Goal: Task Accomplishment & Management: Manage account settings

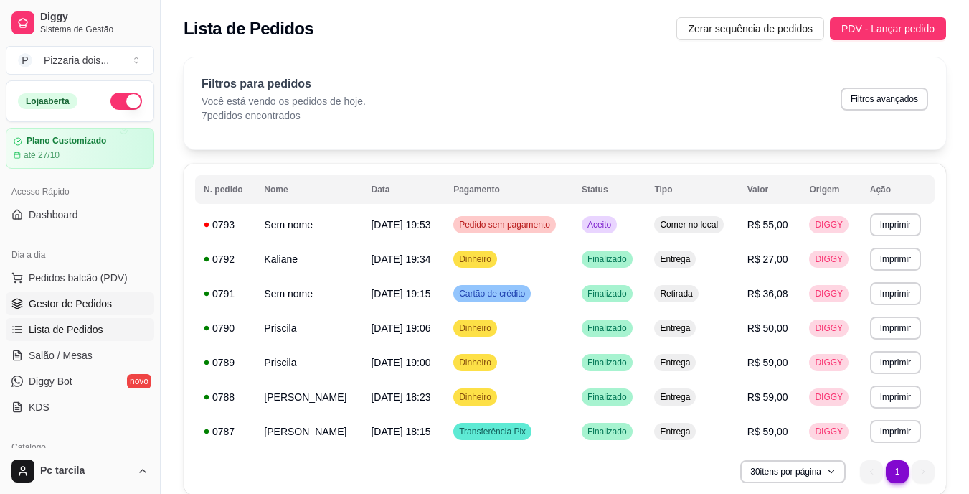
click at [58, 303] on span "Gestor de Pedidos" at bounding box center [70, 303] width 83 height 14
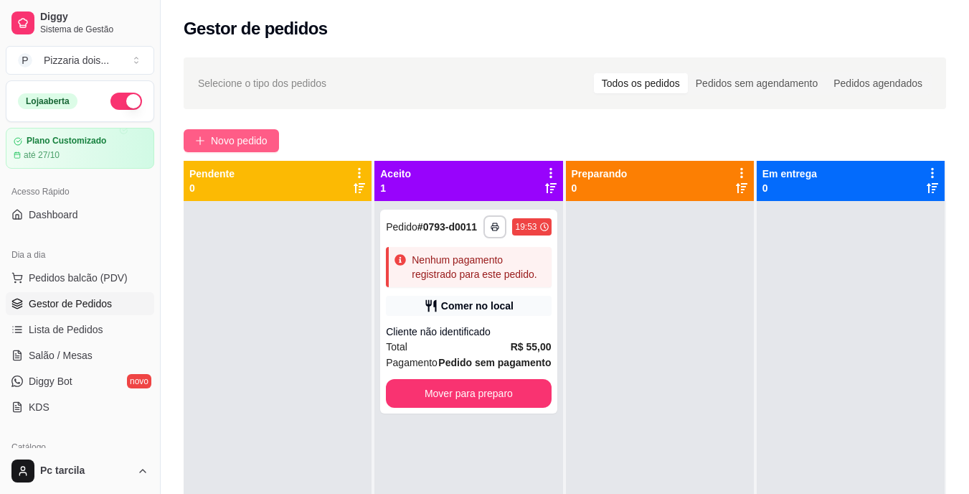
click at [232, 147] on span "Novo pedido" at bounding box center [239, 141] width 57 height 16
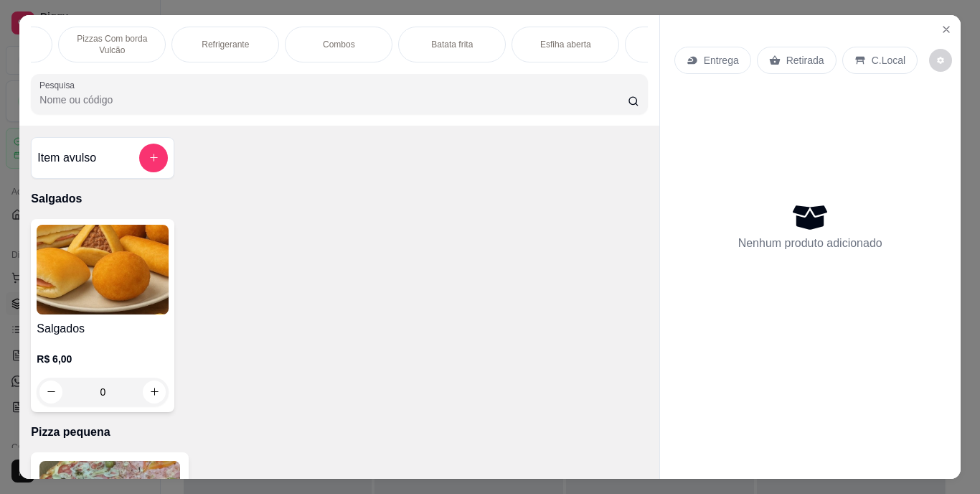
scroll to position [0, 965]
click at [584, 39] on p "Dogão na chapa" at bounding box center [593, 44] width 63 height 11
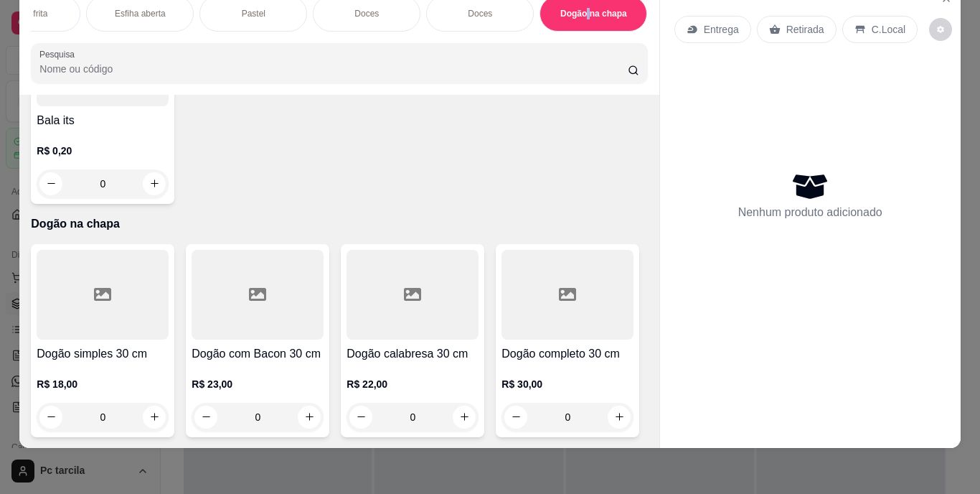
scroll to position [5722, 0]
click at [501, 402] on div "0" at bounding box center [567, 416] width 132 height 29
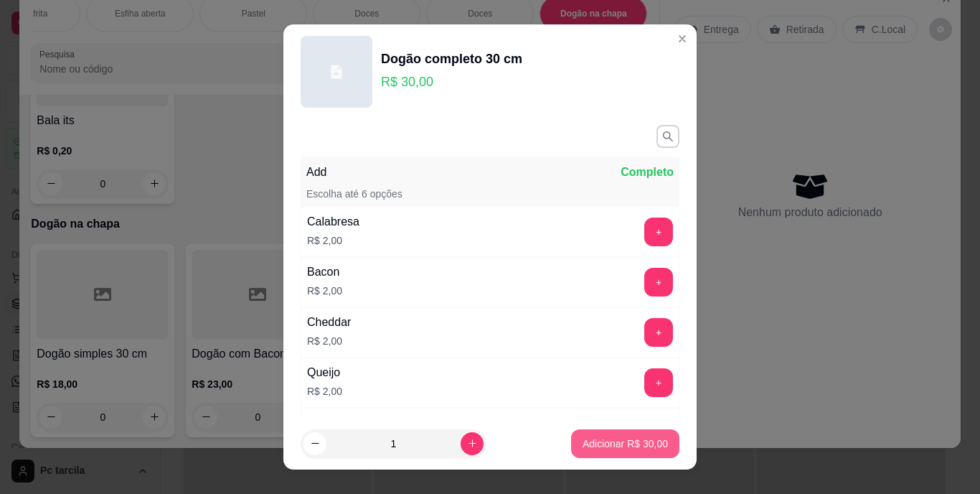
click at [611, 441] on p "Adicionar R$ 30,00" at bounding box center [625, 443] width 85 height 14
type input "1"
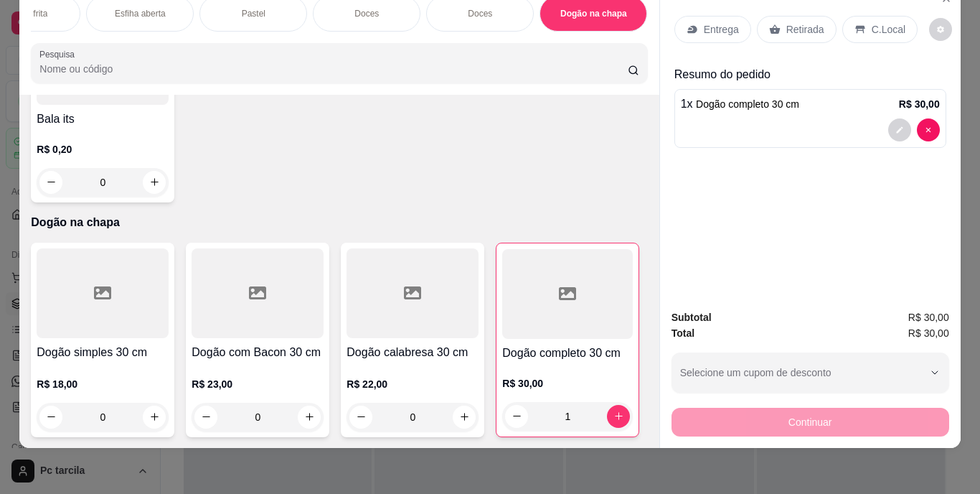
click at [697, 16] on div "Entrega" at bounding box center [712, 29] width 77 height 27
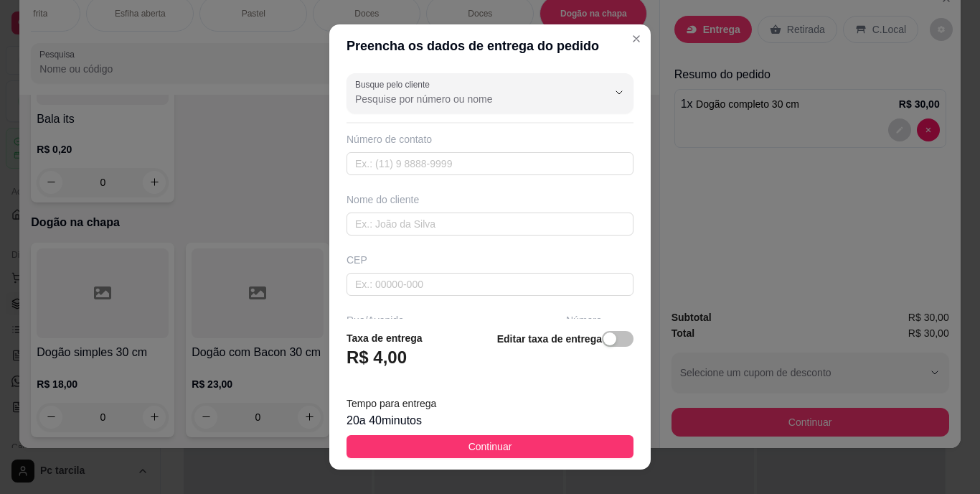
scroll to position [143, 0]
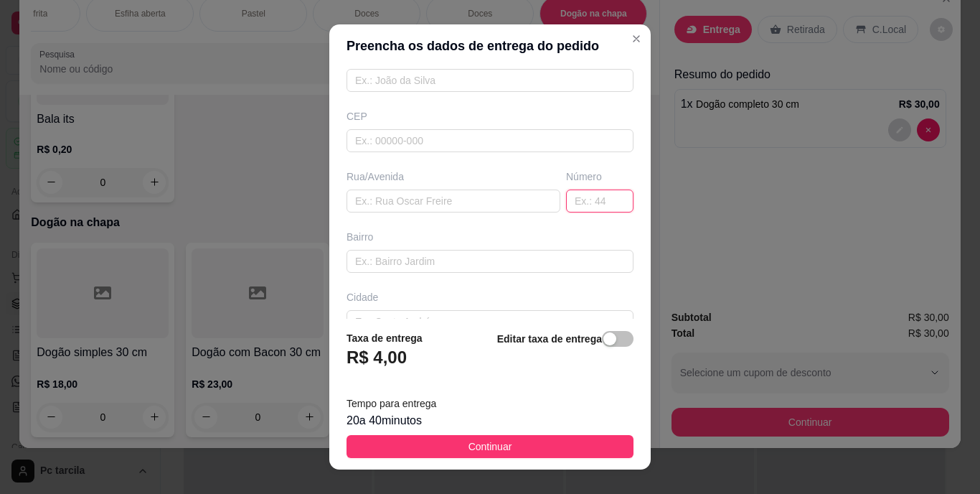
click at [582, 195] on input "text" at bounding box center [599, 200] width 67 height 23
type input "n 37"
click at [498, 203] on input "text" at bounding box center [454, 200] width 214 height 23
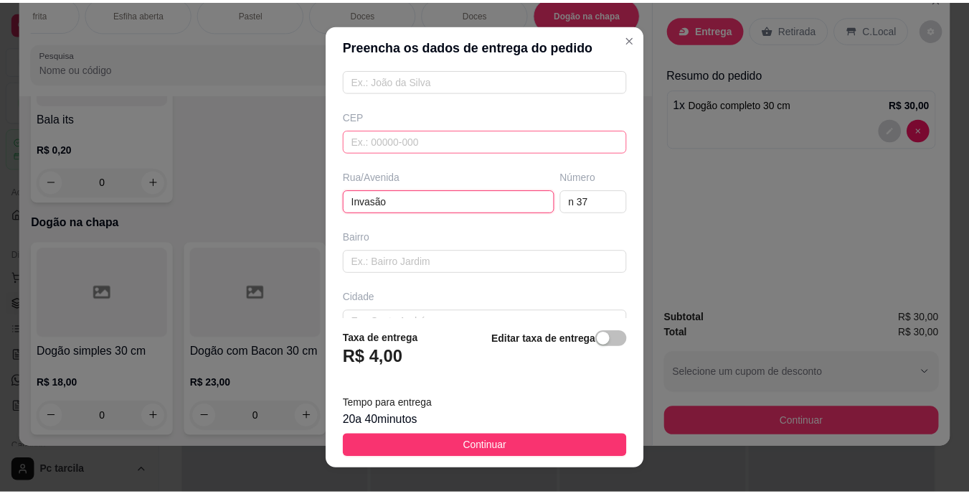
scroll to position [72, 0]
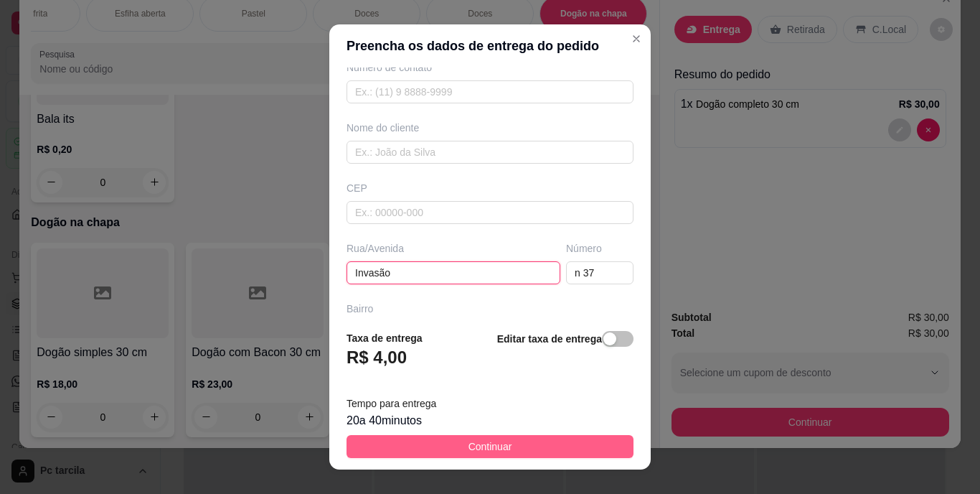
type input "Invasão"
click at [476, 439] on span "Continuar" at bounding box center [490, 446] width 44 height 16
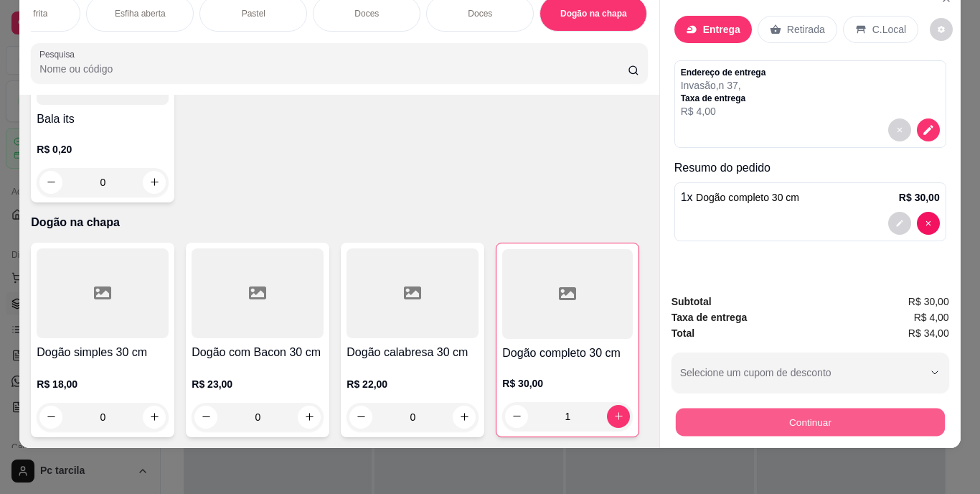
click at [869, 408] on button "Continuar" at bounding box center [809, 422] width 269 height 28
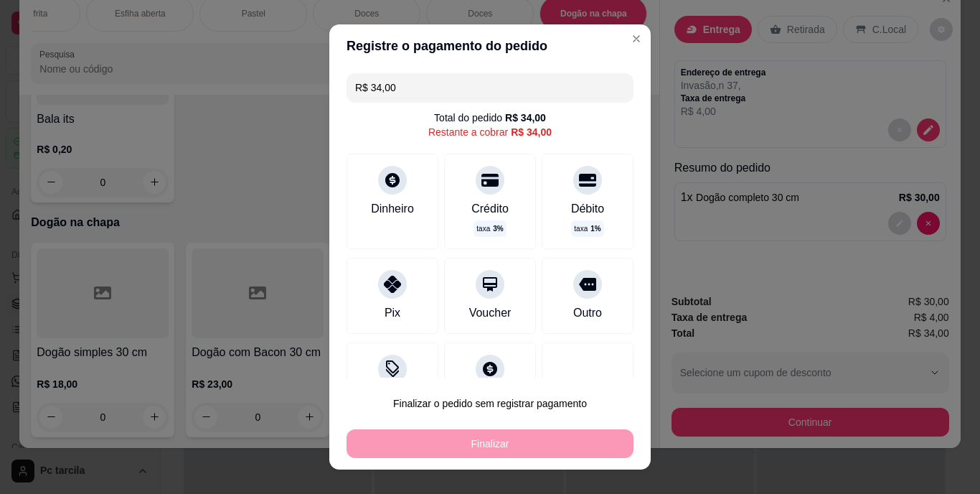
drag, startPoint x: 423, startPoint y: 93, endPoint x: 347, endPoint y: 81, distance: 76.2
click at [347, 81] on div "R$ 34,00" at bounding box center [490, 87] width 287 height 29
click at [386, 291] on div at bounding box center [393, 281] width 32 height 32
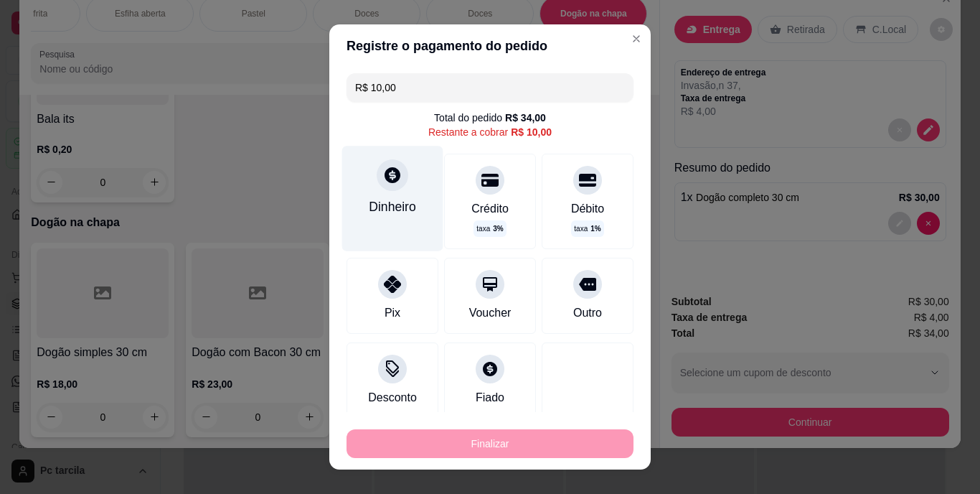
click at [405, 209] on div "Dinheiro" at bounding box center [392, 206] width 47 height 19
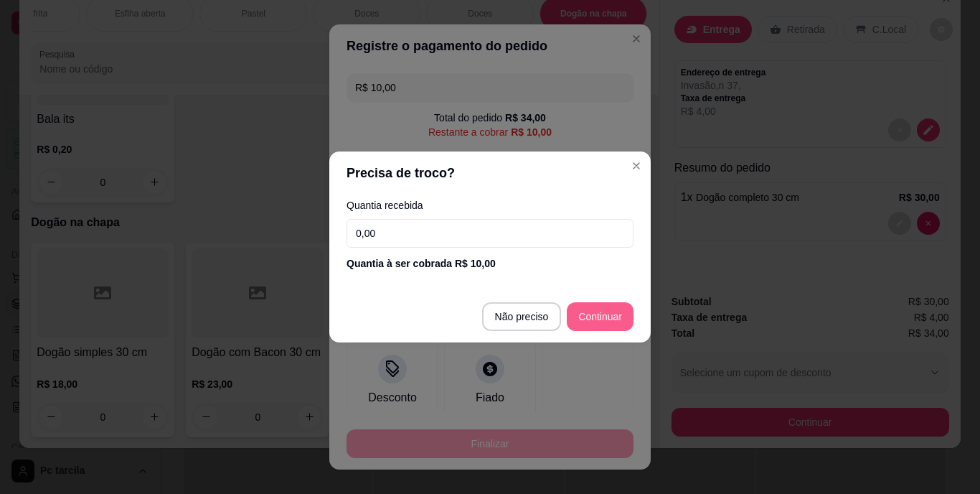
type input "R$ 0,00"
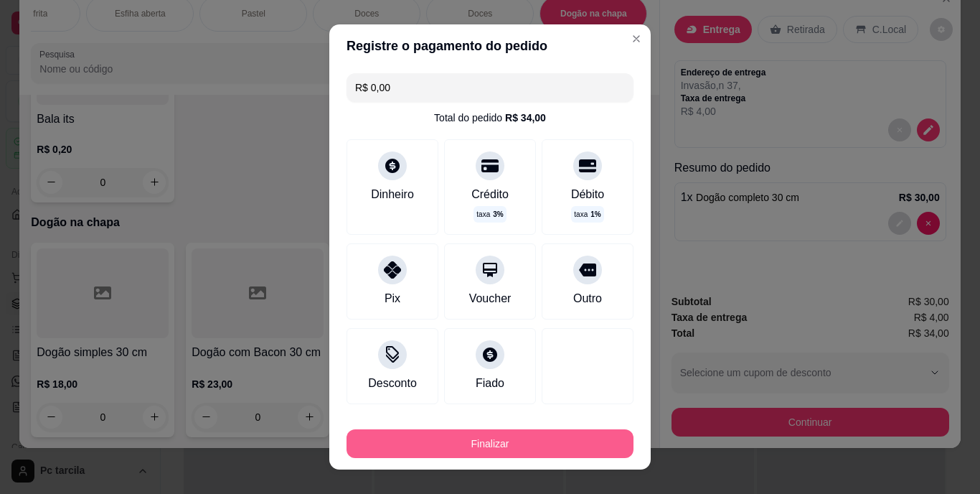
click at [545, 443] on button "Finalizar" at bounding box center [490, 443] width 287 height 29
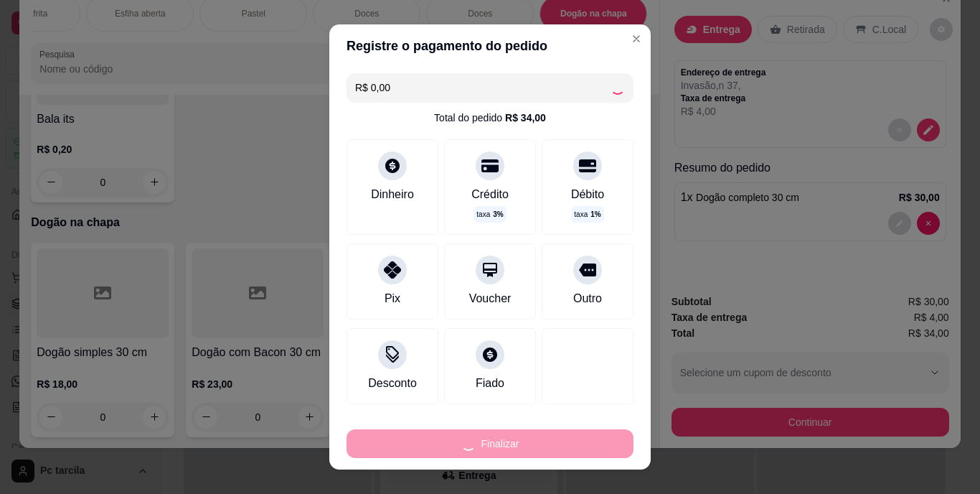
type input "0"
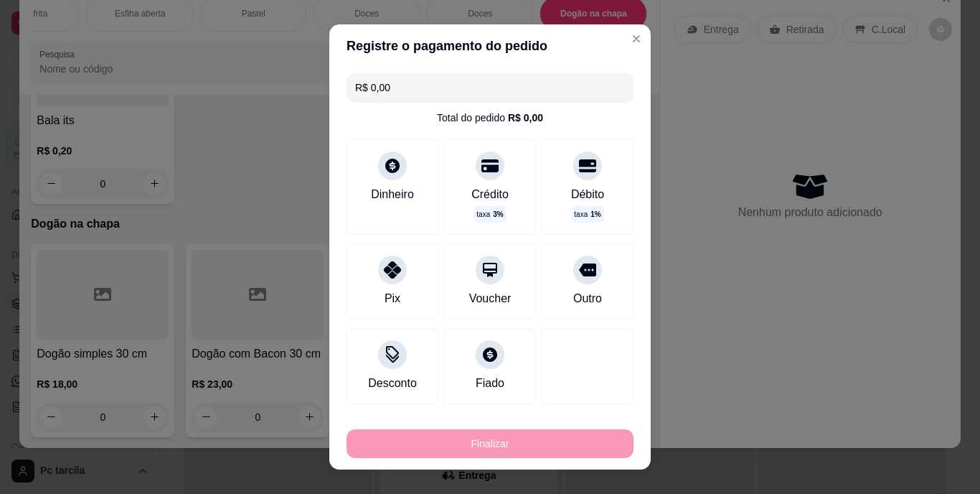
type input "-R$ 34,00"
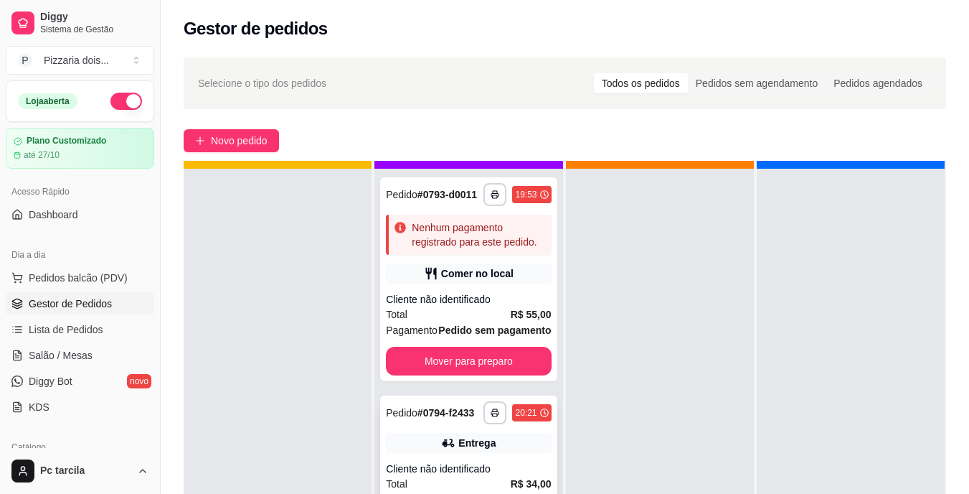
scroll to position [40, 0]
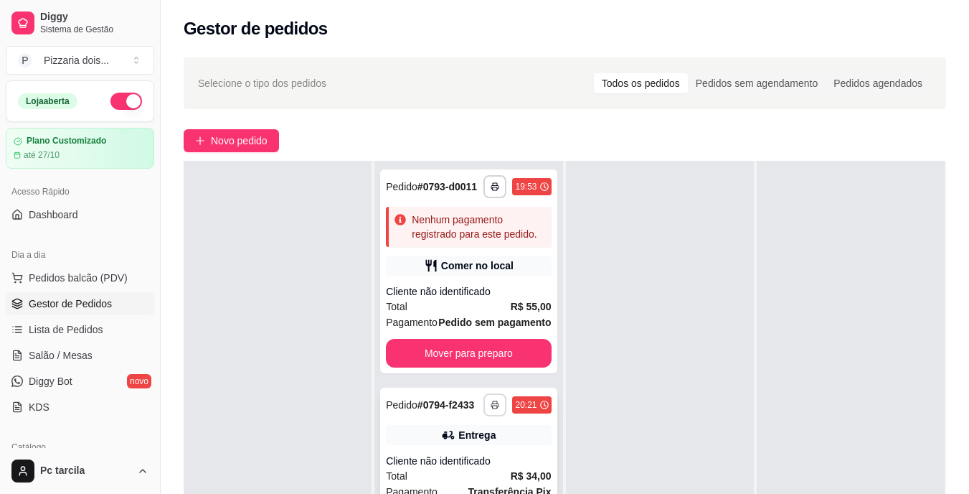
click at [484, 403] on button "button" at bounding box center [495, 404] width 23 height 23
click at [668, 405] on div at bounding box center [660, 408] width 188 height 494
click at [560, 437] on div "**********" at bounding box center [469, 368] width 191 height 494
click at [518, 443] on div "Entrega" at bounding box center [468, 435] width 165 height 20
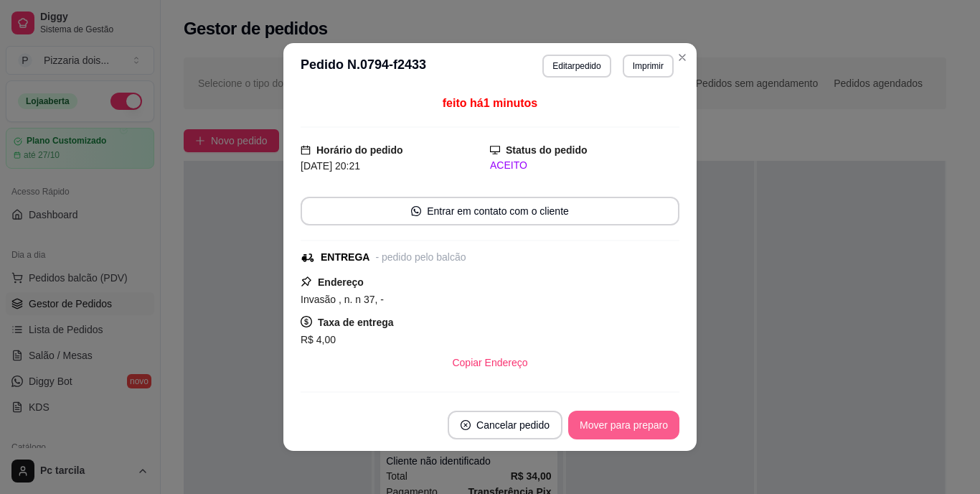
click at [629, 425] on button "Mover para preparo" at bounding box center [623, 424] width 111 height 29
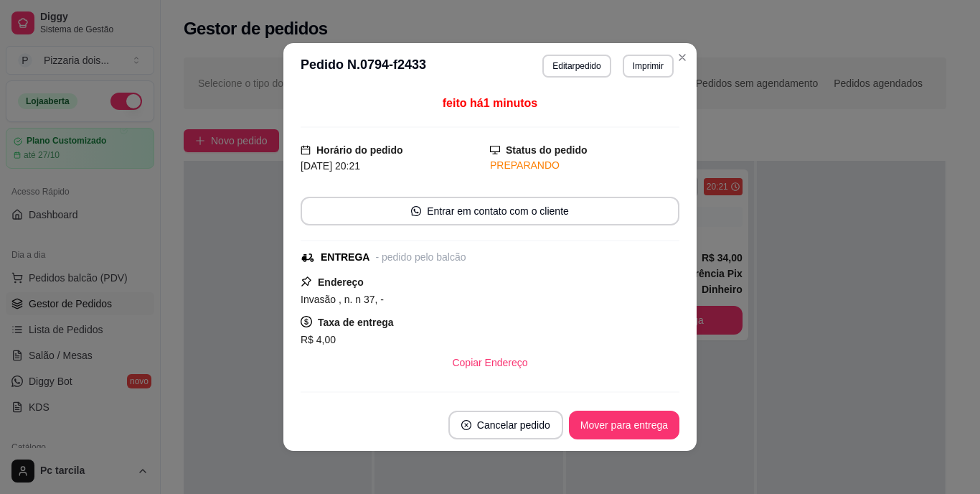
click at [629, 425] on button "Mover para entrega" at bounding box center [624, 424] width 110 height 29
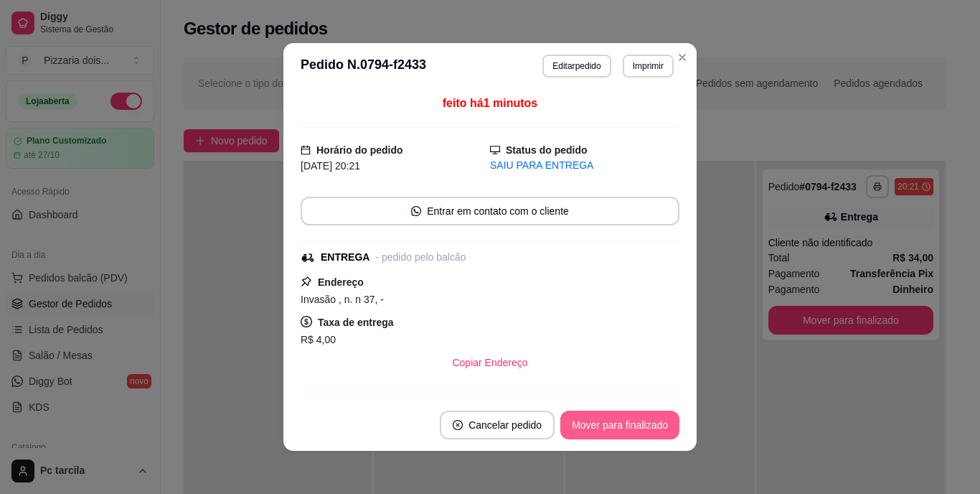
click at [629, 425] on button "Mover para finalizado" at bounding box center [619, 424] width 119 height 29
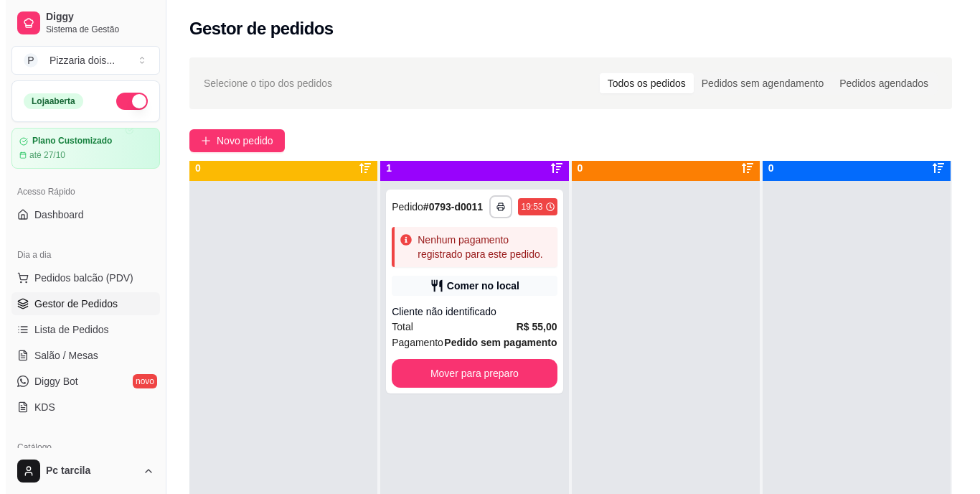
scroll to position [0, 0]
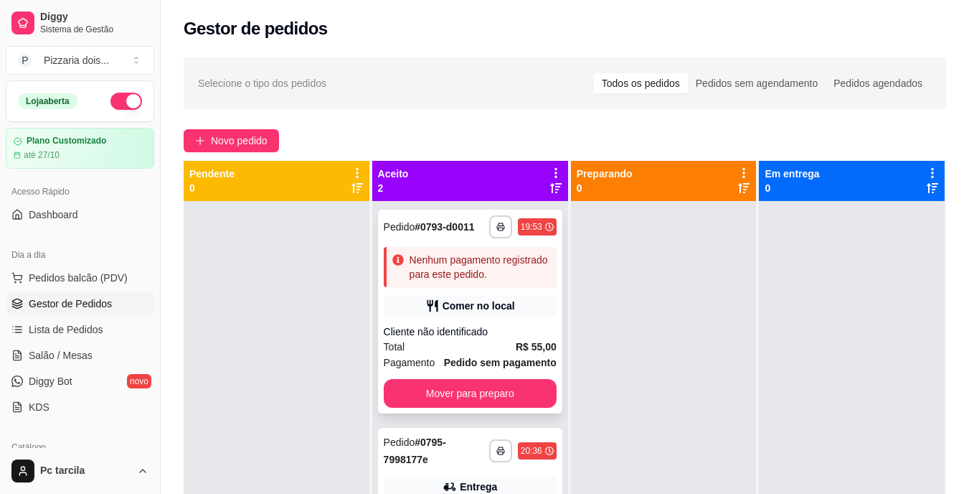
click at [443, 304] on div "Comer no local" at bounding box center [479, 305] width 72 height 14
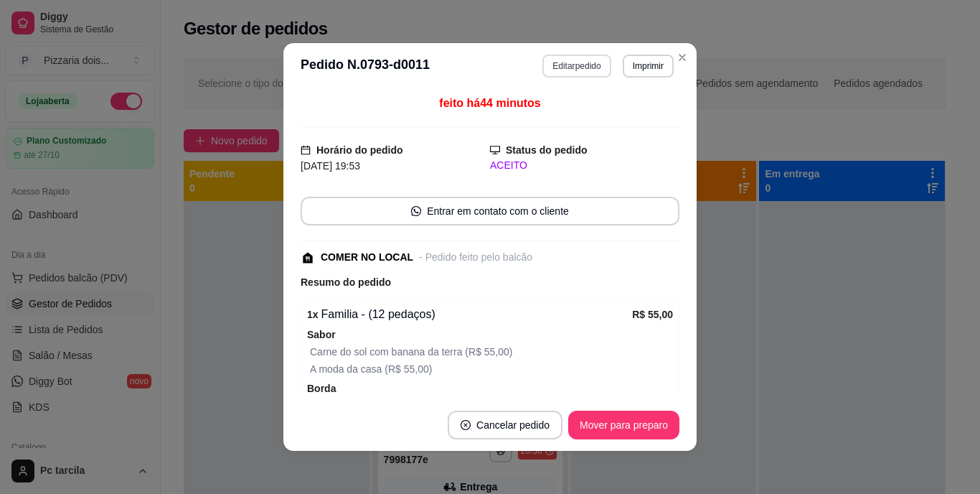
click at [590, 67] on button "Editar pedido" at bounding box center [576, 66] width 68 height 23
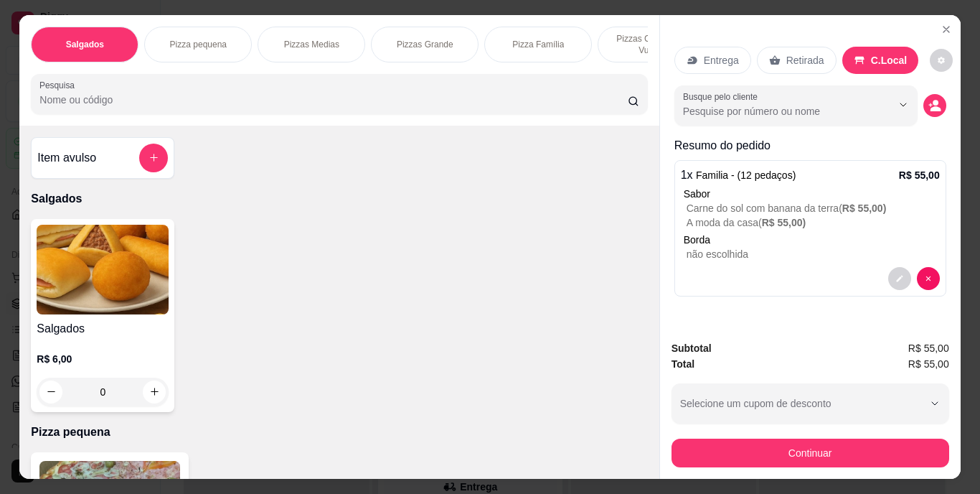
scroll to position [0, 540]
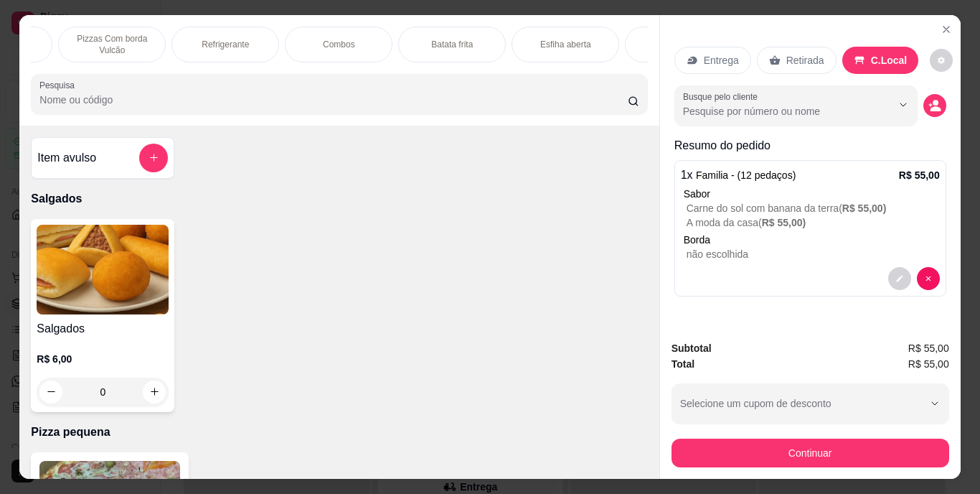
click at [236, 46] on div "Refrigerante" at bounding box center [225, 45] width 108 height 36
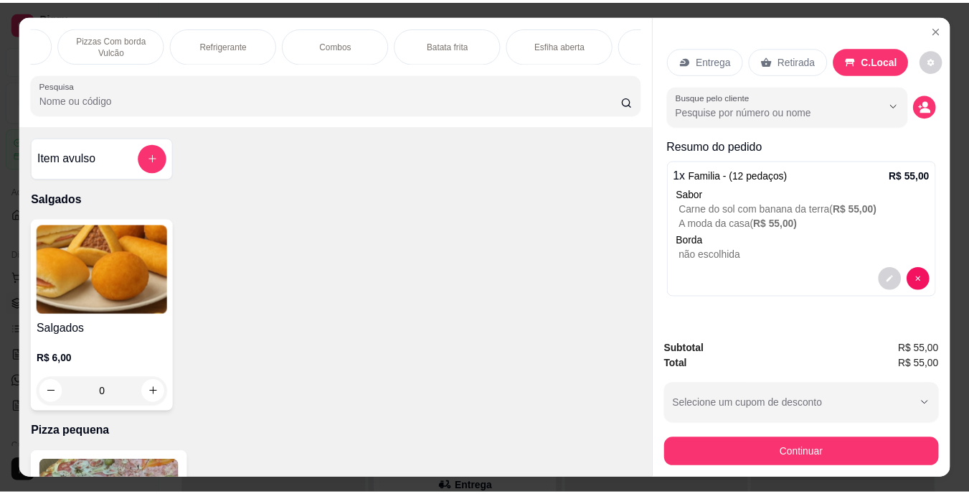
scroll to position [37, 0]
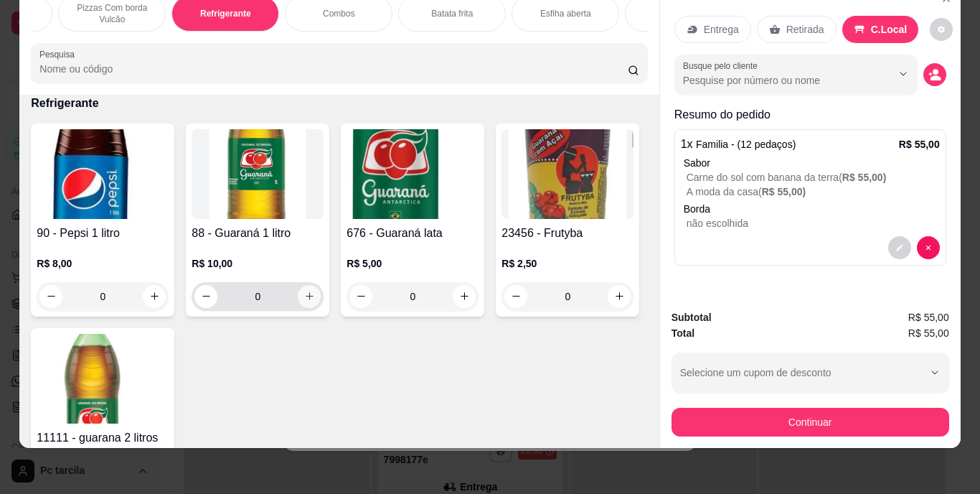
click at [308, 296] on icon "increase-product-quantity" at bounding box center [309, 296] width 11 height 11
type input "1"
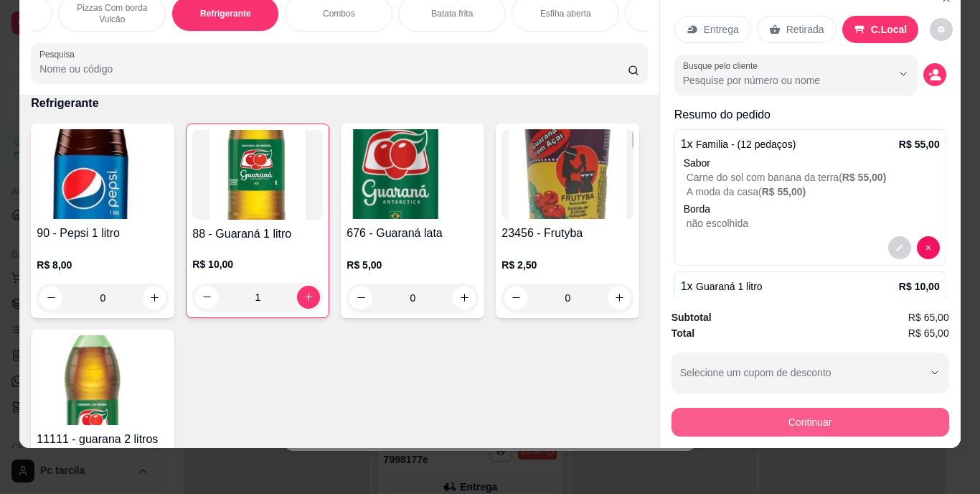
click at [876, 411] on button "Continuar" at bounding box center [811, 422] width 278 height 29
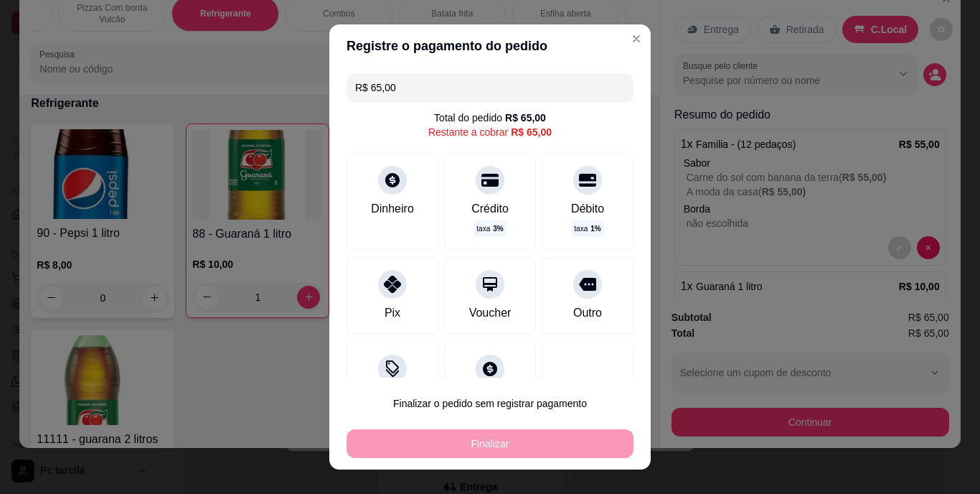
drag, startPoint x: 404, startPoint y: 93, endPoint x: 243, endPoint y: 93, distance: 160.7
click at [243, 93] on div "Registre o pagamento do pedido R$ 65,00 Total do pedido R$ 65,00 Restante a cob…" at bounding box center [490, 247] width 980 height 494
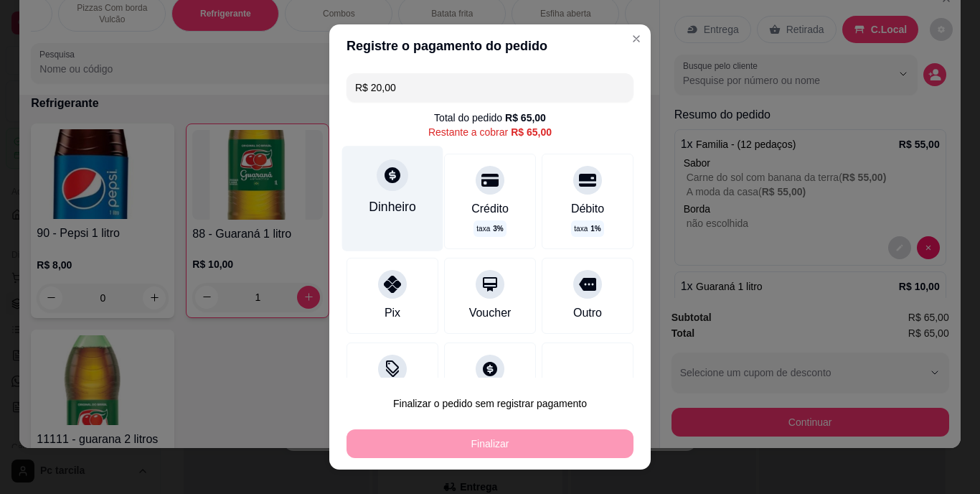
click at [392, 194] on div "Dinheiro" at bounding box center [392, 198] width 101 height 105
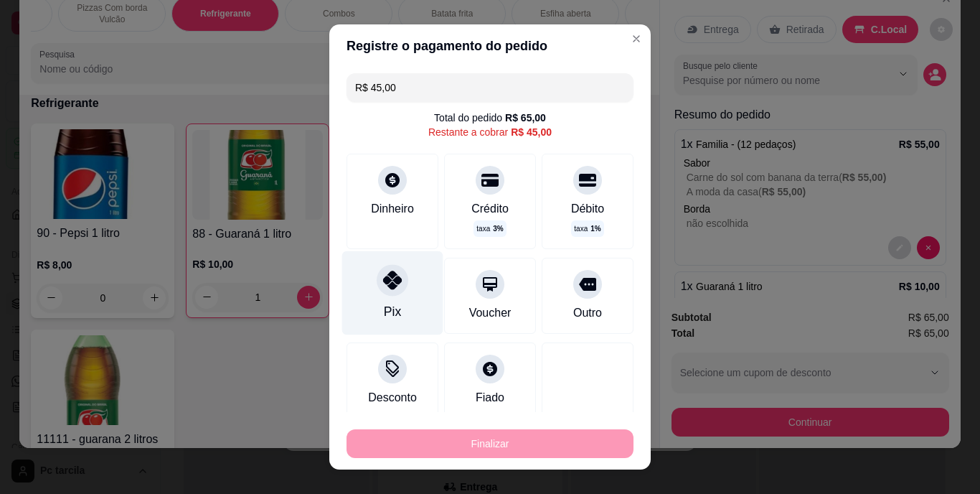
click at [357, 295] on div "Pix" at bounding box center [392, 293] width 101 height 84
type input "R$ 0,00"
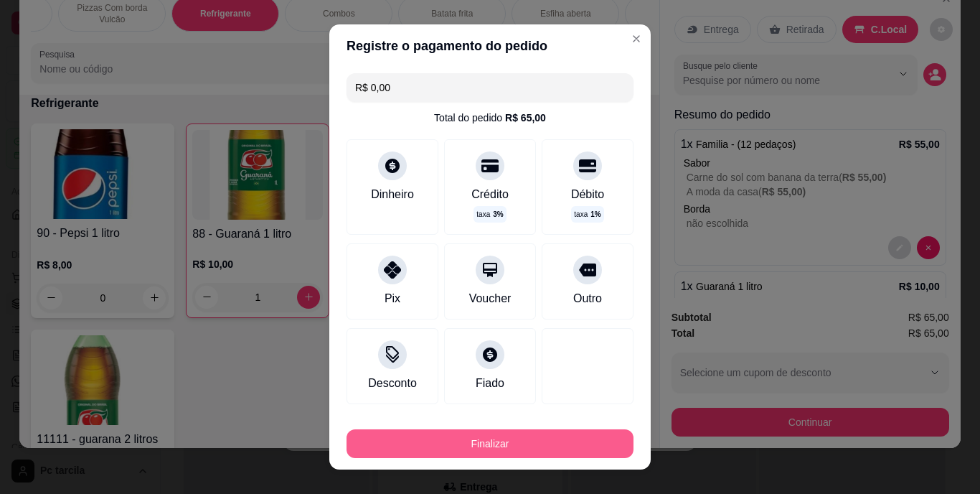
click at [449, 445] on button "Finalizar" at bounding box center [490, 443] width 287 height 29
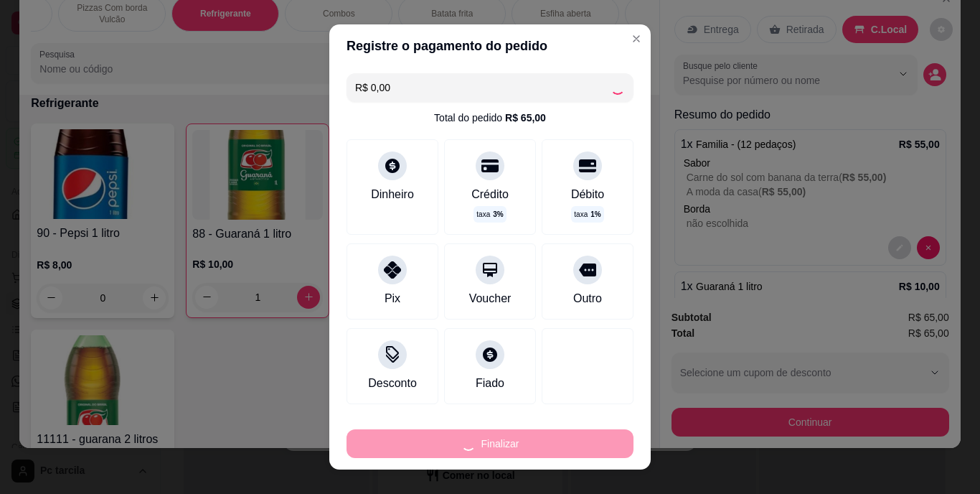
type input "0"
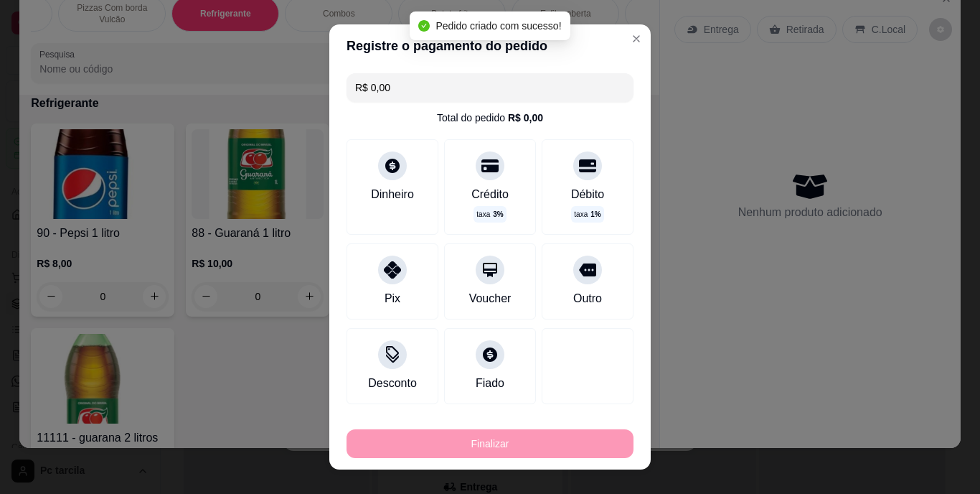
type input "-R$ 65,00"
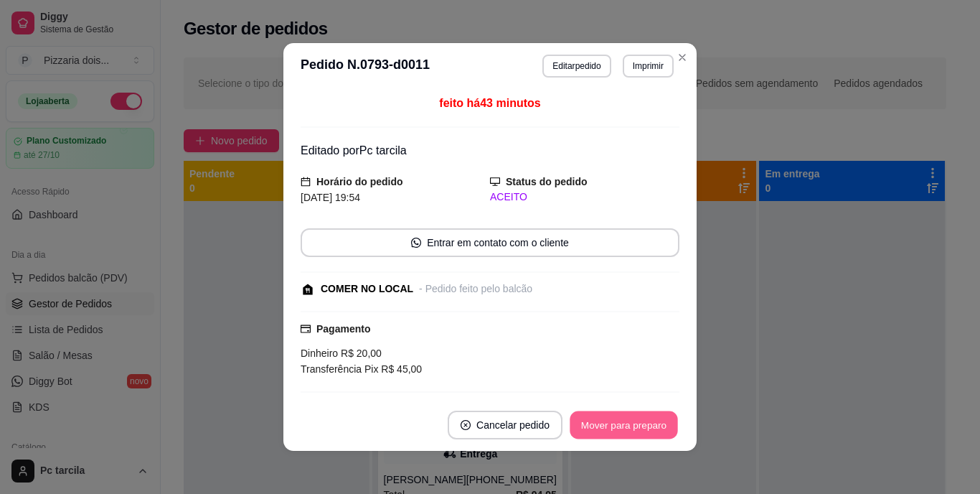
click at [590, 435] on button "Mover para preparo" at bounding box center [624, 425] width 108 height 28
click at [615, 427] on div "Mover para preparo" at bounding box center [613, 424] width 131 height 29
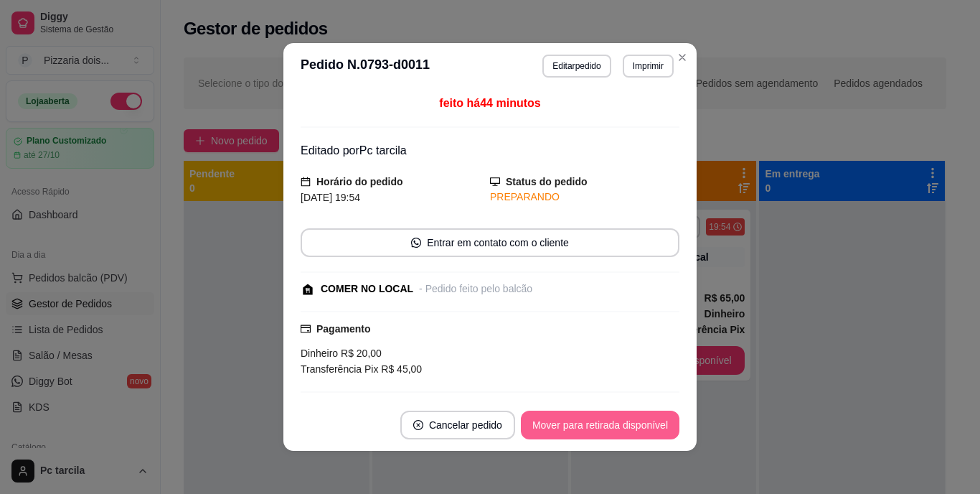
click at [615, 427] on button "Mover para retirada disponível" at bounding box center [600, 424] width 159 height 29
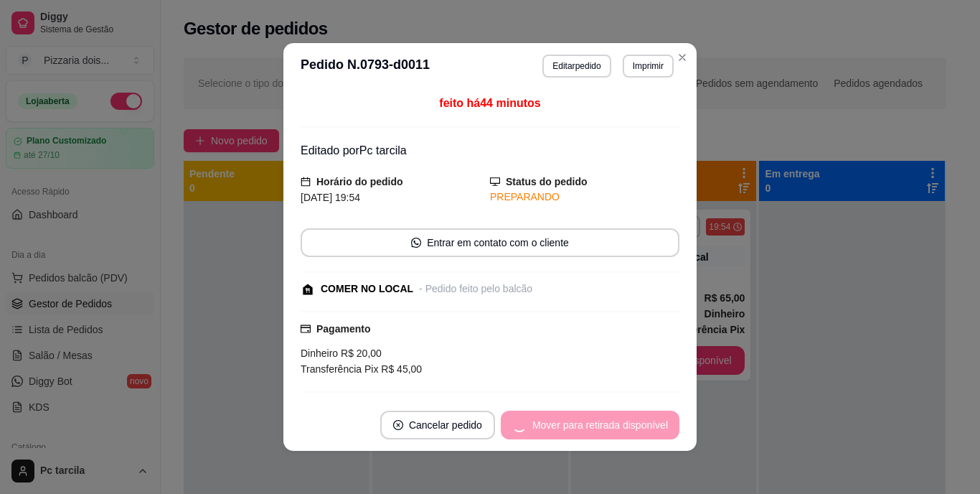
click at [615, 427] on div "Mover para retirada disponível" at bounding box center [590, 424] width 179 height 29
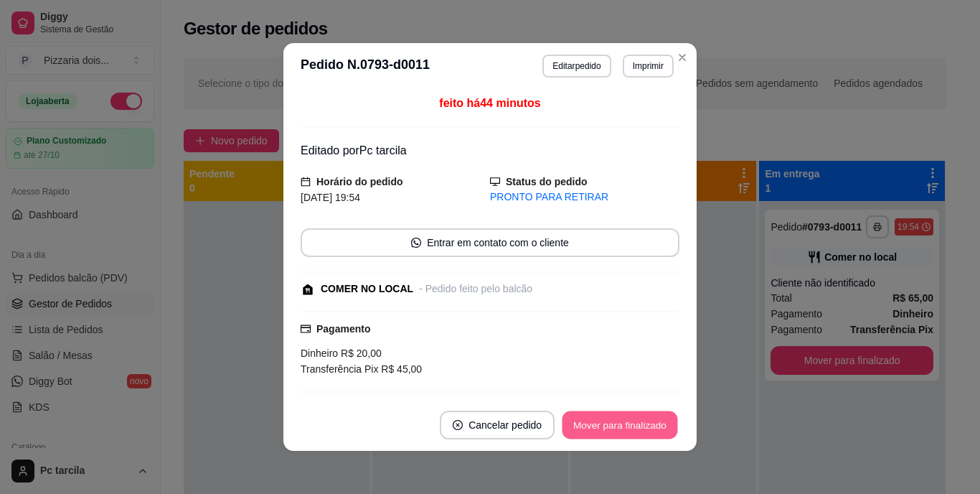
click at [615, 427] on button "Mover para finalizado" at bounding box center [620, 425] width 116 height 28
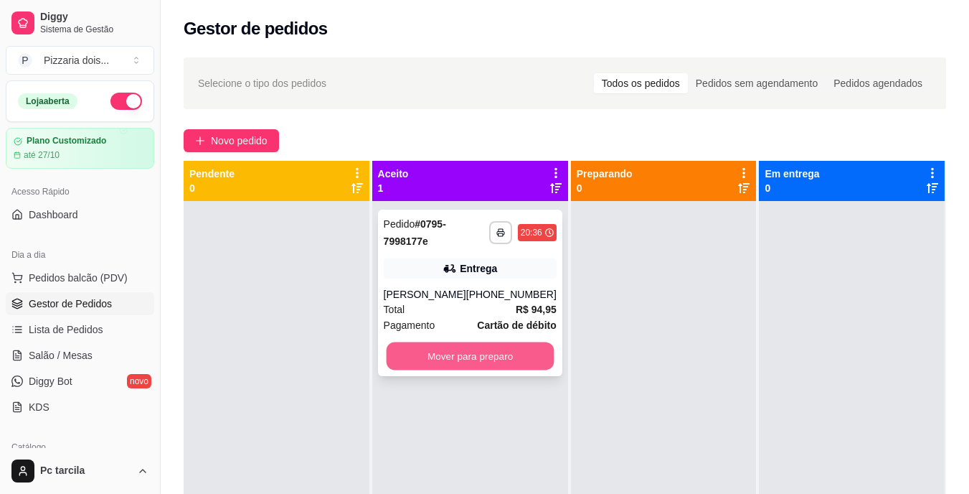
click at [534, 363] on button "Mover para preparo" at bounding box center [470, 356] width 168 height 28
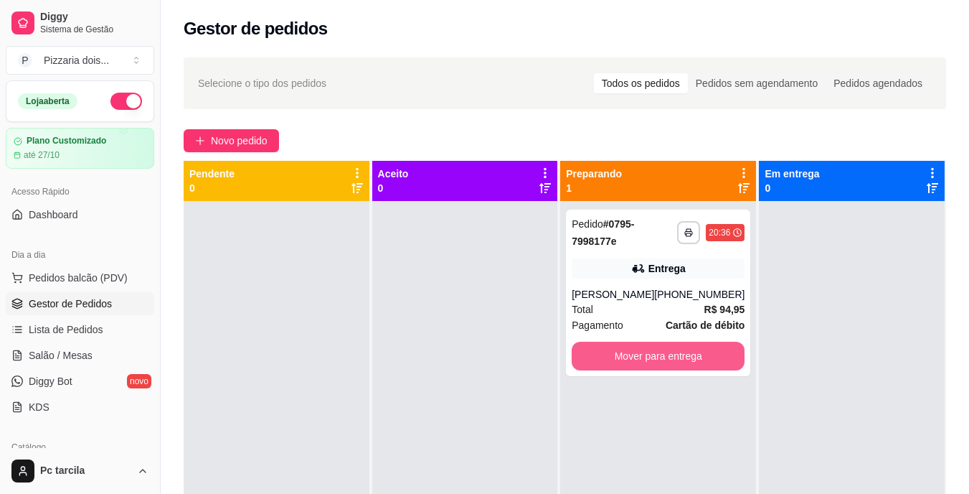
click at [705, 362] on button "Mover para entrega" at bounding box center [658, 355] width 173 height 29
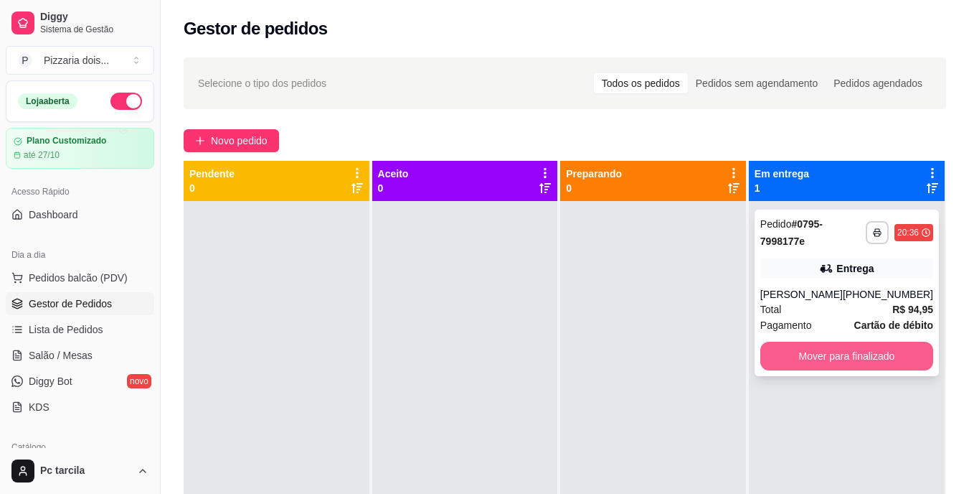
click at [795, 353] on button "Mover para finalizado" at bounding box center [846, 355] width 173 height 29
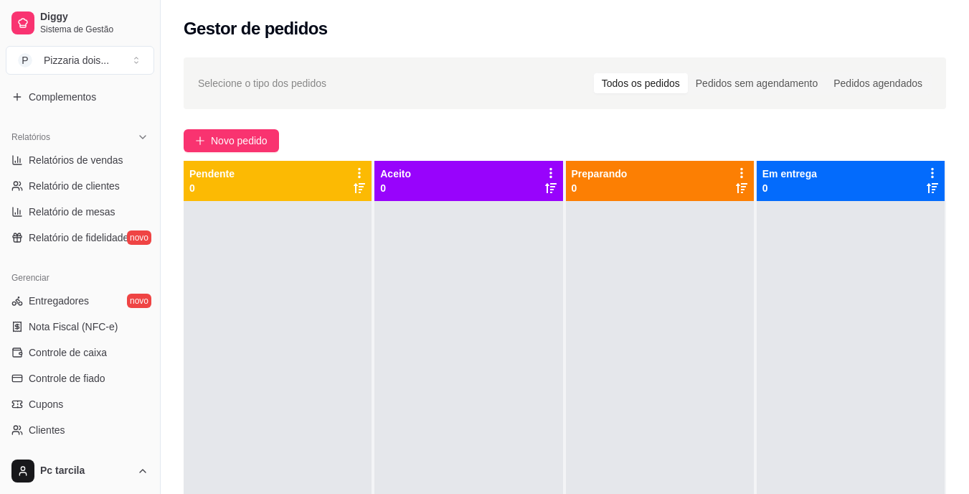
scroll to position [539, 0]
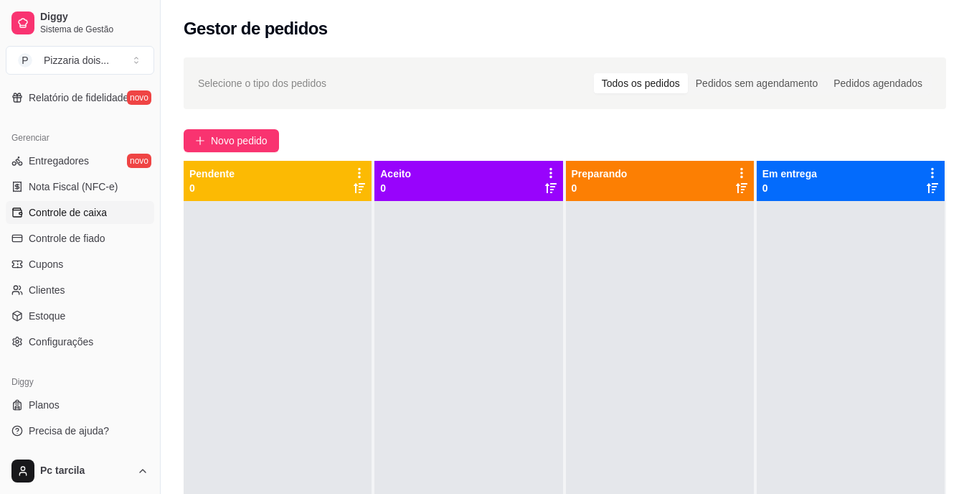
click at [106, 212] on link "Controle de caixa" at bounding box center [80, 212] width 149 height 23
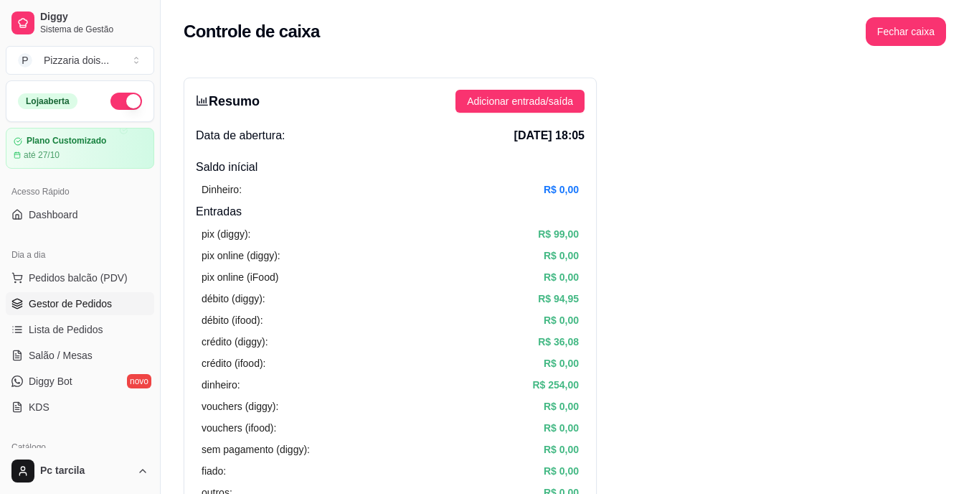
click at [125, 302] on link "Gestor de Pedidos" at bounding box center [80, 303] width 149 height 23
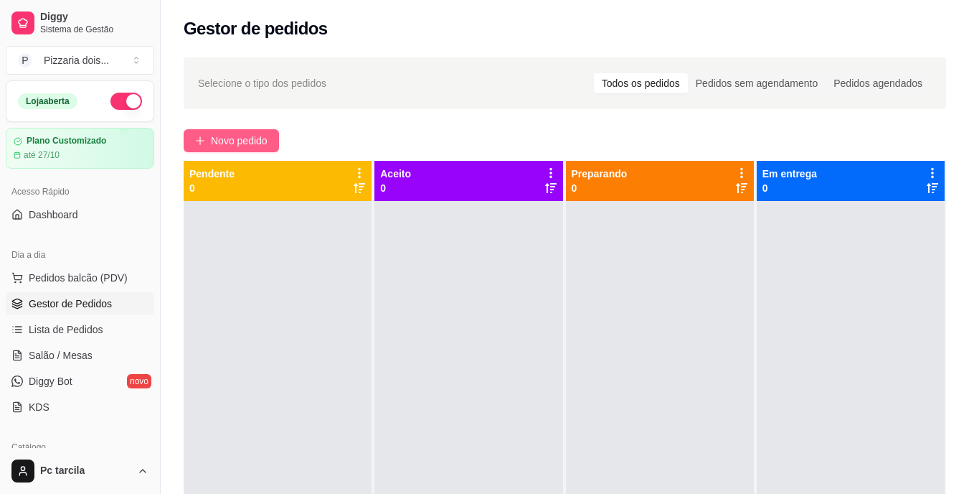
click at [222, 133] on span "Novo pedido" at bounding box center [239, 141] width 57 height 16
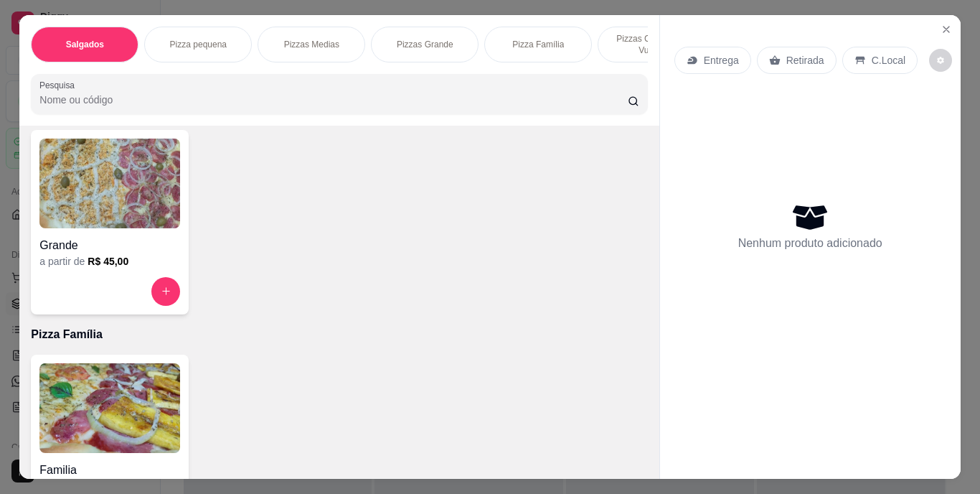
scroll to position [861, 0]
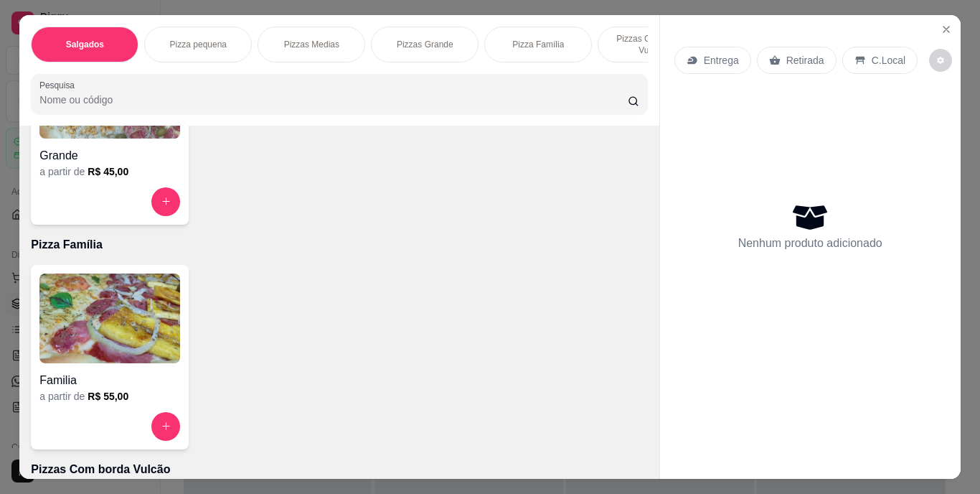
click at [120, 303] on img at bounding box center [109, 318] width 141 height 90
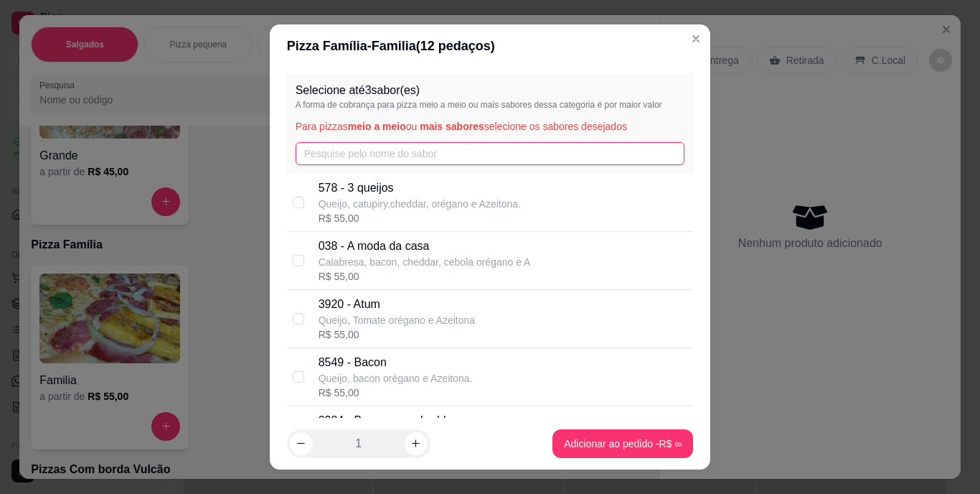
click at [390, 153] on input "text" at bounding box center [491, 153] width 390 height 23
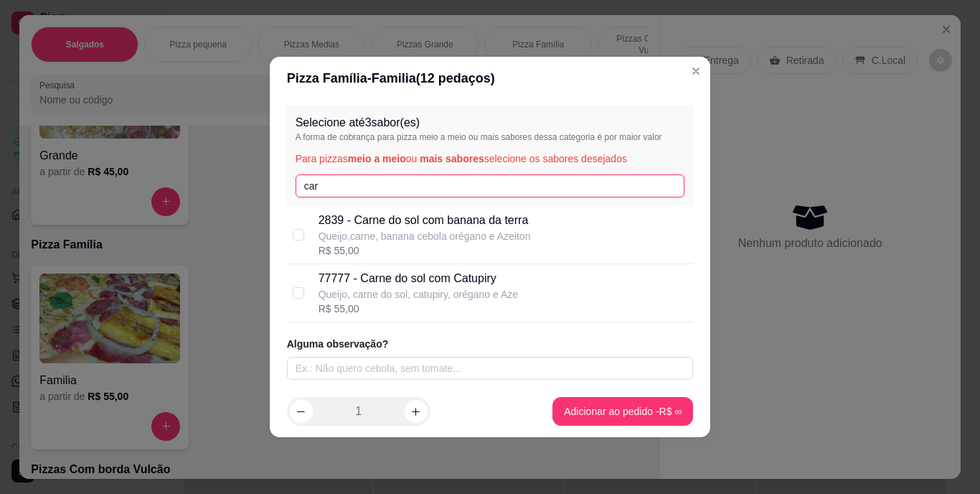
type input "car"
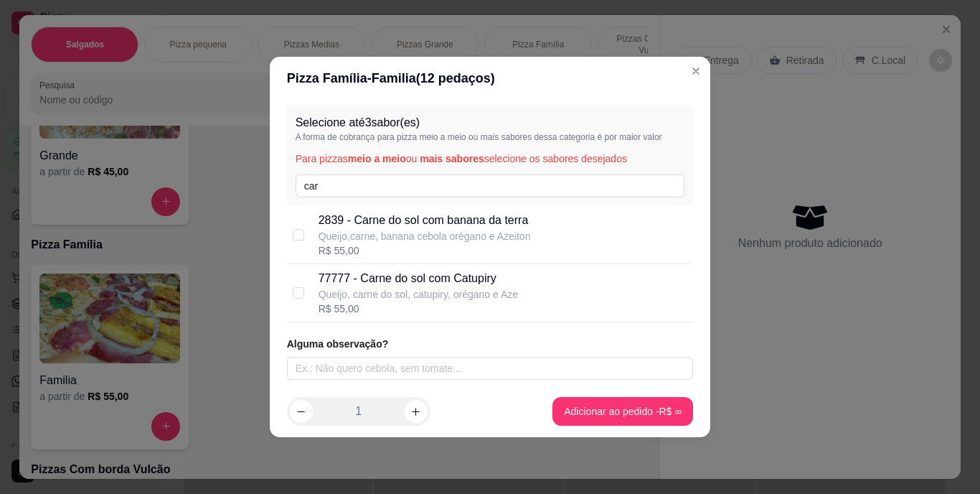
click at [414, 229] on p "Queijo,carne, banana cebola orégano e Azeiton" at bounding box center [425, 236] width 212 height 14
checkbox input "true"
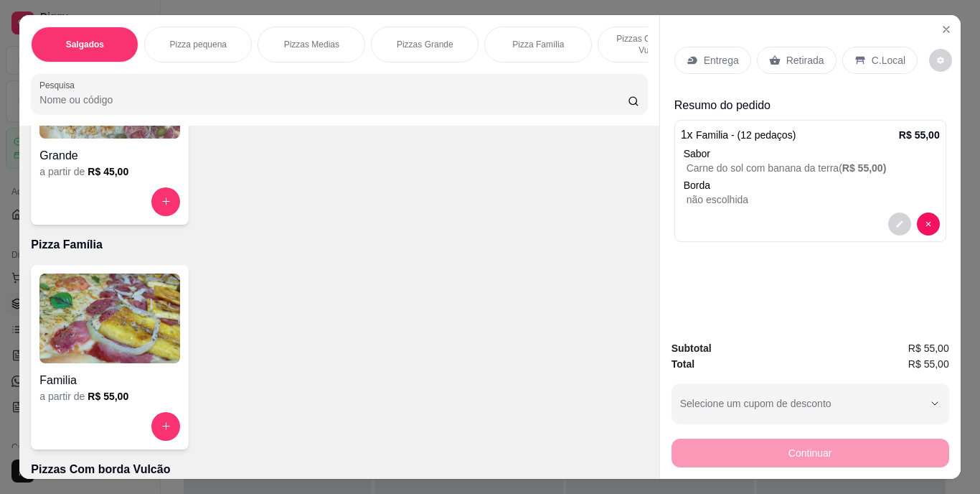
click at [815, 55] on p "Retirada" at bounding box center [805, 60] width 38 height 14
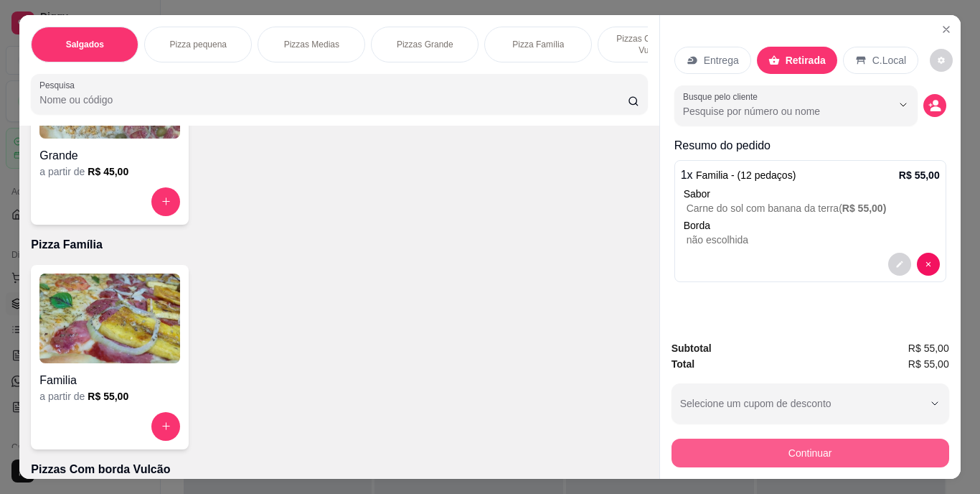
click at [786, 444] on button "Continuar" at bounding box center [811, 452] width 278 height 29
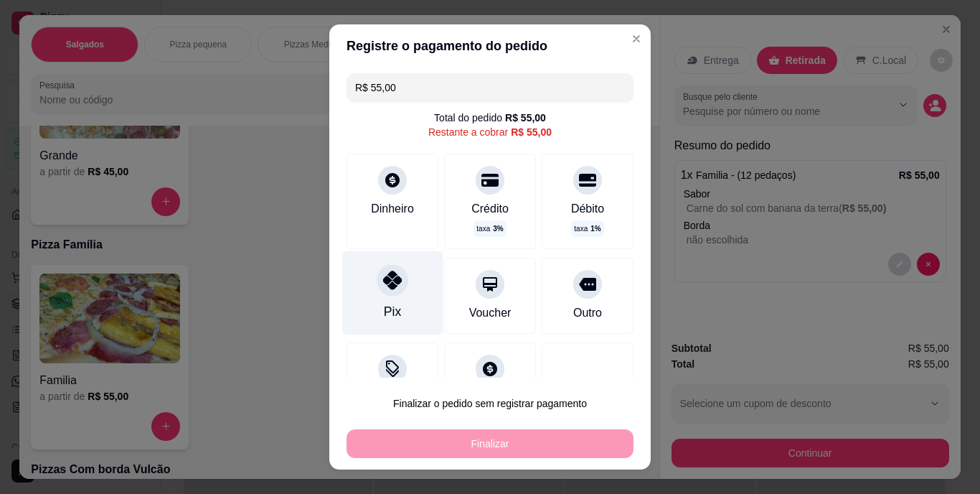
click at [386, 315] on div "Pix" at bounding box center [392, 312] width 17 height 19
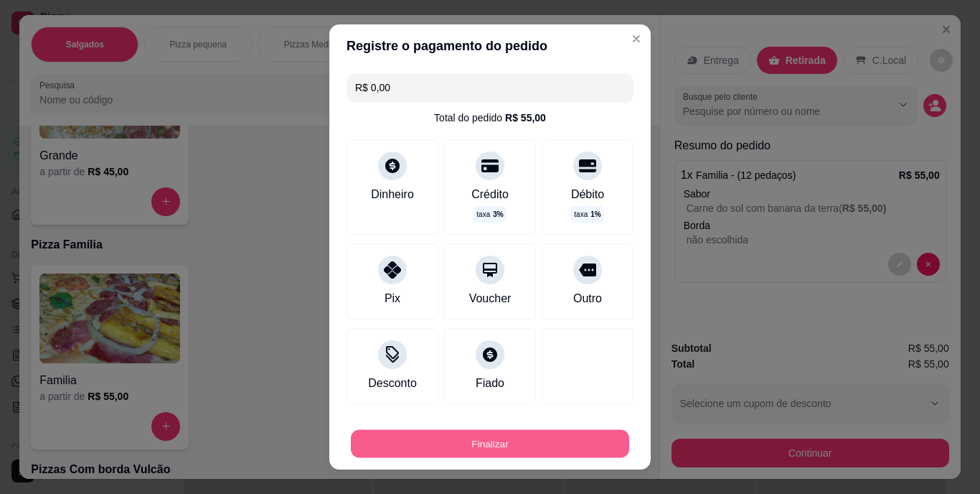
click at [501, 436] on button "Finalizar" at bounding box center [490, 443] width 278 height 28
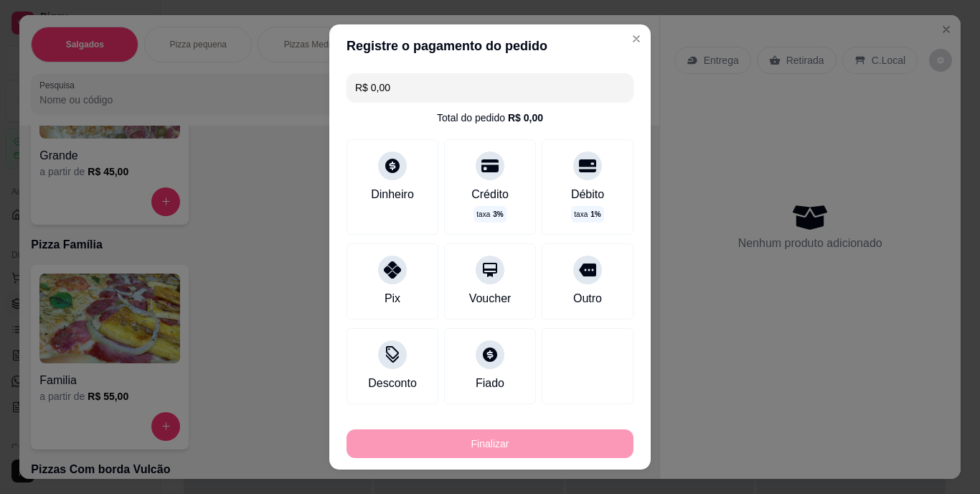
type input "-R$ 55,00"
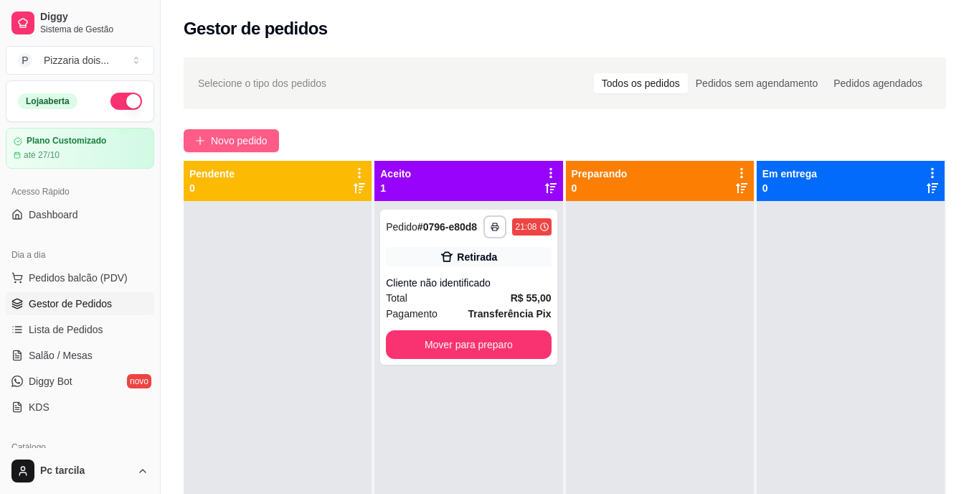
click at [268, 145] on span "Novo pedido" at bounding box center [239, 141] width 57 height 16
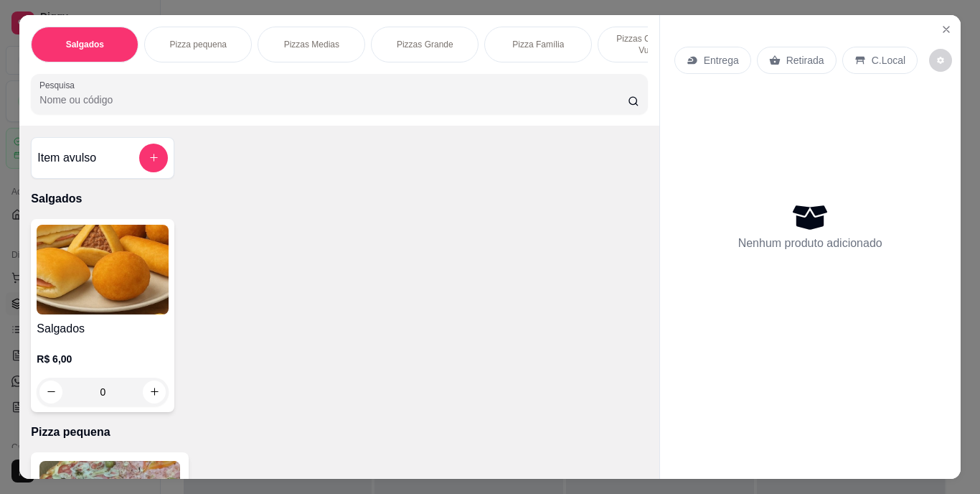
scroll to position [0, 540]
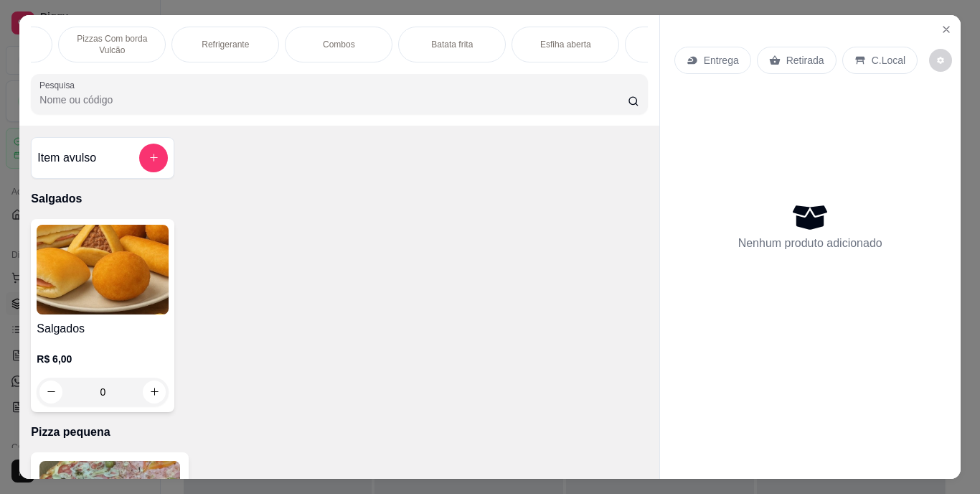
click at [336, 45] on div "Combos" at bounding box center [339, 45] width 108 height 36
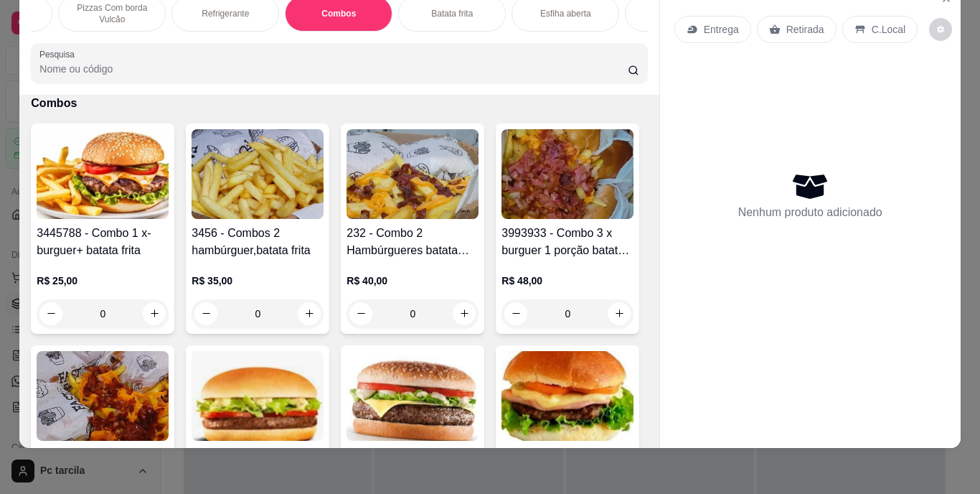
click at [234, 9] on div "Refrigerante" at bounding box center [225, 14] width 108 height 36
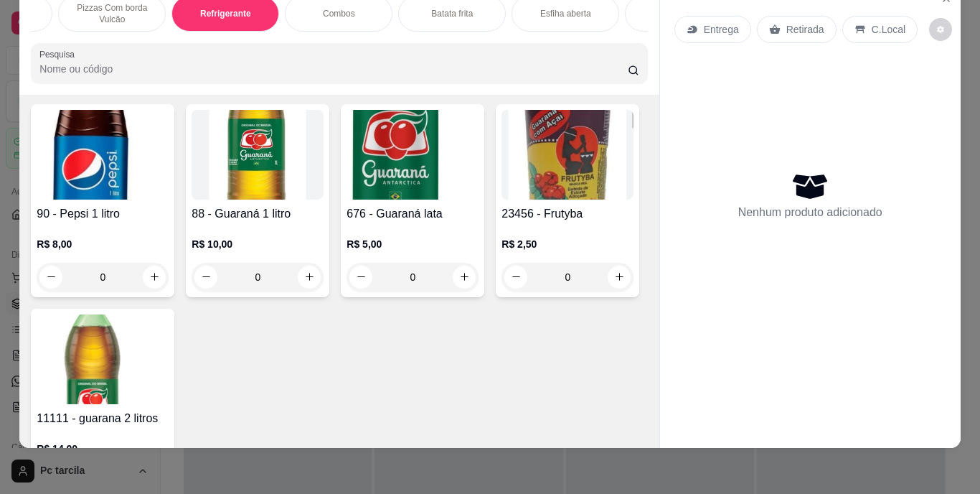
scroll to position [1492, 0]
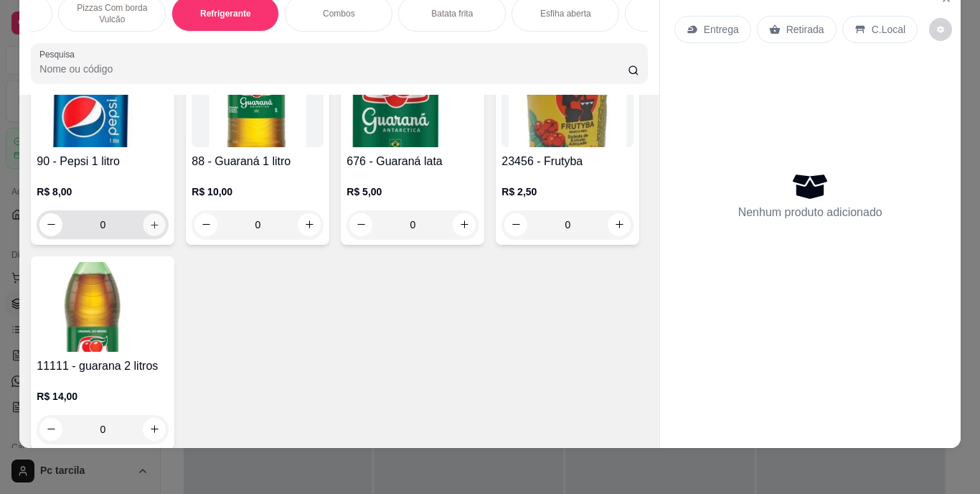
click at [154, 230] on button "increase-product-quantity" at bounding box center [154, 224] width 22 height 22
type input "1"
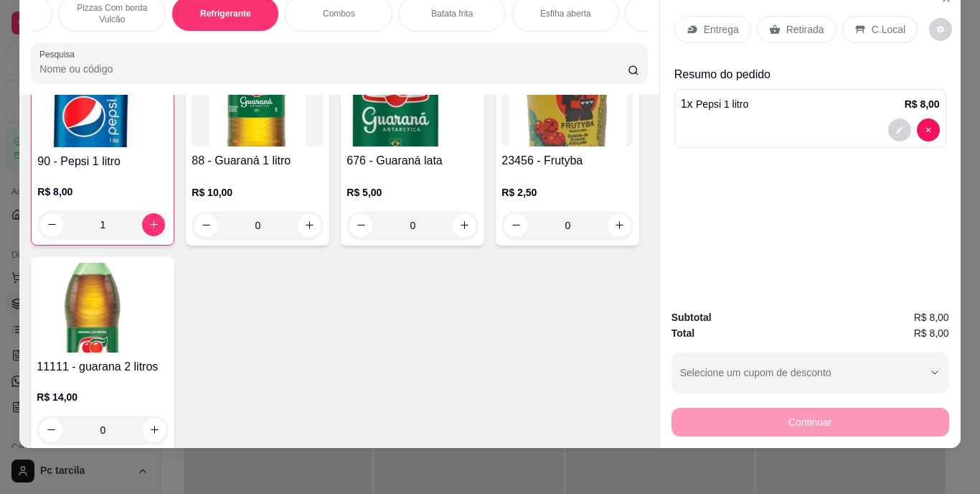
click at [797, 26] on div "Retirada" at bounding box center [797, 29] width 80 height 27
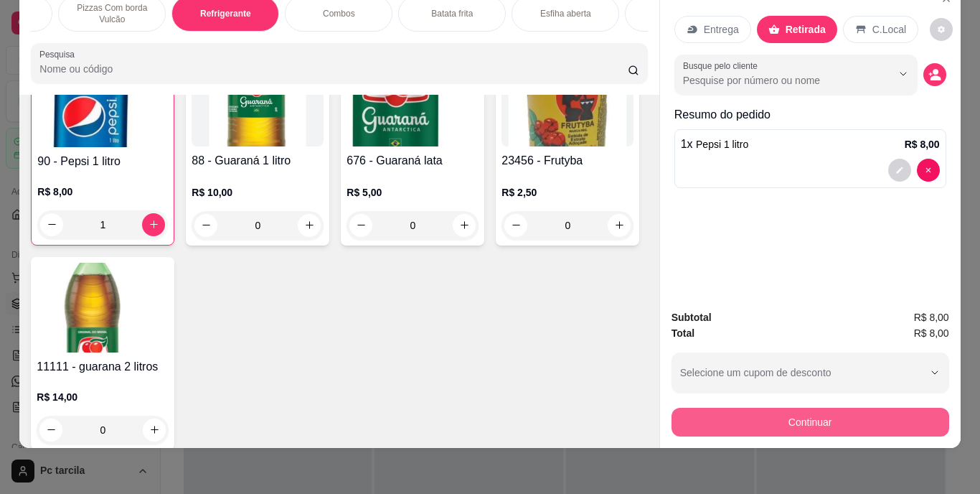
click at [724, 413] on button "Continuar" at bounding box center [811, 422] width 278 height 29
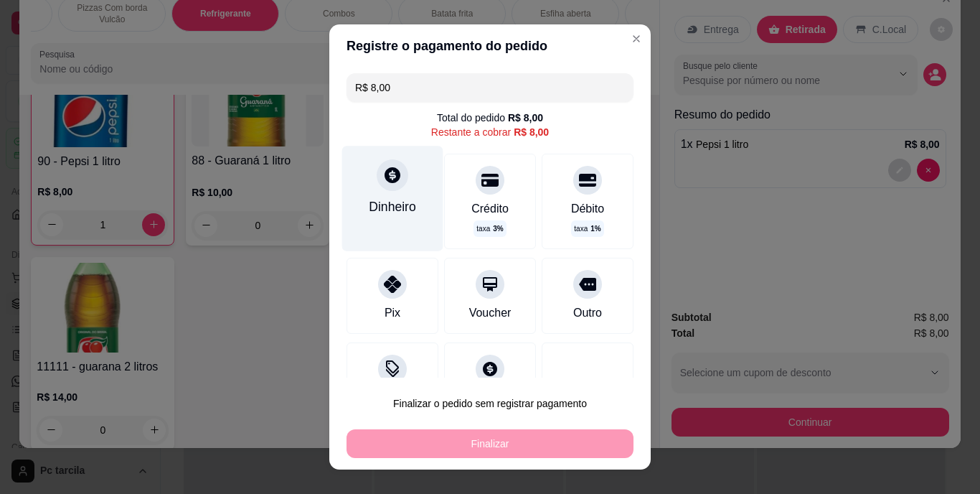
click at [395, 202] on div "Dinheiro" at bounding box center [392, 206] width 47 height 19
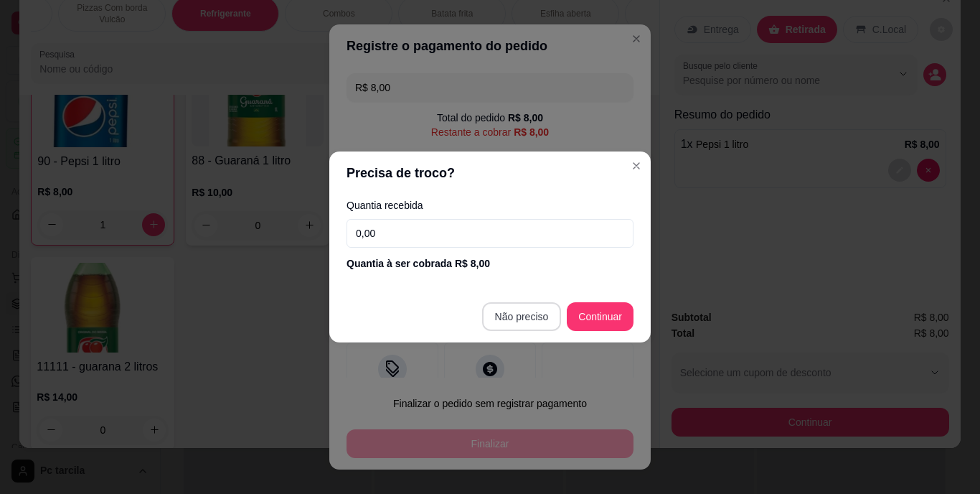
type input "R$ 0,00"
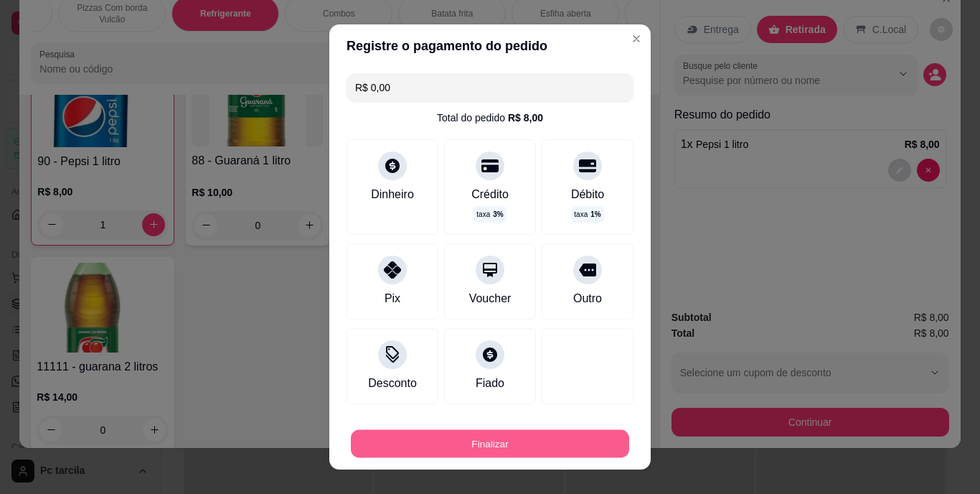
click at [565, 451] on button "Finalizar" at bounding box center [490, 443] width 278 height 28
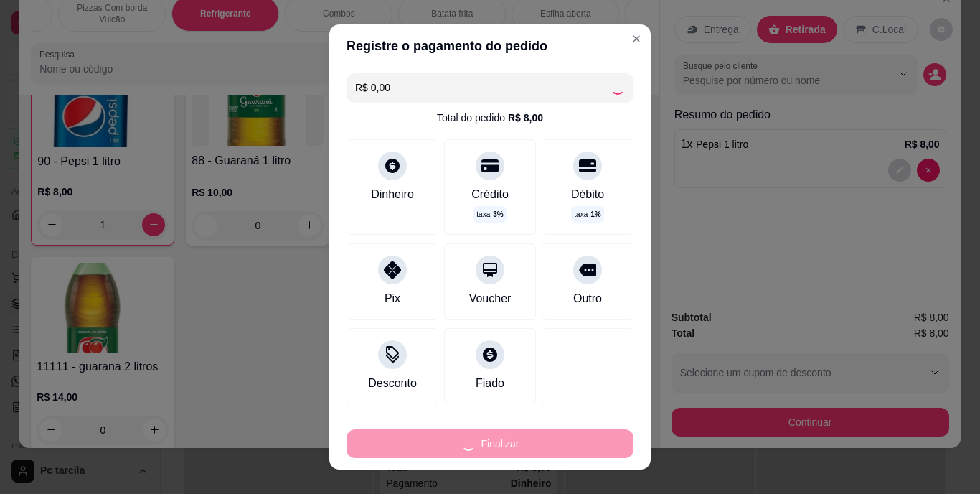
type input "0"
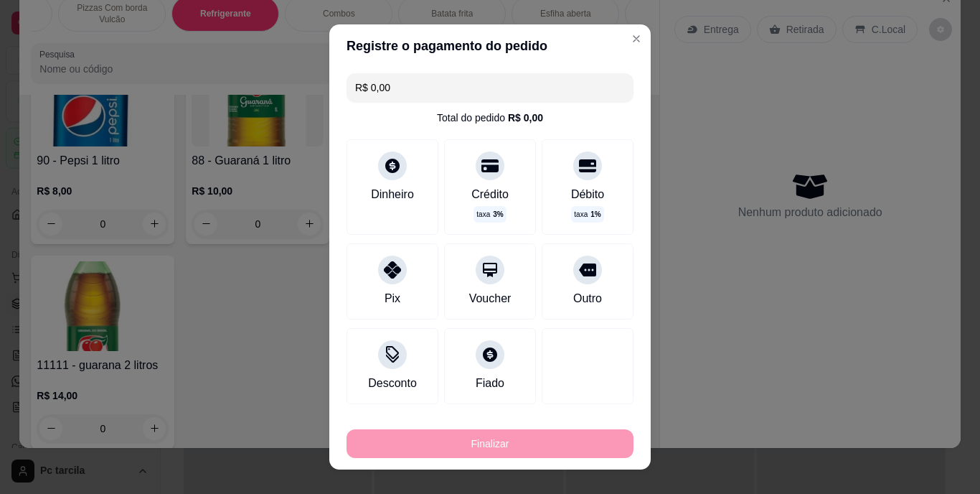
type input "-R$ 8,00"
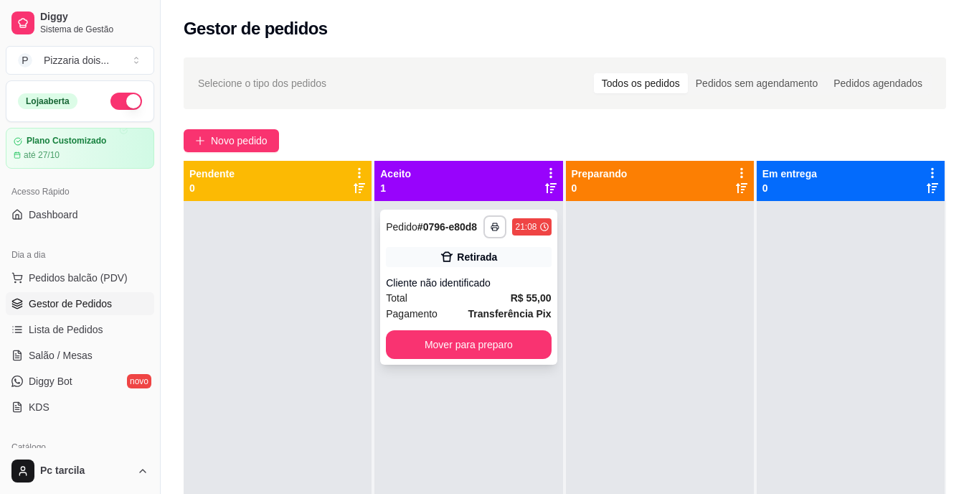
click at [484, 287] on div "Cliente não identificado" at bounding box center [468, 282] width 165 height 14
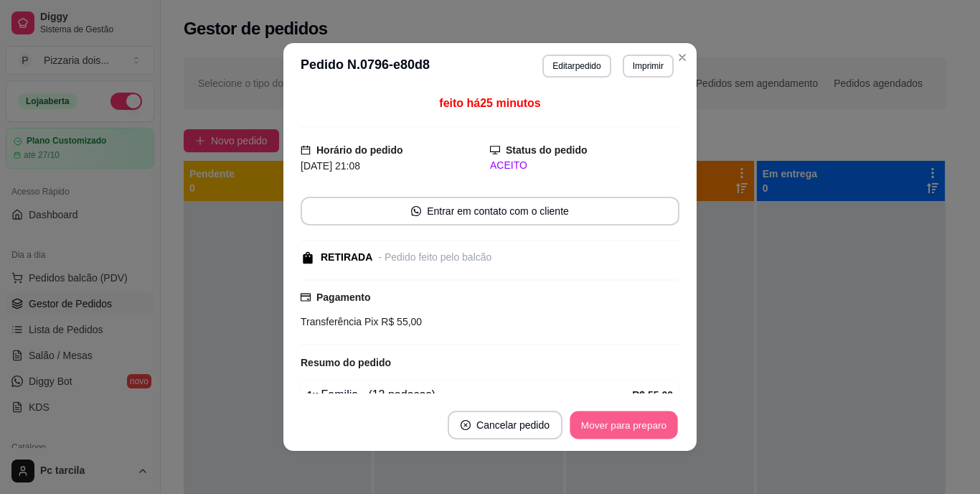
click at [600, 423] on button "Mover para preparo" at bounding box center [624, 425] width 108 height 28
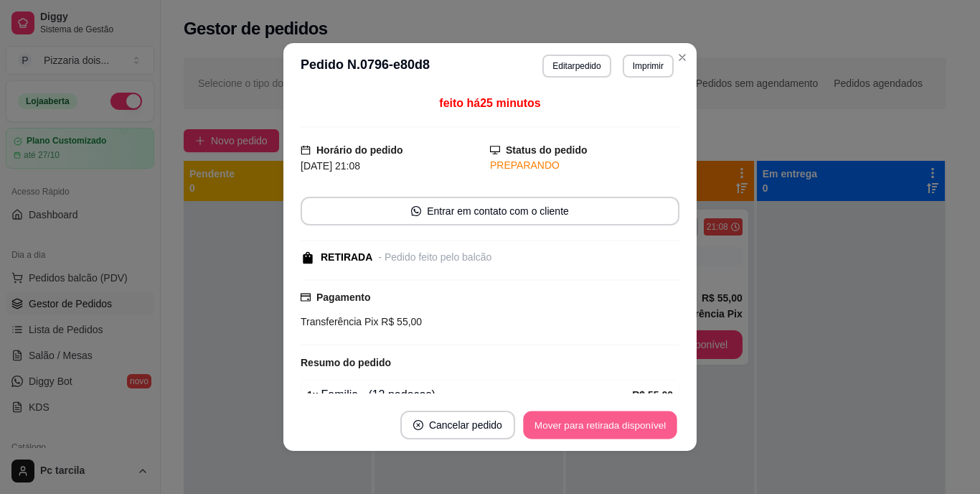
click at [600, 423] on button "Mover para retirada disponível" at bounding box center [600, 425] width 154 height 28
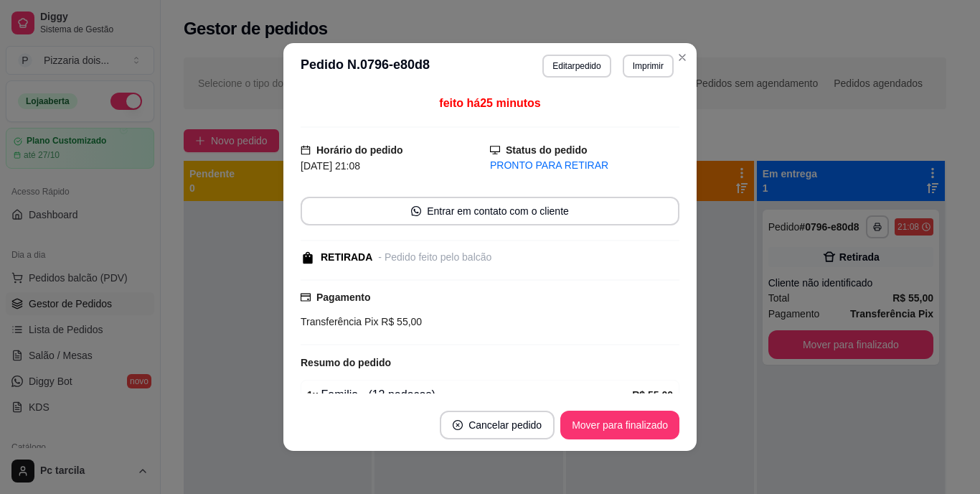
click at [636, 410] on button "Mover para finalizado" at bounding box center [619, 424] width 119 height 29
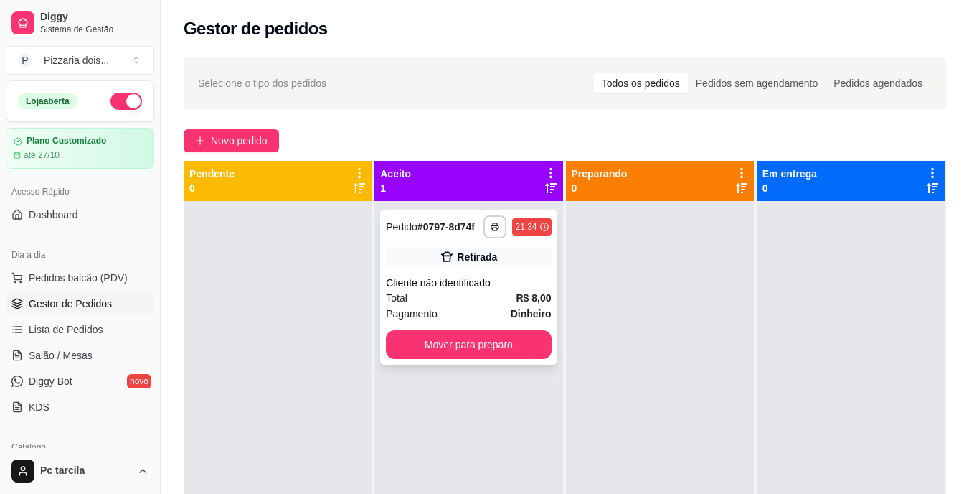
click at [493, 301] on div "Total R$ 8,00" at bounding box center [468, 298] width 165 height 16
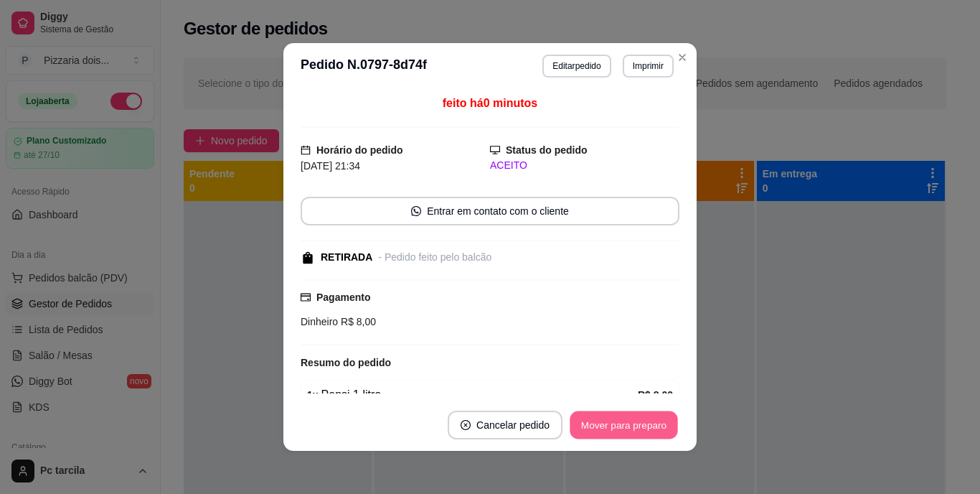
click at [588, 428] on button "Mover para preparo" at bounding box center [624, 425] width 108 height 28
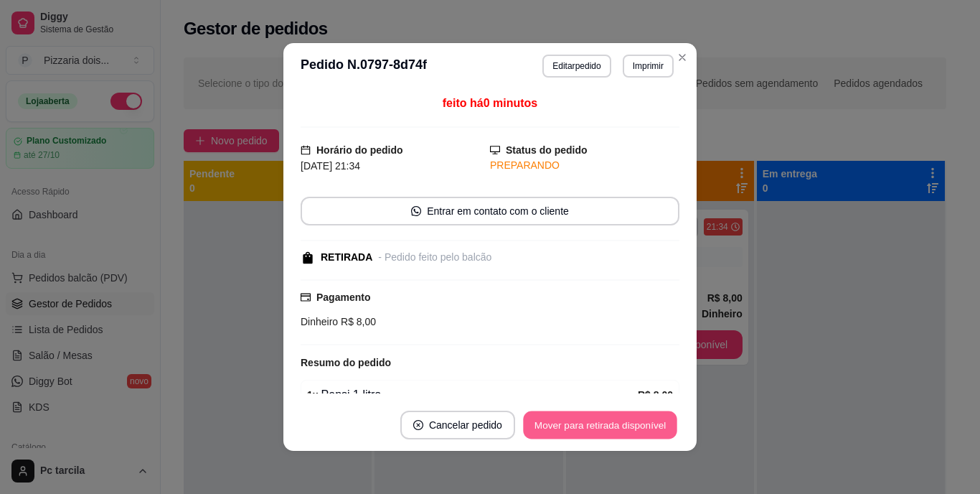
click at [588, 428] on button "Mover para retirada disponível" at bounding box center [600, 425] width 154 height 28
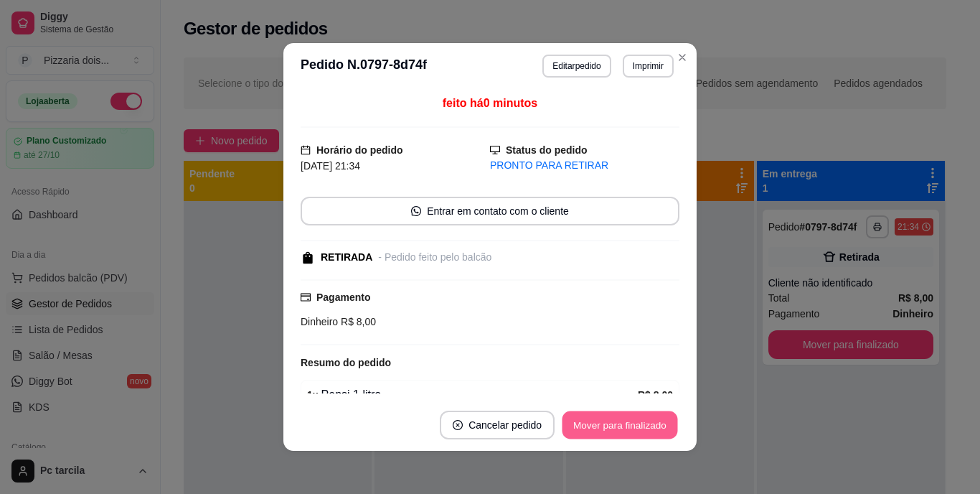
click at [588, 428] on button "Mover para finalizado" at bounding box center [620, 425] width 116 height 28
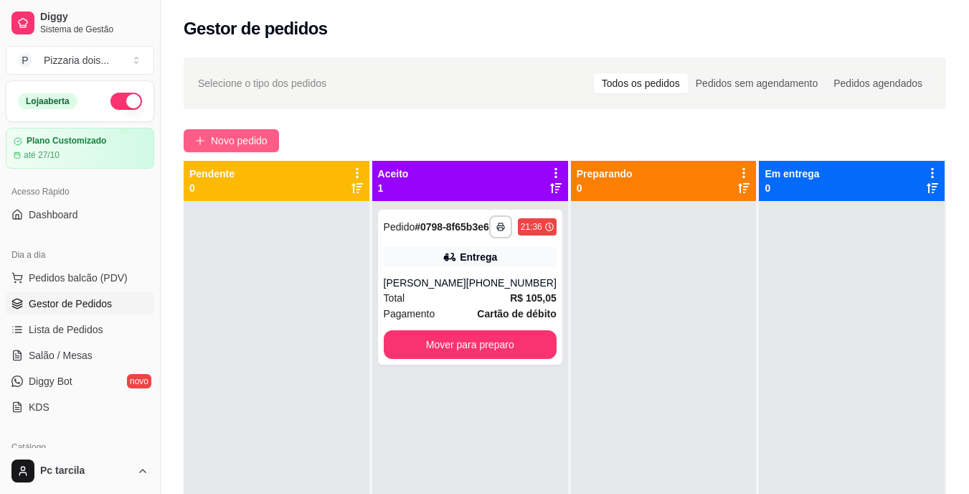
click at [260, 143] on span "Novo pedido" at bounding box center [239, 141] width 57 height 16
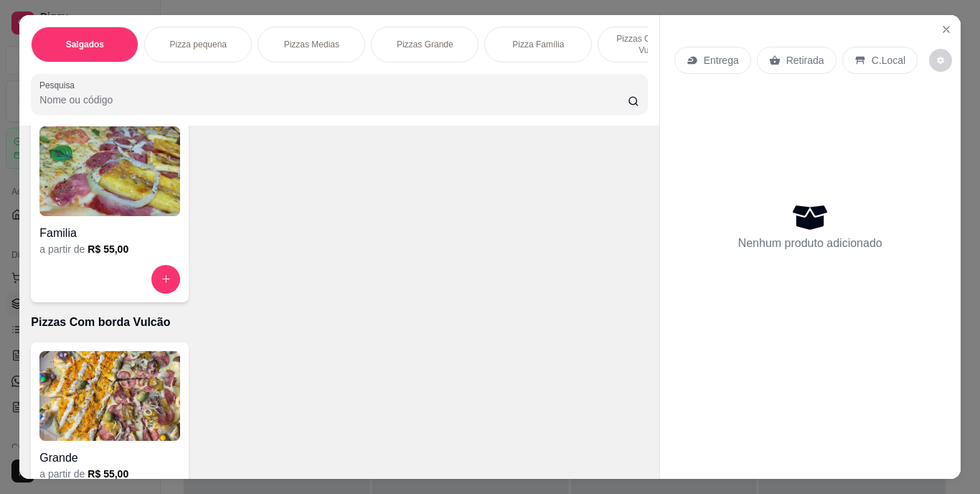
scroll to position [1004, 0]
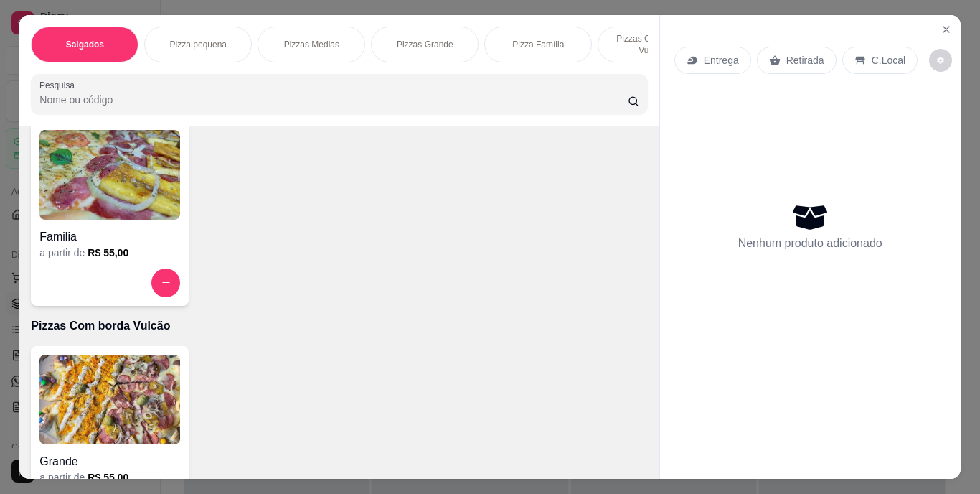
click at [56, 218] on img at bounding box center [109, 175] width 141 height 90
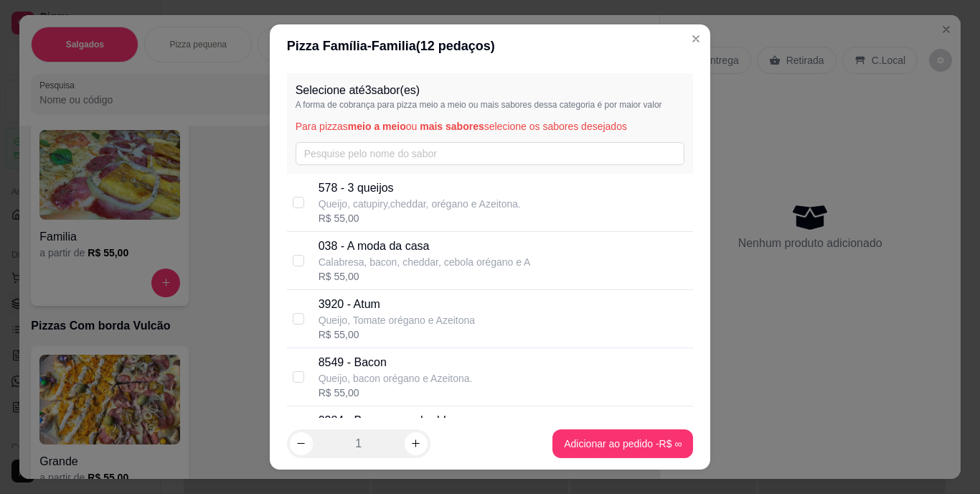
click at [287, 160] on div "Selecione até 3 sabor(es) A forma de cobrança para pizza meio a meio ou mais sa…" at bounding box center [490, 123] width 407 height 100
click at [296, 153] on input "text" at bounding box center [491, 153] width 390 height 23
type input "b"
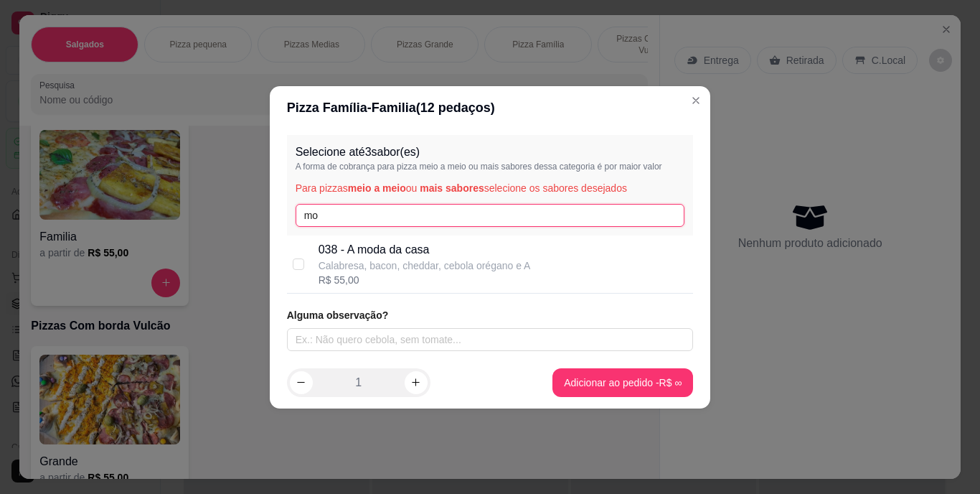
type input "mo"
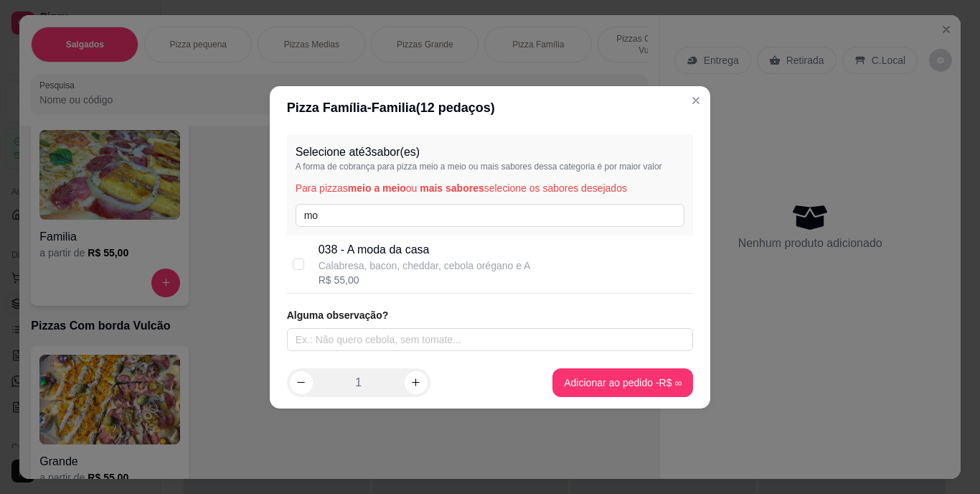
click at [400, 261] on p "Calabresa, bacon, cheddar, cebola orégano e A" at bounding box center [425, 265] width 212 height 14
checkbox input "true"
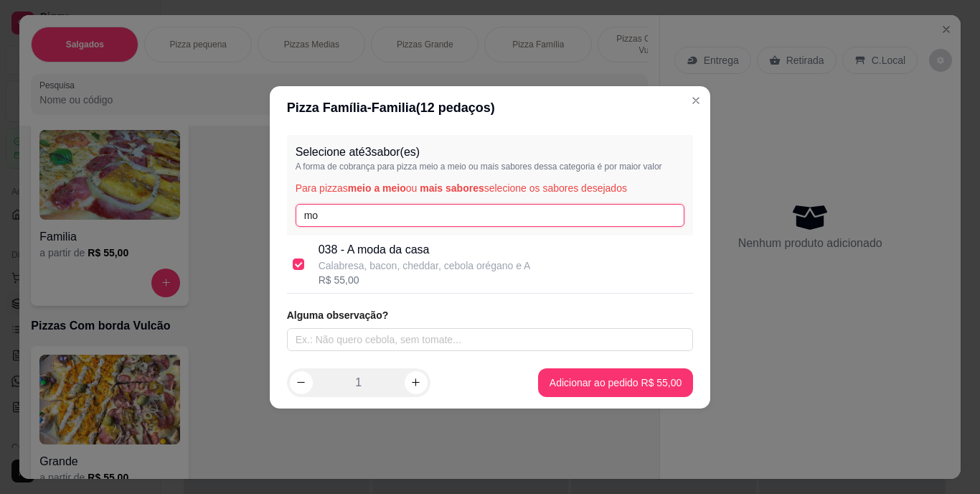
drag, startPoint x: 352, startPoint y: 213, endPoint x: 265, endPoint y: 198, distance: 87.4
click at [265, 198] on div "Pizza Família - Familia ( 12 pedaços) Selecione até 3 sabor(es) A forma de cobr…" at bounding box center [490, 247] width 980 height 494
type input "por"
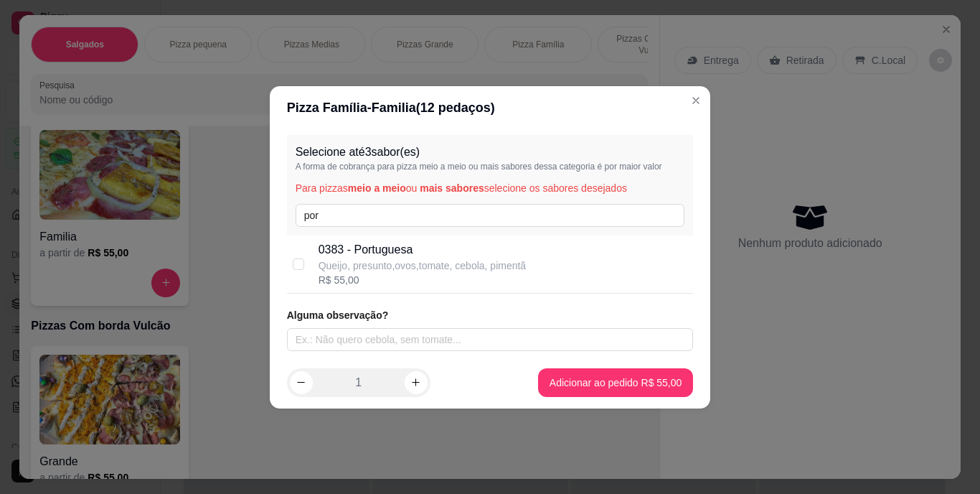
click at [418, 271] on p "Queijo, presunto,ovos,tomate, cebola, pimentã" at bounding box center [423, 265] width 208 height 14
checkbox input "true"
click at [310, 194] on p "Para pizzas meio a meio ou mais sabores selecione os sabores desejados" at bounding box center [491, 188] width 390 height 14
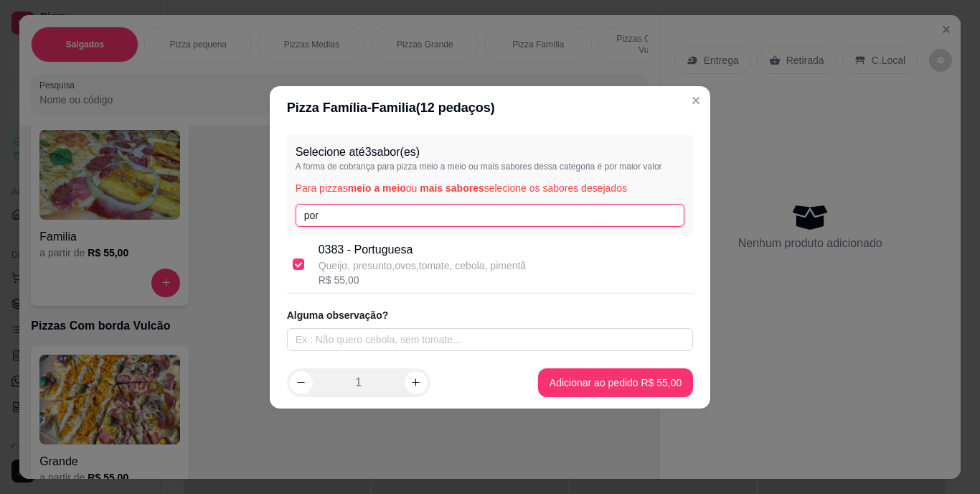
drag, startPoint x: 310, startPoint y: 194, endPoint x: 293, endPoint y: 210, distance: 23.8
click at [293, 210] on div "Selecione até 3 sabor(es) A forma de cobrança para pizza meio a meio ou mais sa…" at bounding box center [490, 185] width 407 height 100
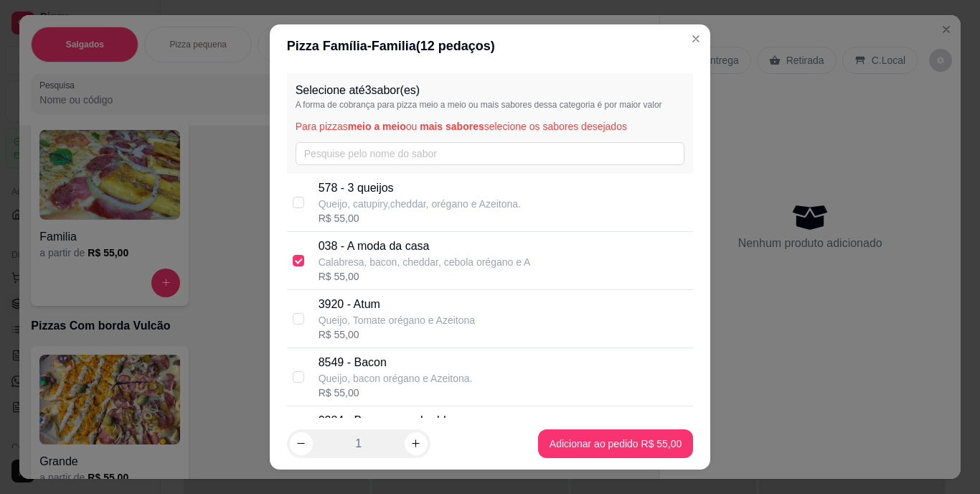
click at [442, 210] on p "Queijo, catupiry,cheddar, orégano e Azeitona." at bounding box center [420, 204] width 202 height 14
checkbox input "true"
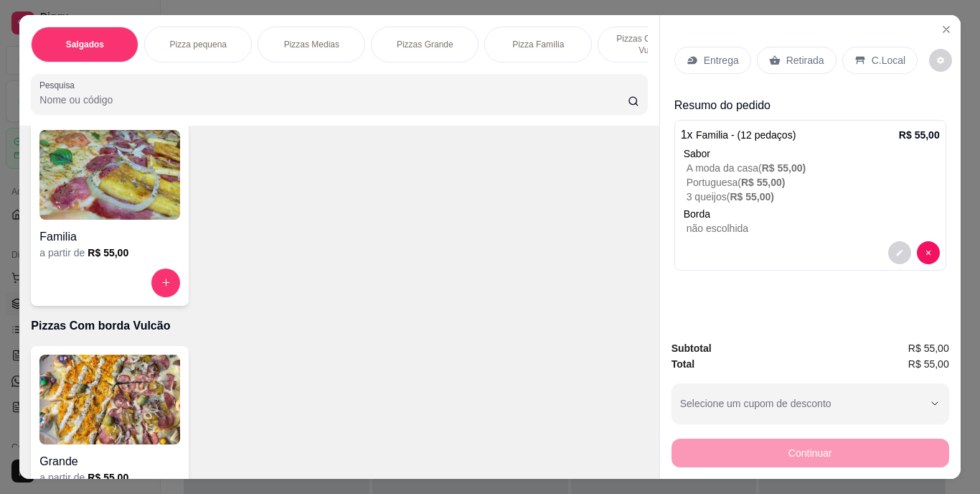
click at [724, 58] on p "Entrega" at bounding box center [721, 60] width 35 height 14
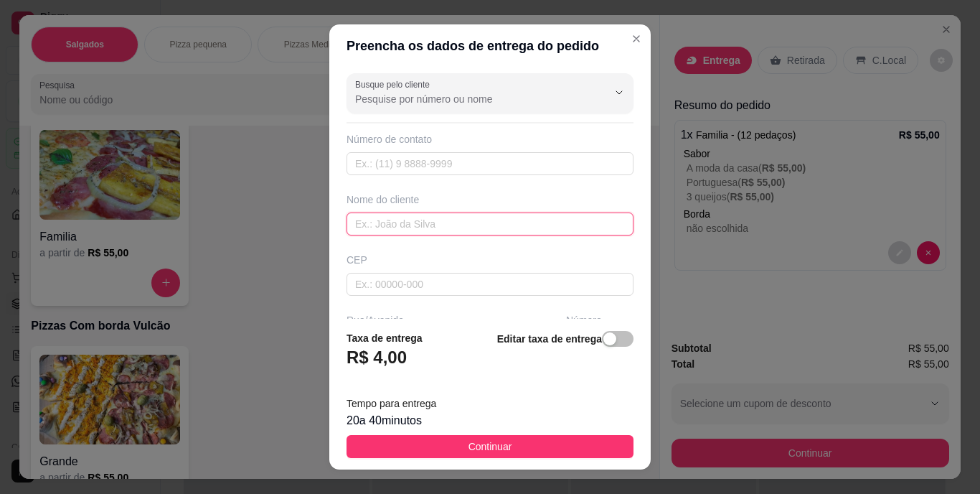
click at [397, 227] on input "text" at bounding box center [490, 223] width 287 height 23
type input "[PERSON_NAME]"
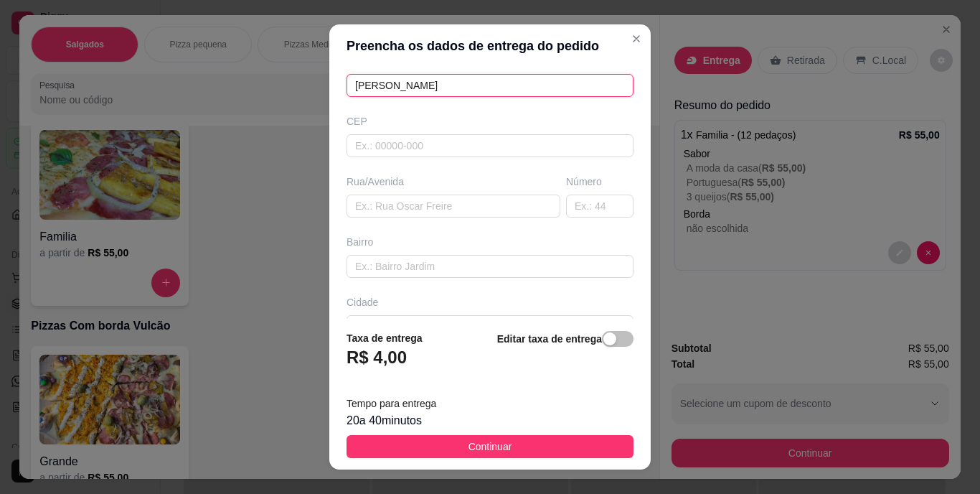
scroll to position [143, 0]
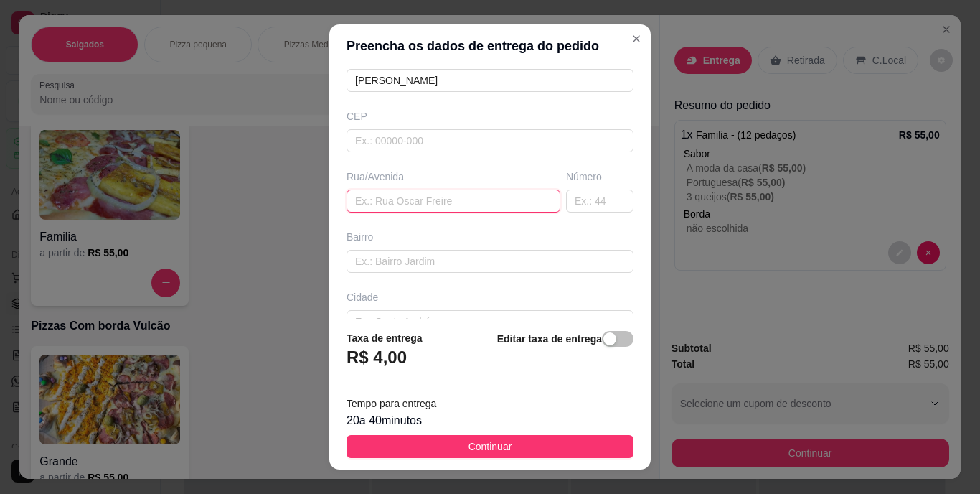
click at [400, 204] on input "text" at bounding box center [454, 200] width 214 height 23
paste input "Pontalzinho Número 18 Referência: próximo a [GEOGRAPHIC_DATA]"
click at [350, 200] on input "Pontalzinho Número 18 Referência: próximo a [GEOGRAPHIC_DATA]" at bounding box center [454, 200] width 214 height 23
paste input "Casa de Jaqueline"
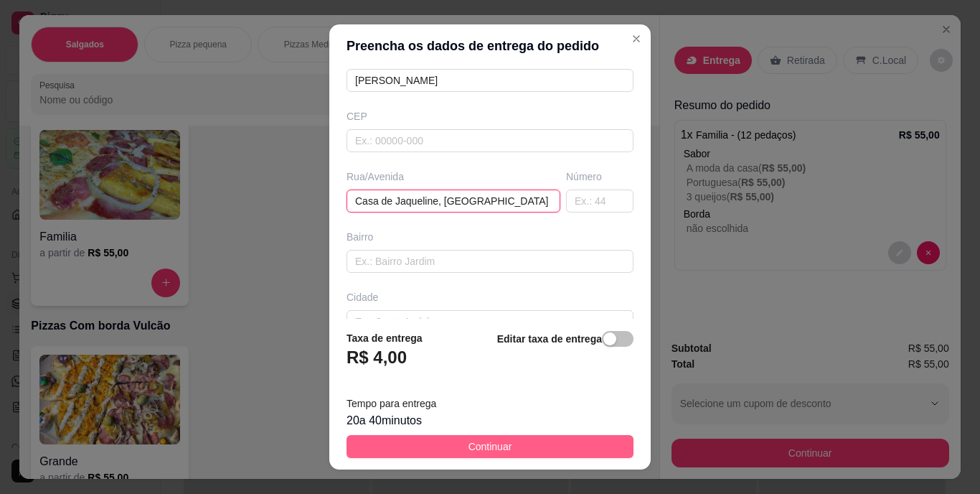
type input "Casa de Jaqueline, [GEOGRAPHIC_DATA] Número 18 Referência: próximo a [GEOGRAPHI…"
click at [473, 441] on span "Continuar" at bounding box center [490, 446] width 44 height 16
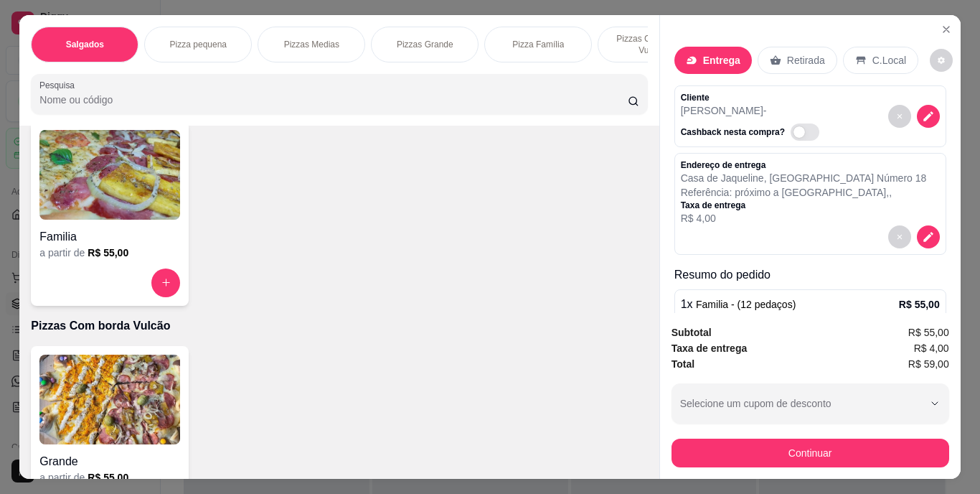
click at [787, 53] on p "Retirada" at bounding box center [806, 60] width 38 height 14
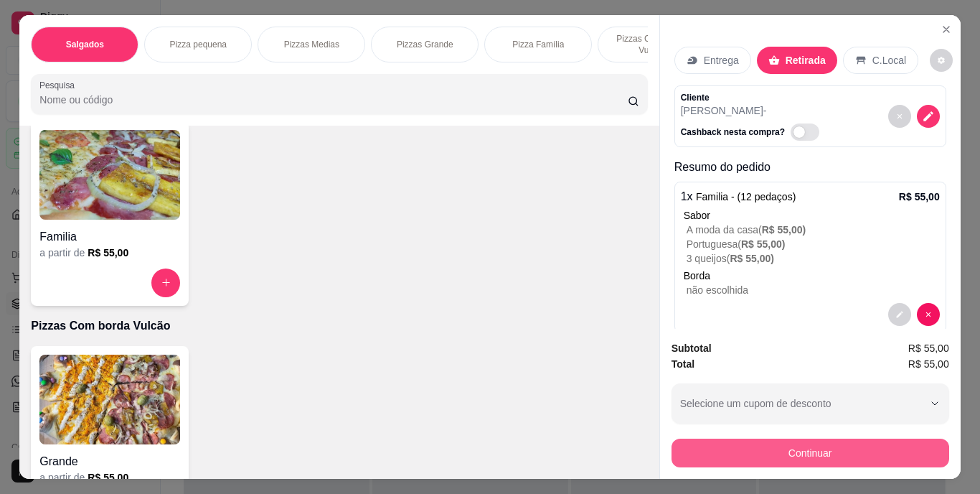
click at [775, 443] on button "Continuar" at bounding box center [811, 452] width 278 height 29
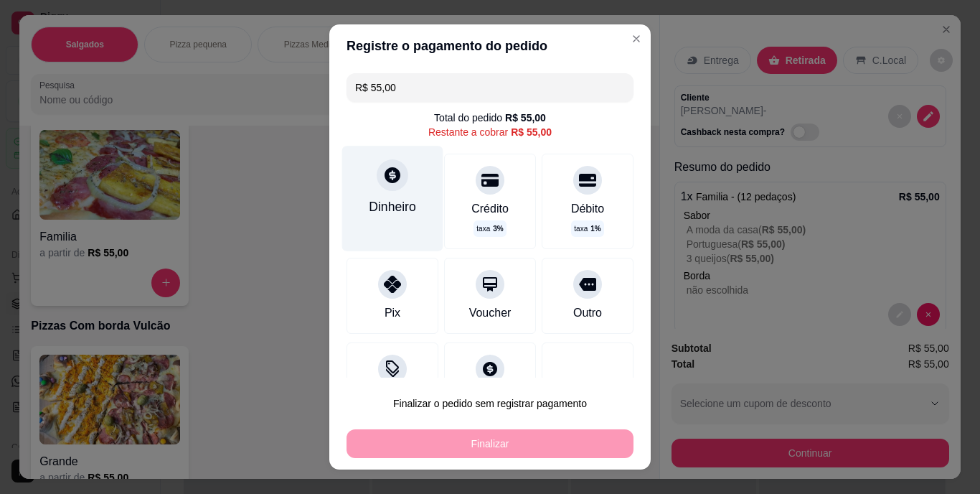
click at [351, 188] on div "Dinheiro" at bounding box center [392, 198] width 101 height 105
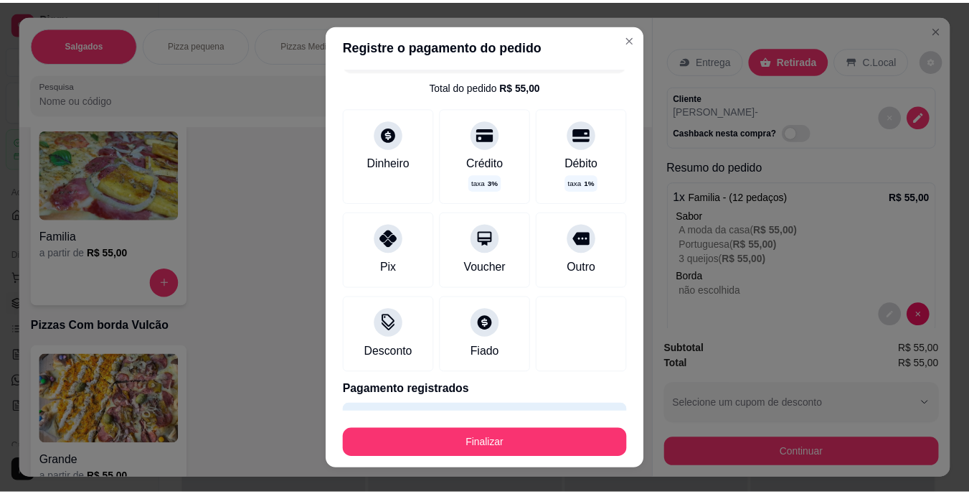
scroll to position [72, 0]
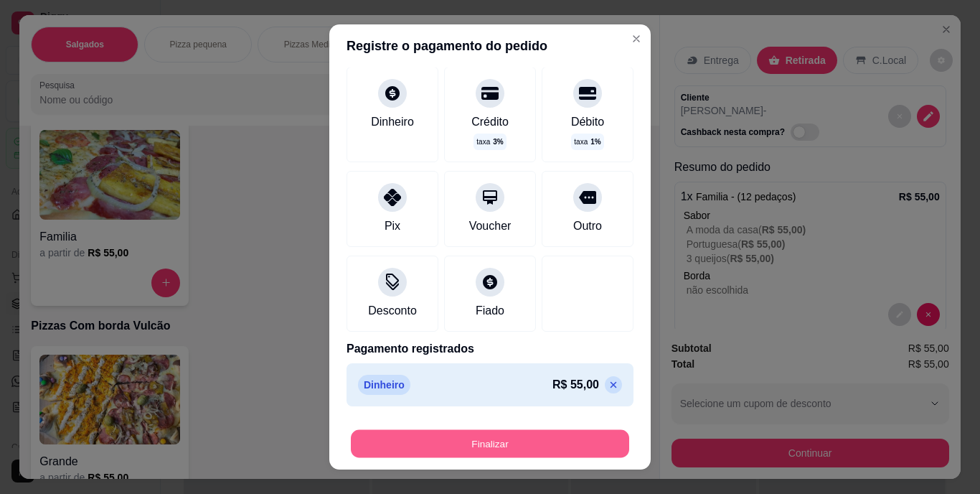
click at [464, 451] on button "Finalizar" at bounding box center [490, 443] width 278 height 28
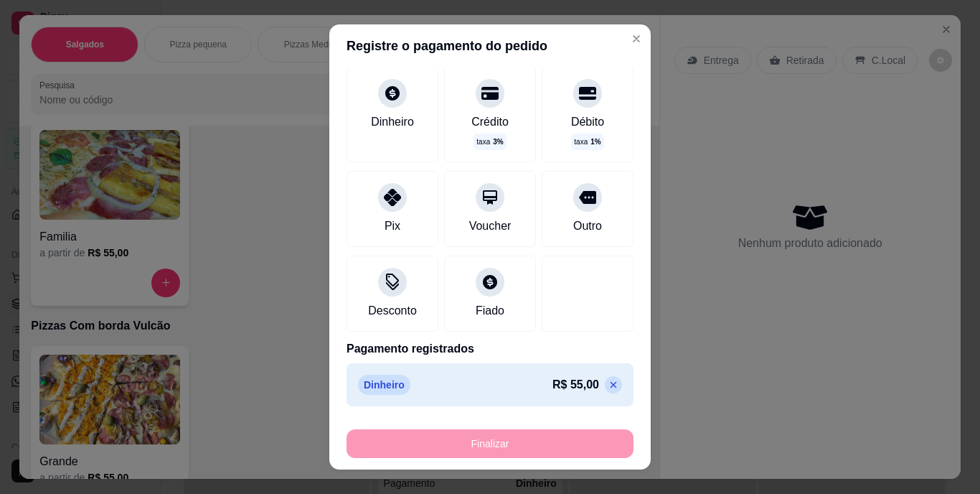
type input "-R$ 55,00"
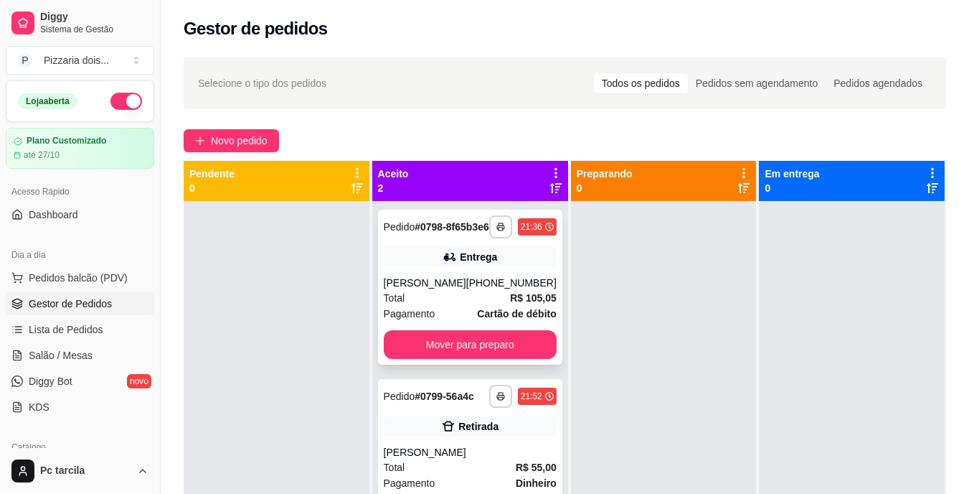
click at [509, 288] on div "[PHONE_NUMBER]" at bounding box center [511, 282] width 90 height 14
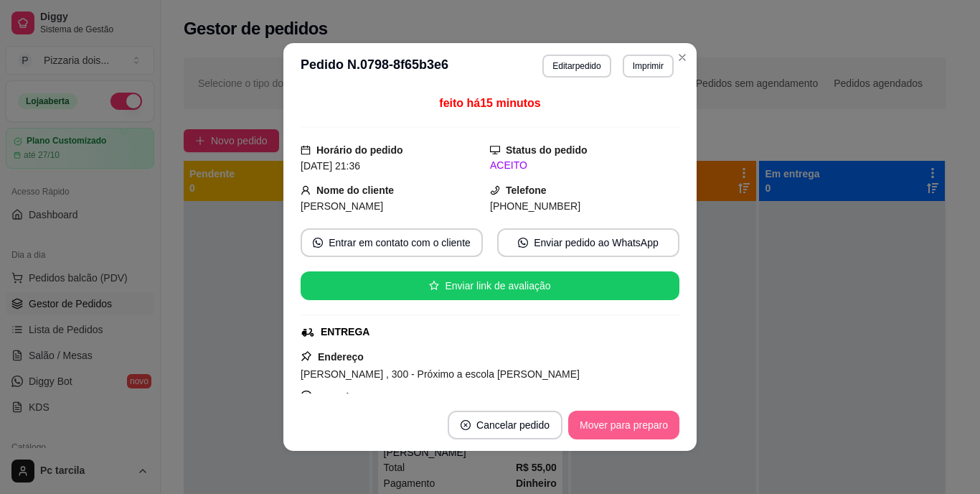
click at [587, 418] on button "Mover para preparo" at bounding box center [623, 424] width 111 height 29
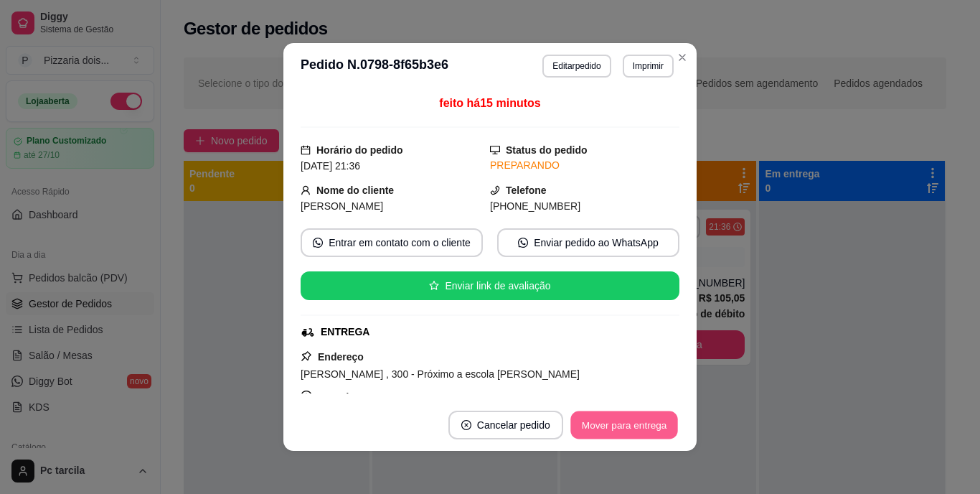
click at [587, 418] on button "Mover para entrega" at bounding box center [624, 425] width 108 height 28
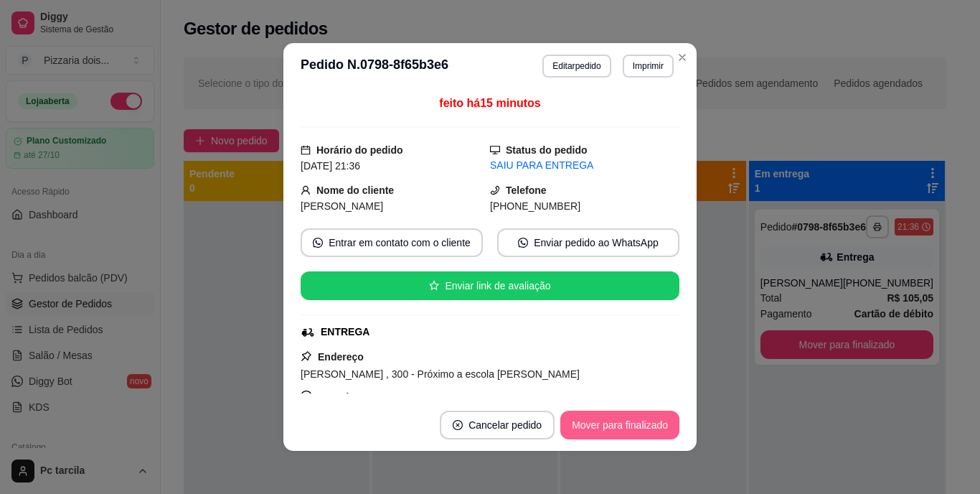
click at [593, 421] on button "Mover para finalizado" at bounding box center [619, 424] width 119 height 29
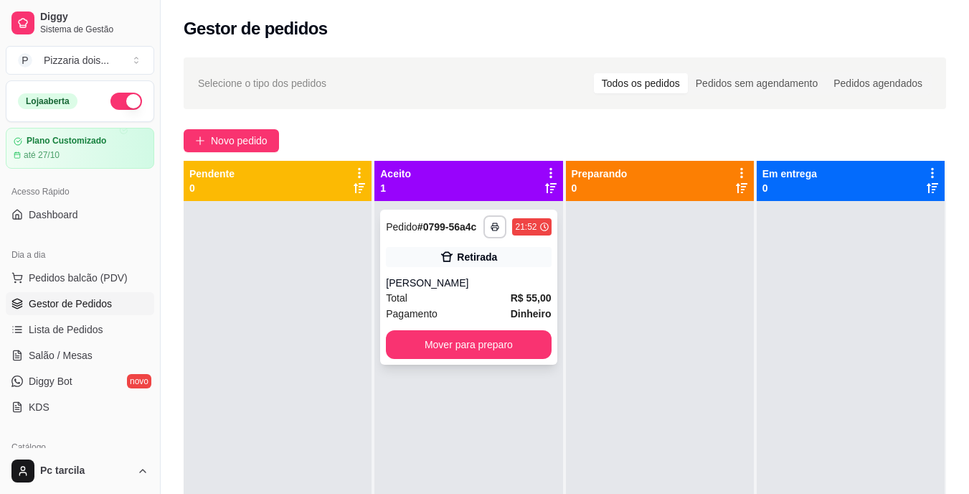
click at [536, 305] on span "R$ 55,00" at bounding box center [531, 298] width 41 height 16
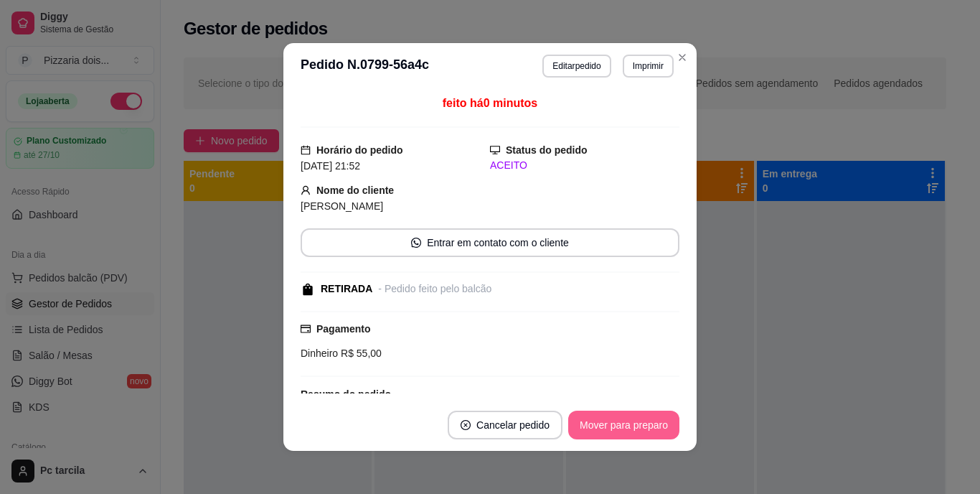
click at [655, 418] on button "Mover para preparo" at bounding box center [623, 424] width 111 height 29
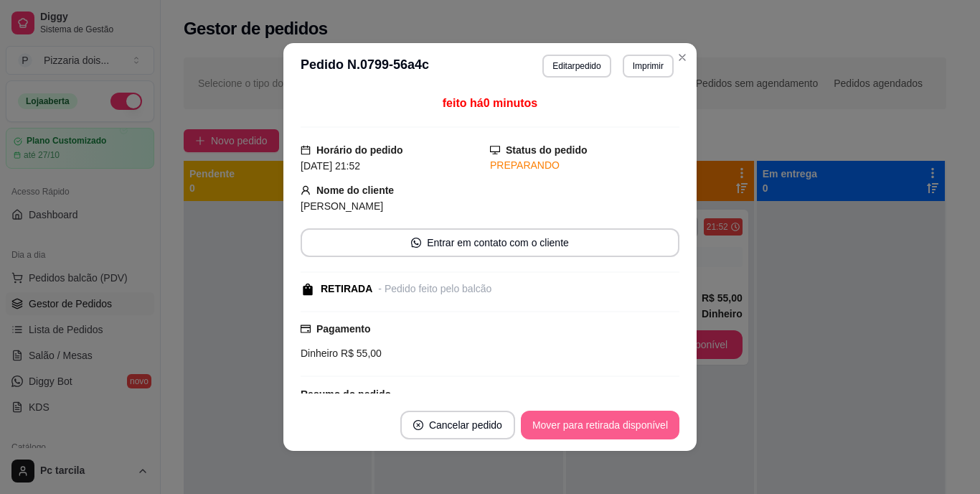
click at [655, 418] on button "Mover para retirada disponível" at bounding box center [600, 424] width 159 height 29
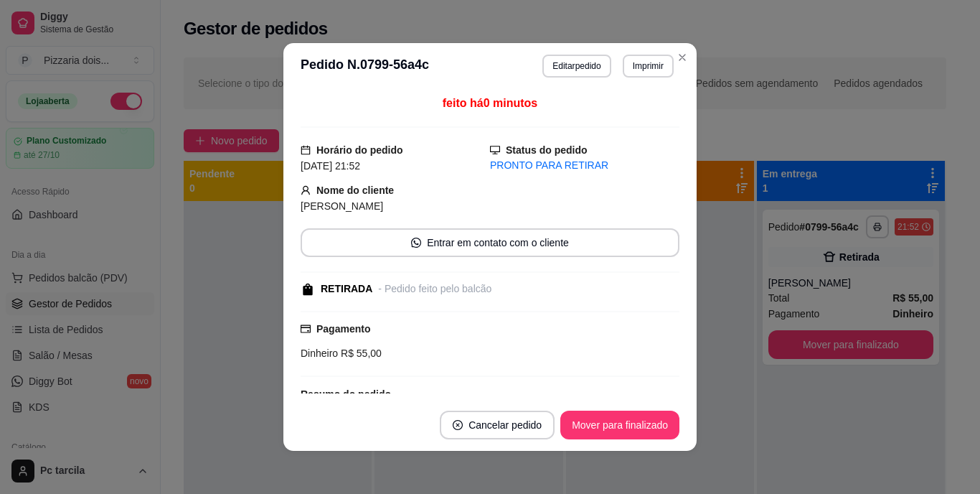
click at [655, 418] on button "Mover para finalizado" at bounding box center [619, 424] width 119 height 29
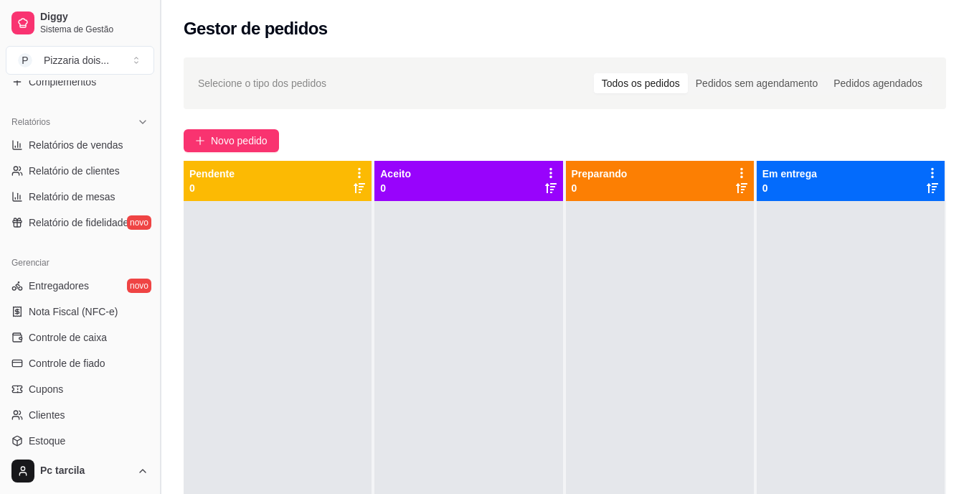
scroll to position [430, 0]
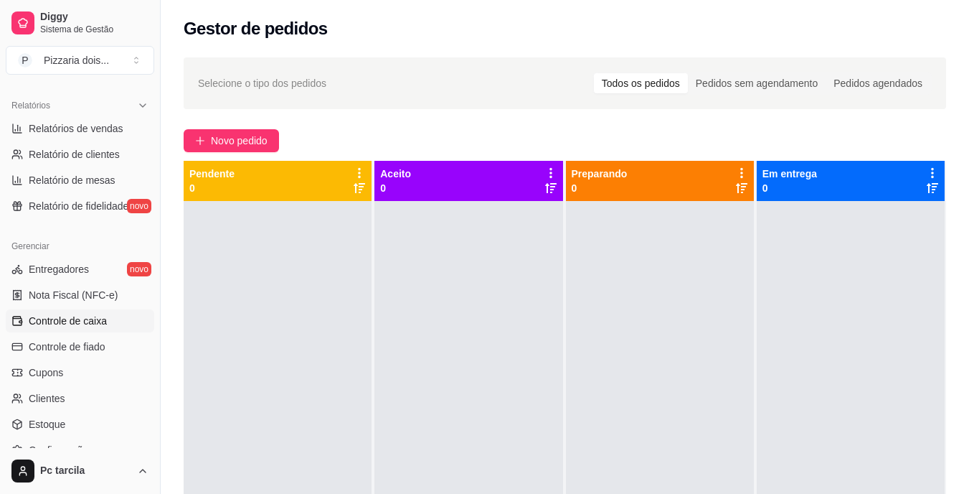
click at [120, 314] on link "Controle de caixa" at bounding box center [80, 320] width 149 height 23
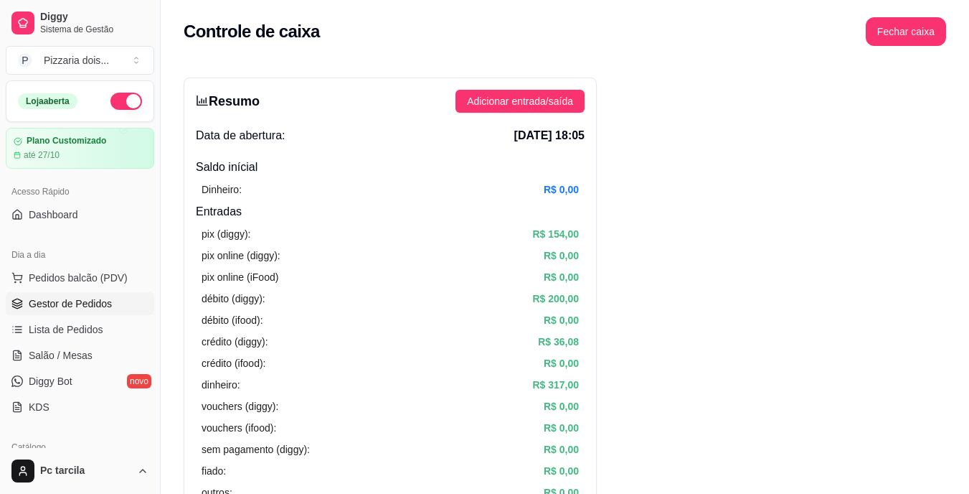
click at [61, 305] on span "Gestor de Pedidos" at bounding box center [70, 303] width 83 height 14
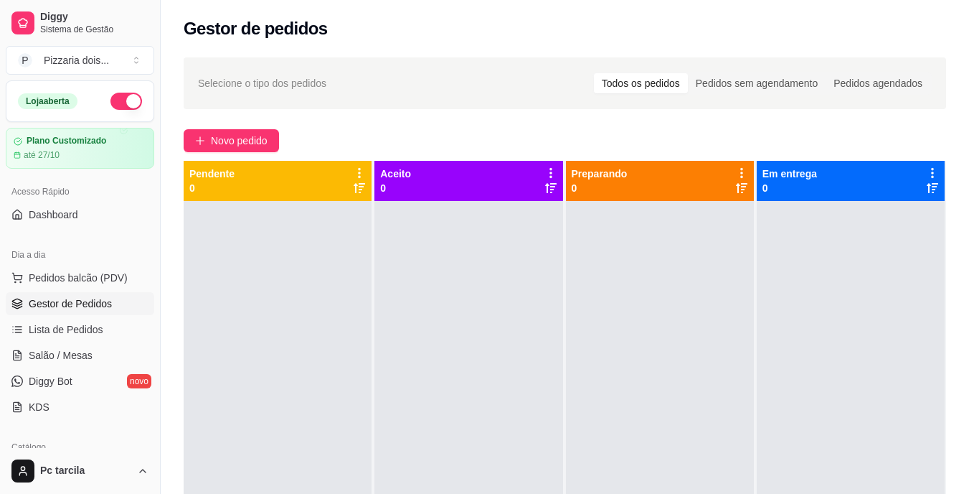
click at [261, 128] on div "Selecione o tipo dos pedidos Todos os pedidos Pedidos sem agendamento Pedidos a…" at bounding box center [565, 360] width 809 height 623
click at [268, 146] on span "Novo pedido" at bounding box center [239, 141] width 57 height 16
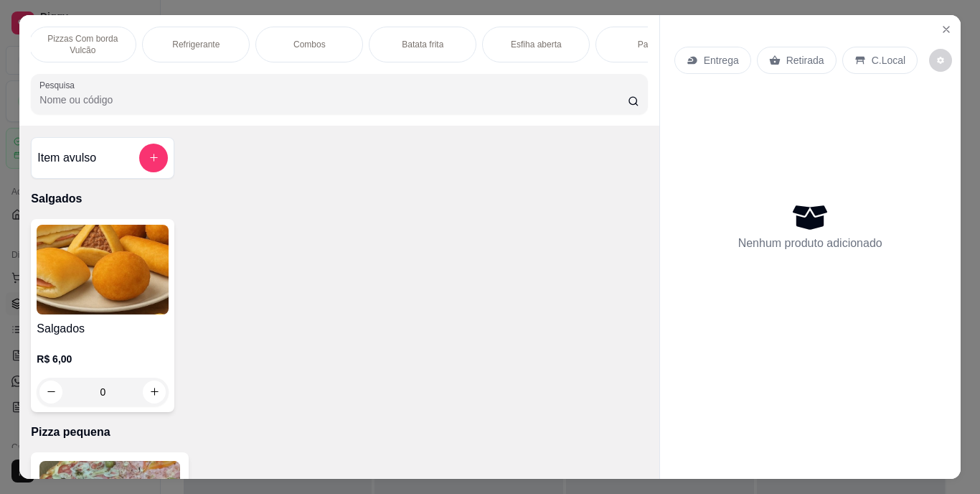
scroll to position [0, 965]
click at [616, 46] on div "Dogão na chapa" at bounding box center [594, 45] width 108 height 36
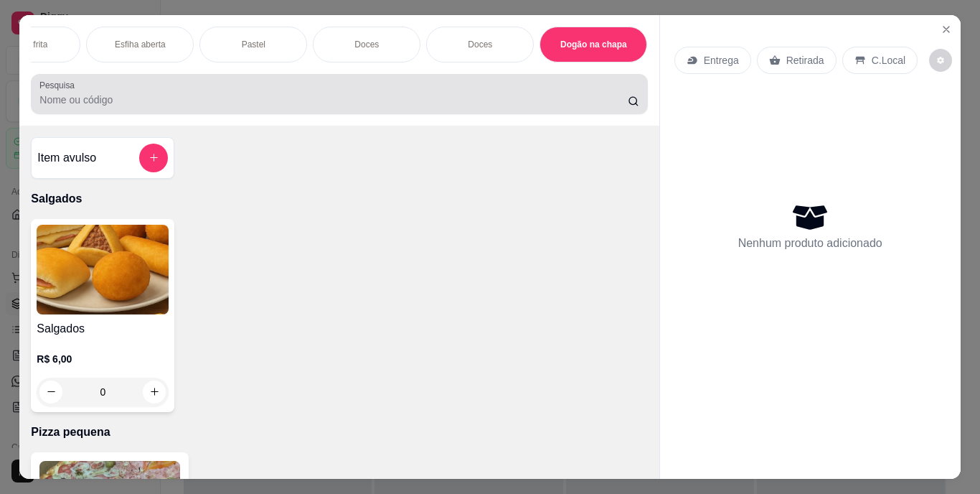
scroll to position [37, 0]
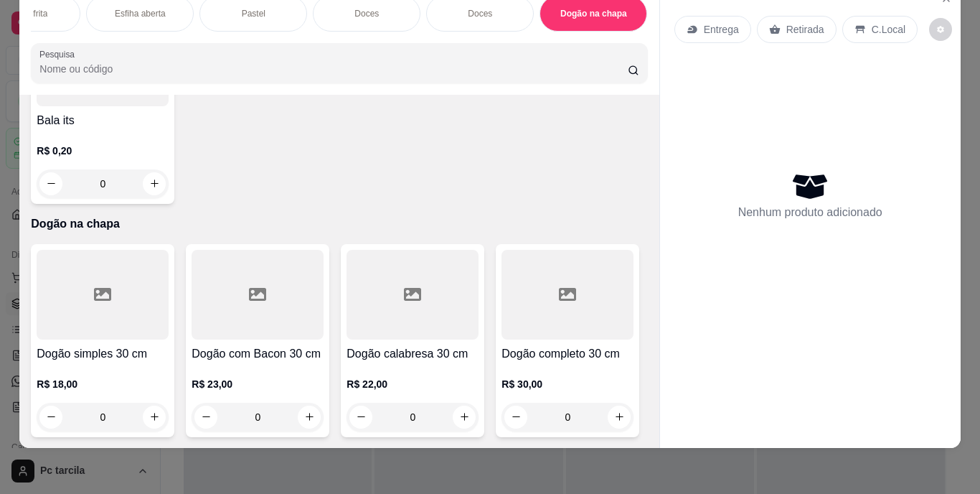
click at [151, 402] on div "0" at bounding box center [103, 416] width 132 height 29
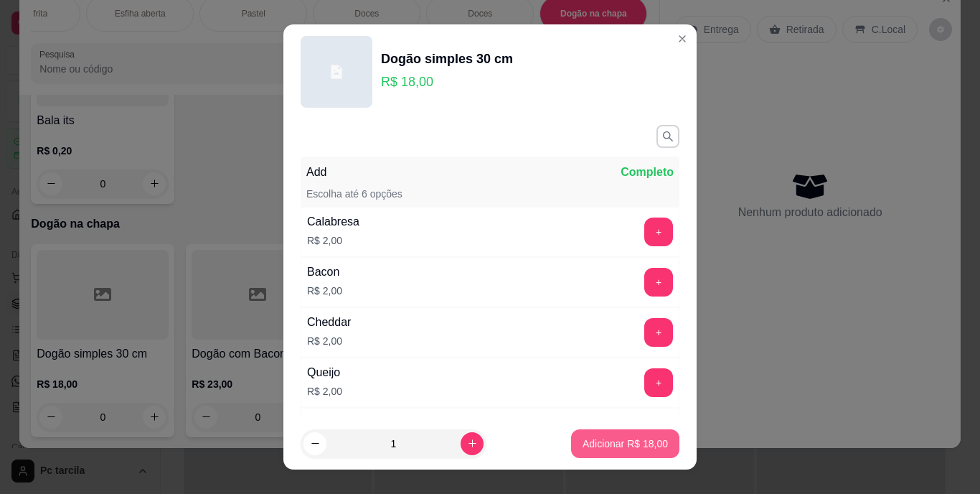
click at [626, 440] on p "Adicionar R$ 18,00" at bounding box center [625, 443] width 85 height 14
type input "1"
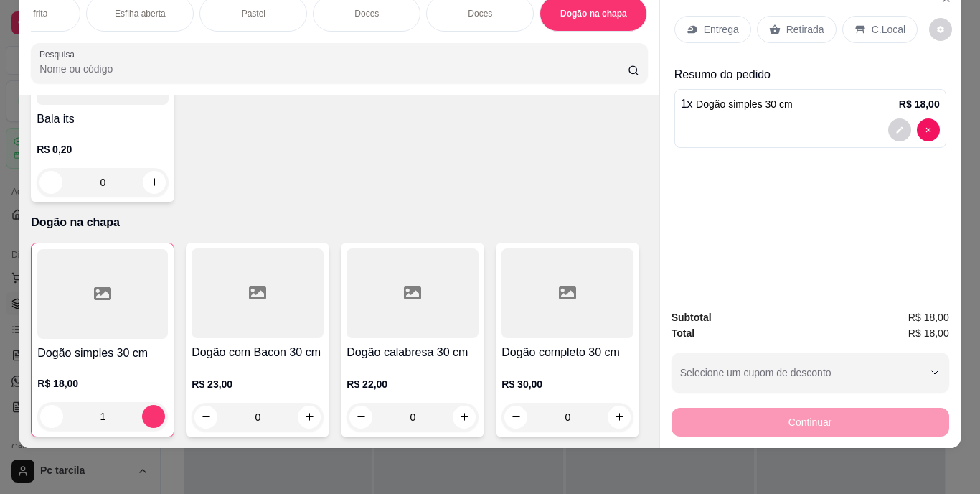
drag, startPoint x: 806, startPoint y: 27, endPoint x: 791, endPoint y: 37, distance: 17.5
click at [803, 28] on div "Retirada" at bounding box center [797, 29] width 80 height 27
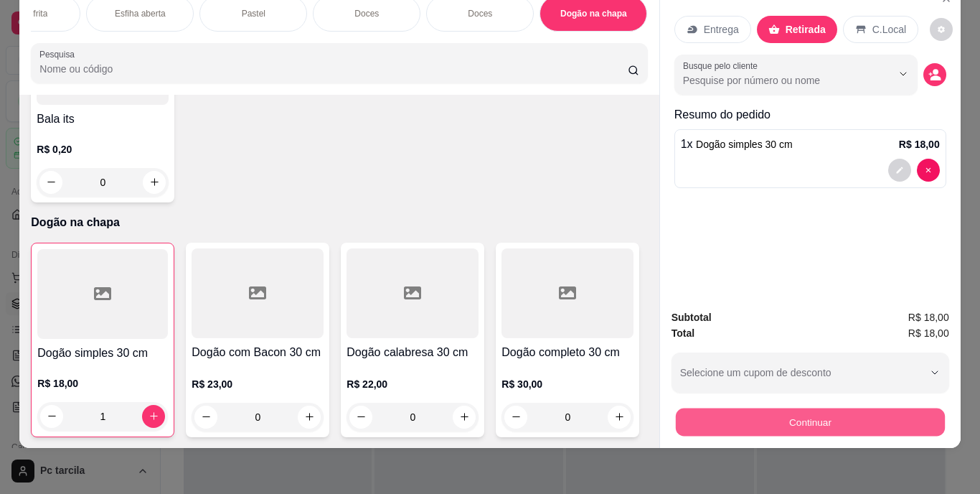
click at [734, 410] on button "Continuar" at bounding box center [809, 422] width 269 height 28
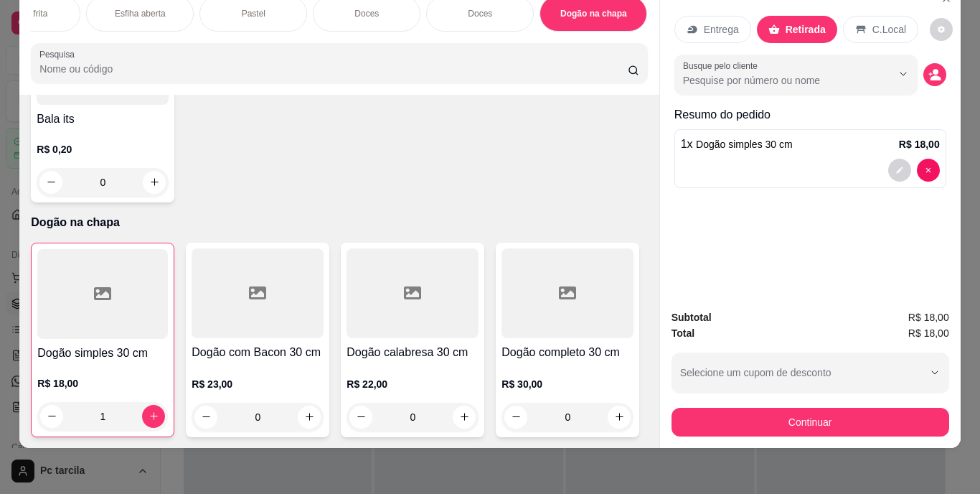
click at [365, 196] on div "Dinheiro" at bounding box center [392, 198] width 101 height 105
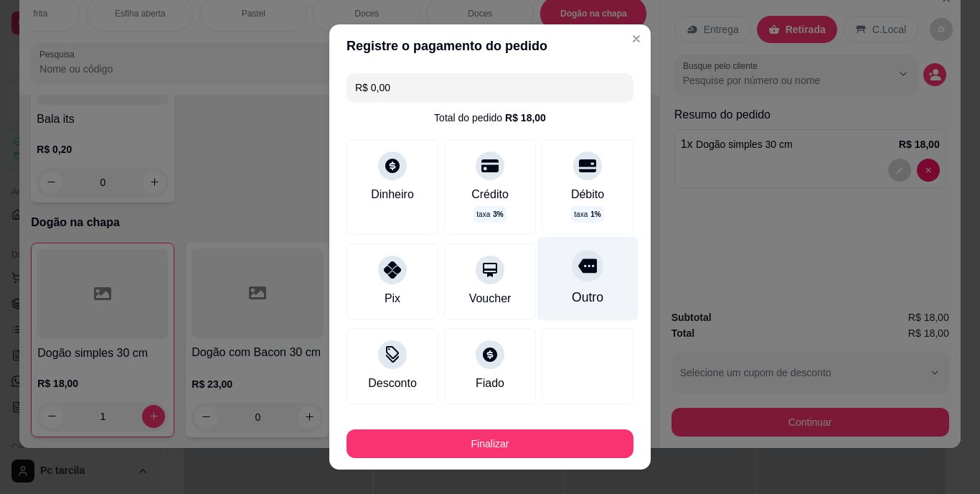
type input "R$ 0,00"
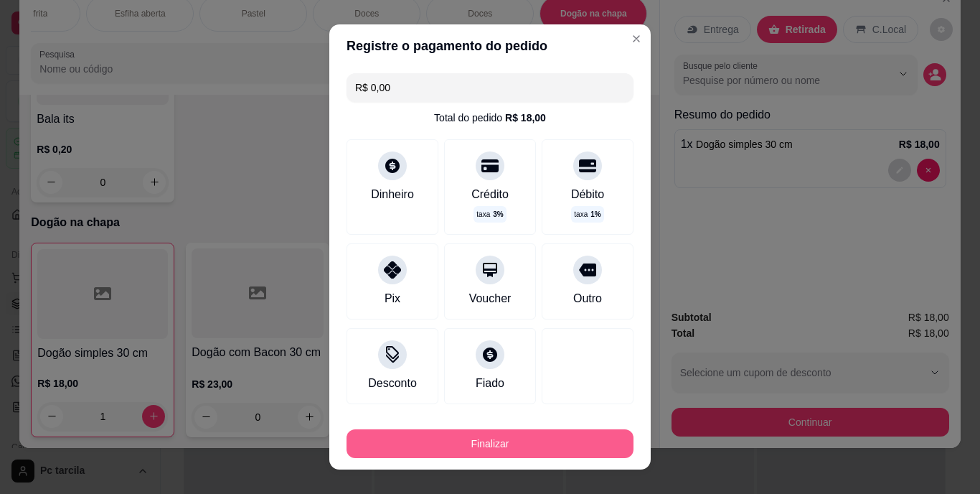
click at [547, 432] on button "Finalizar" at bounding box center [490, 443] width 287 height 29
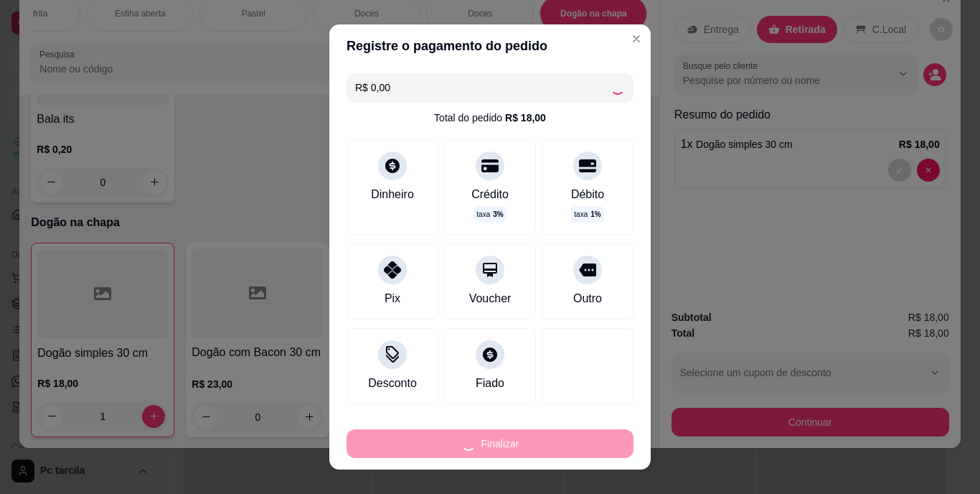
type input "0"
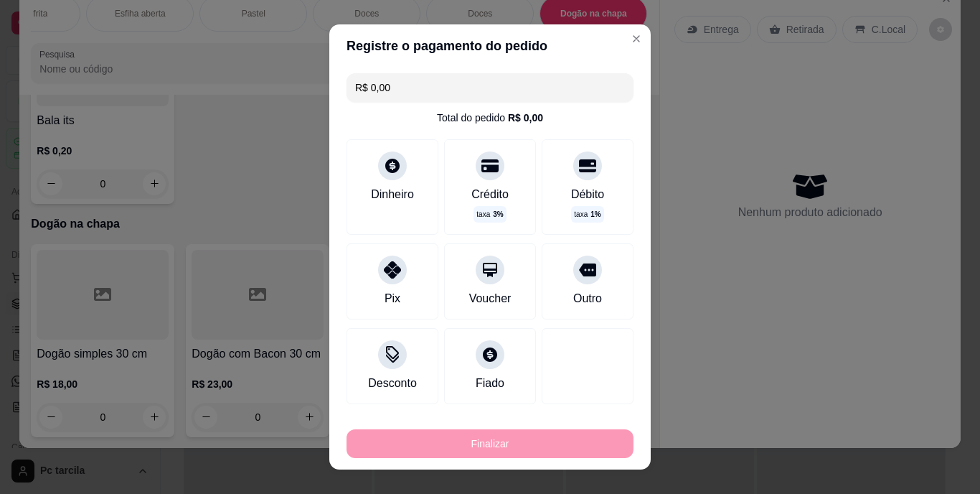
type input "-R$ 18,00"
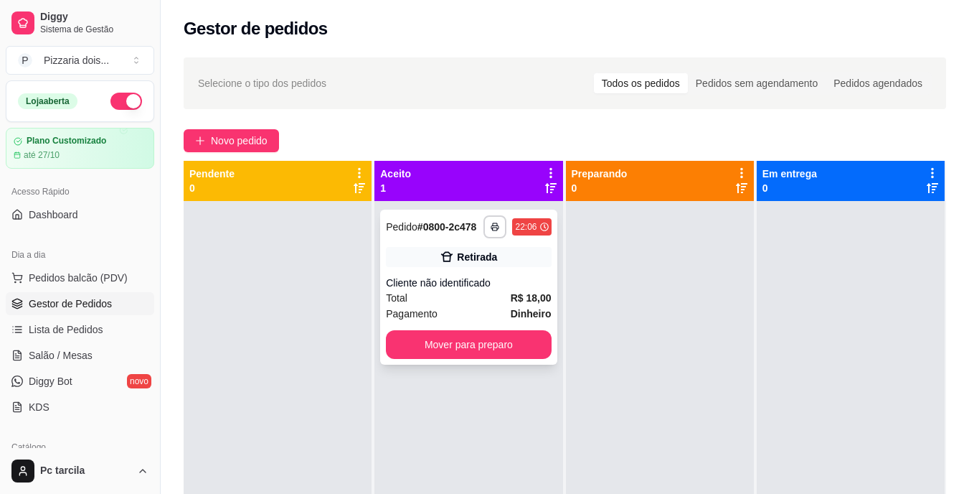
click at [528, 279] on div "Cliente não identificado" at bounding box center [468, 282] width 165 height 14
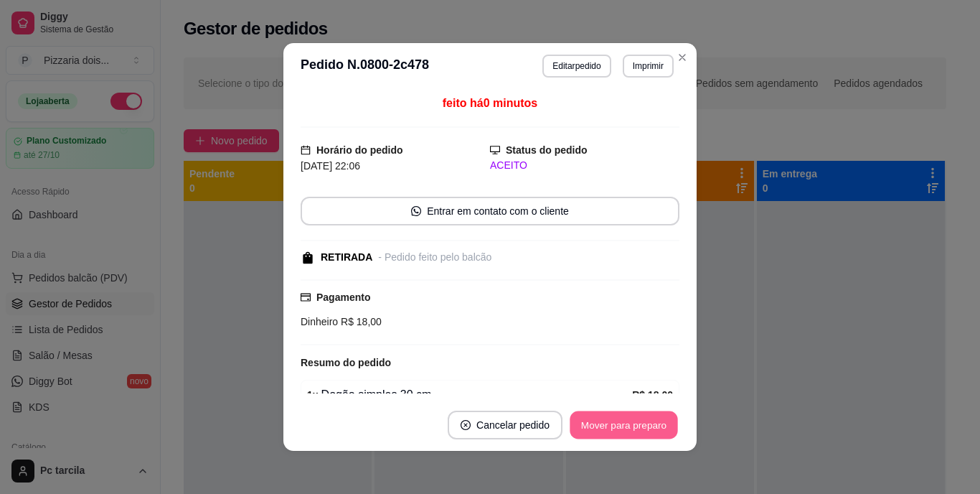
click at [616, 425] on button "Mover para preparo" at bounding box center [624, 425] width 108 height 28
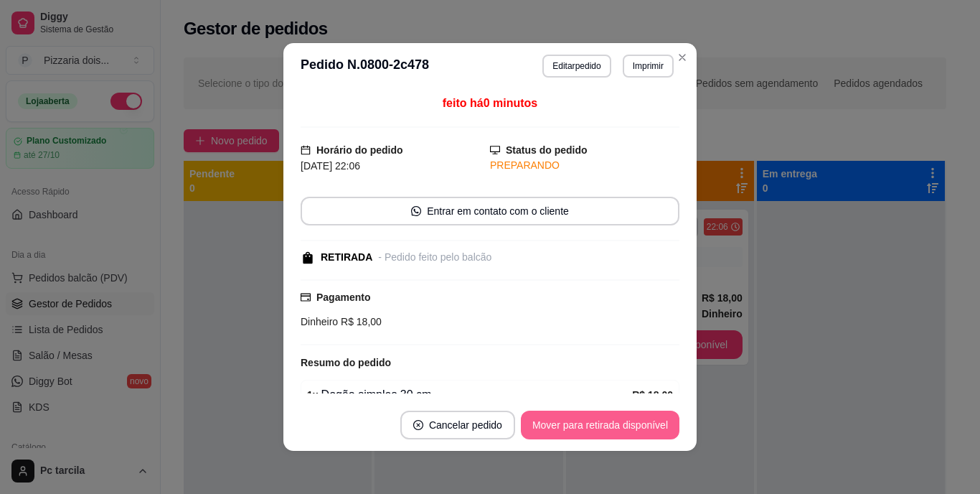
click at [616, 425] on button "Mover para retirada disponível" at bounding box center [600, 424] width 159 height 29
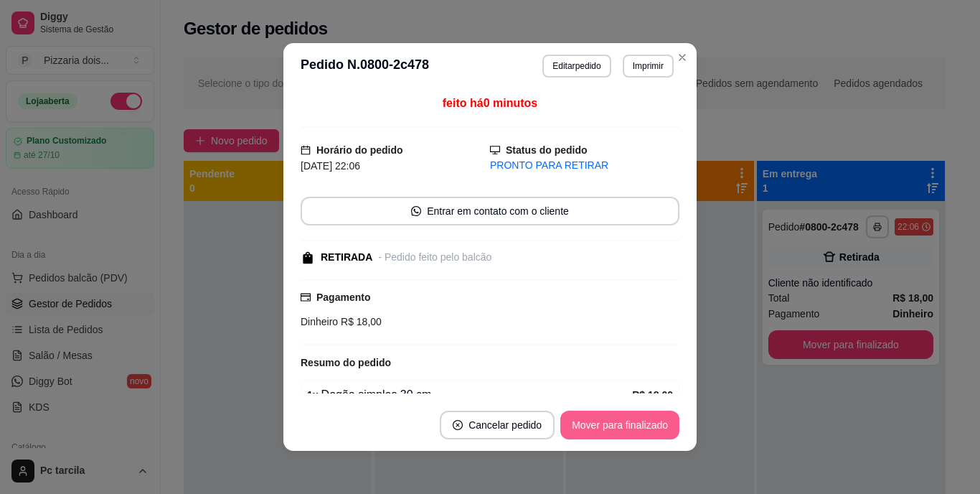
click at [616, 425] on button "Mover para finalizado" at bounding box center [619, 424] width 119 height 29
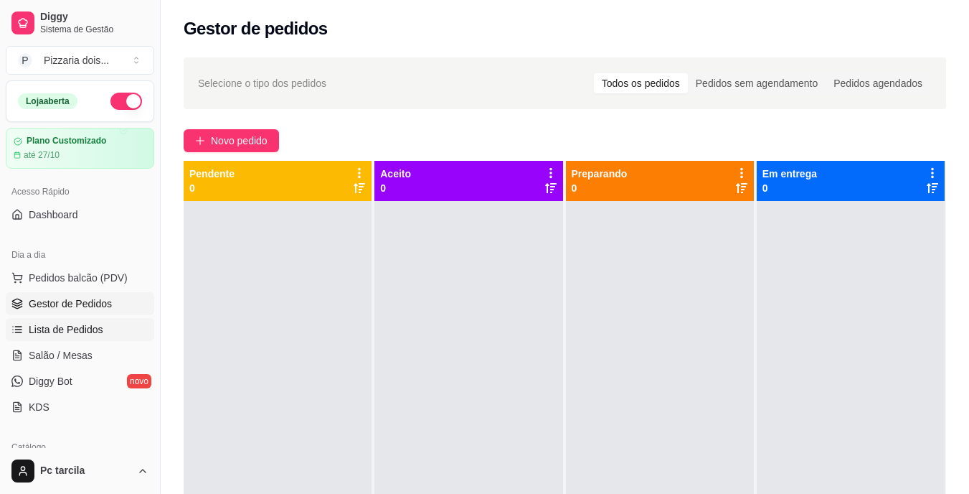
click at [85, 338] on link "Lista de Pedidos" at bounding box center [80, 329] width 149 height 23
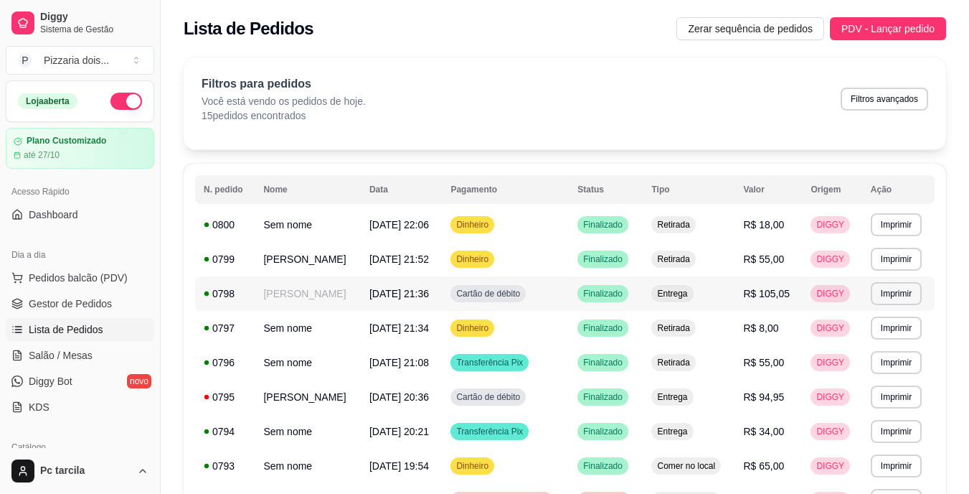
click at [286, 292] on td "[PERSON_NAME]" at bounding box center [308, 293] width 106 height 34
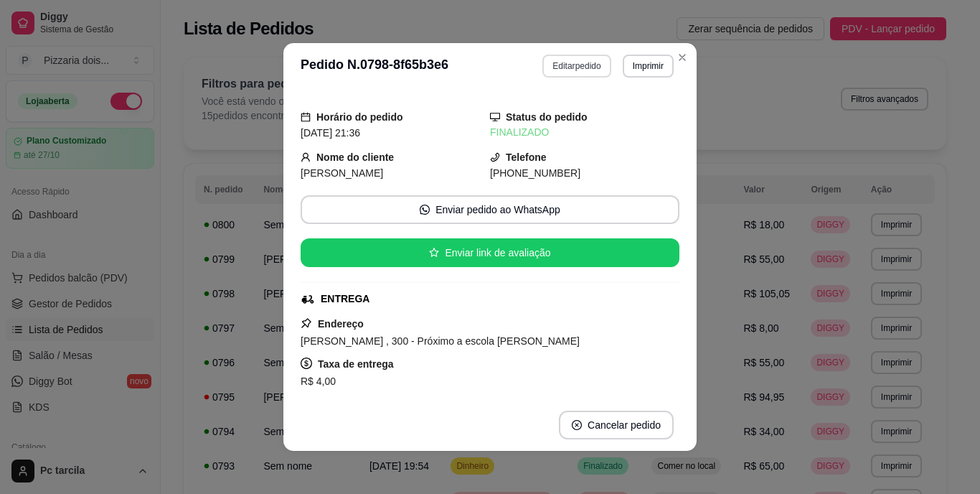
click at [547, 57] on button "Editar pedido" at bounding box center [576, 66] width 68 height 23
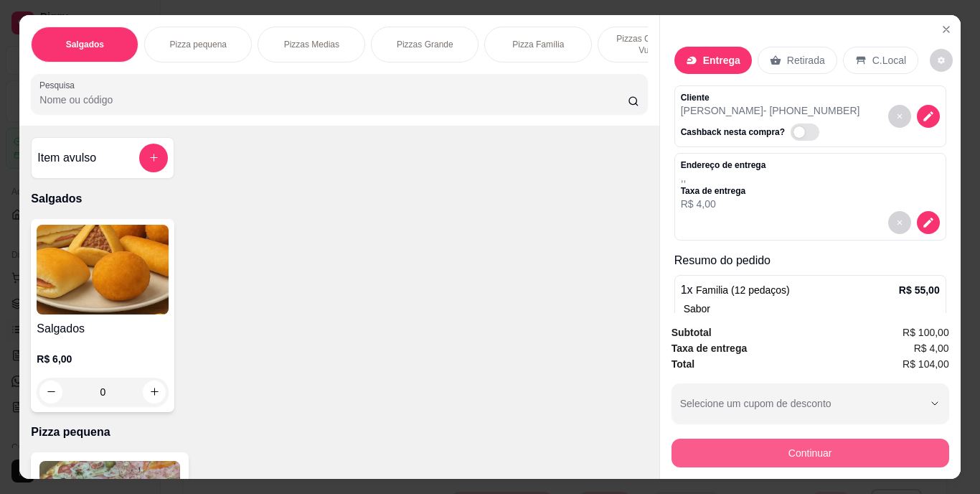
click at [720, 438] on button "Continuar" at bounding box center [811, 452] width 278 height 29
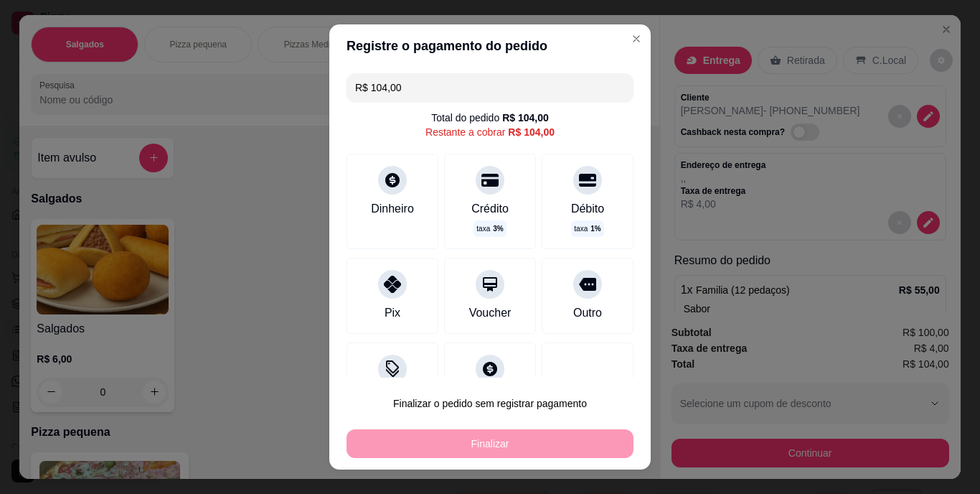
drag, startPoint x: 441, startPoint y: 88, endPoint x: 319, endPoint y: 88, distance: 122.0
click at [319, 88] on div "Registre o pagamento do pedido R$ 104,00 Total do pedido R$ 104,00 Restante a c…" at bounding box center [490, 247] width 980 height 494
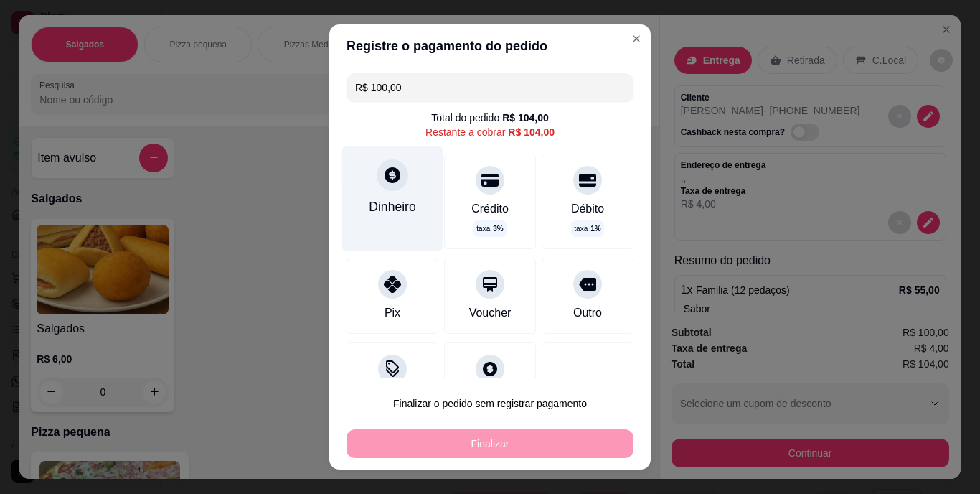
click at [396, 174] on div at bounding box center [393, 175] width 32 height 32
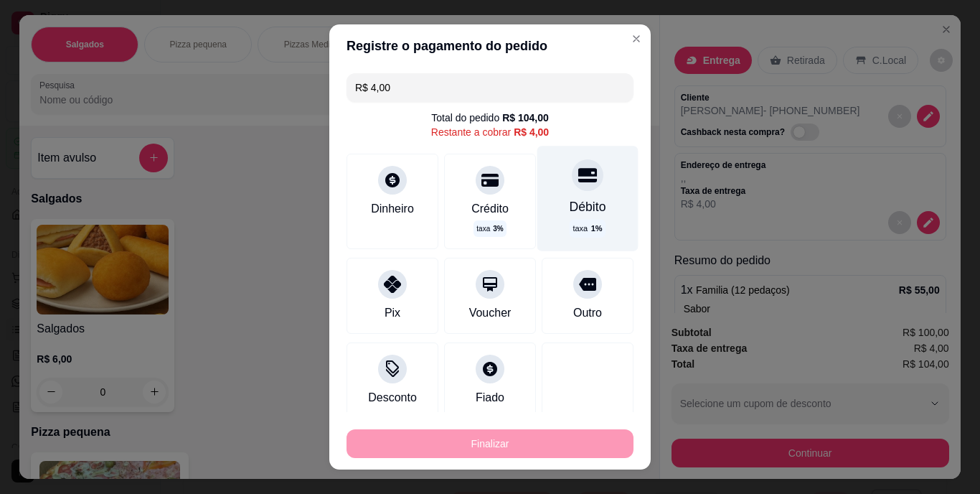
click at [576, 195] on div "Débito taxa 1 %" at bounding box center [587, 198] width 101 height 105
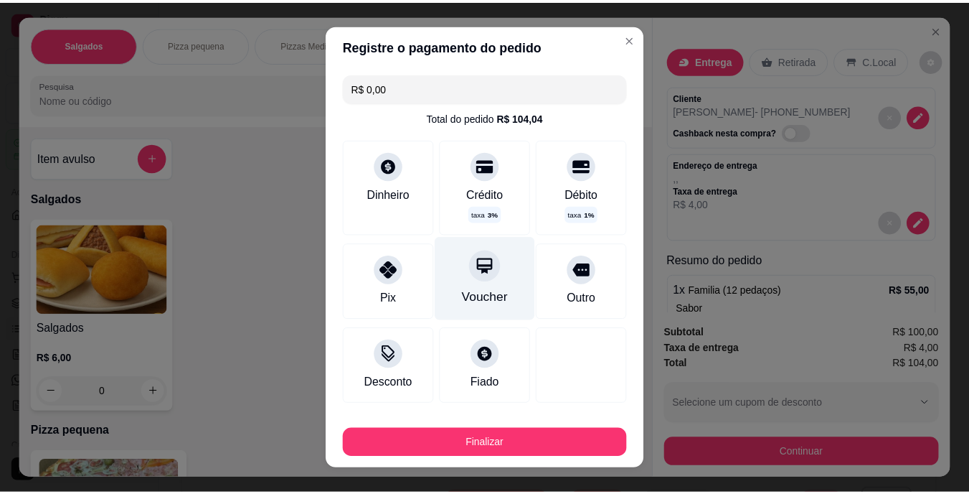
scroll to position [127, 0]
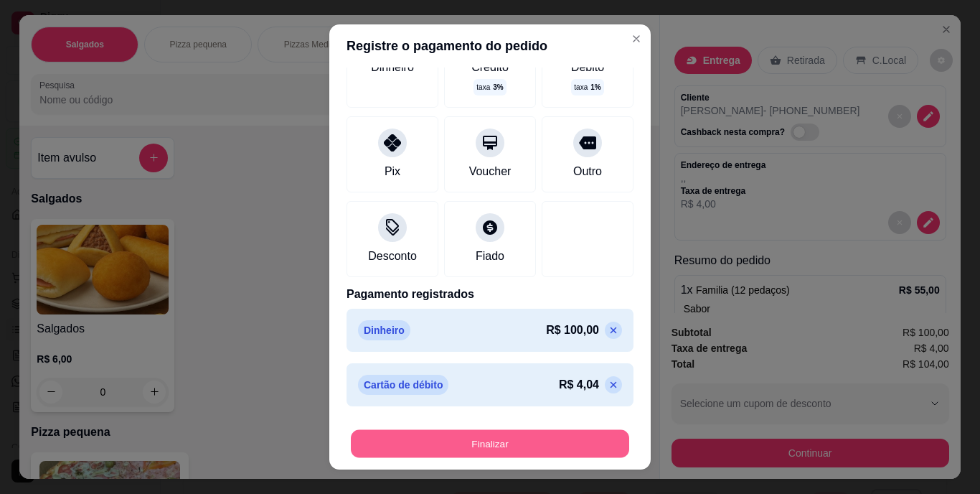
click at [507, 434] on button "Finalizar" at bounding box center [490, 443] width 278 height 28
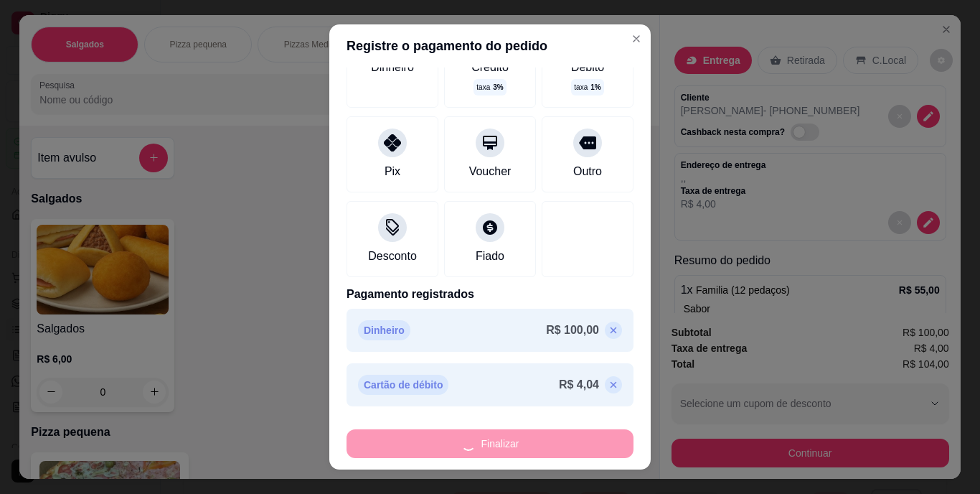
type input "-R$ 104,00"
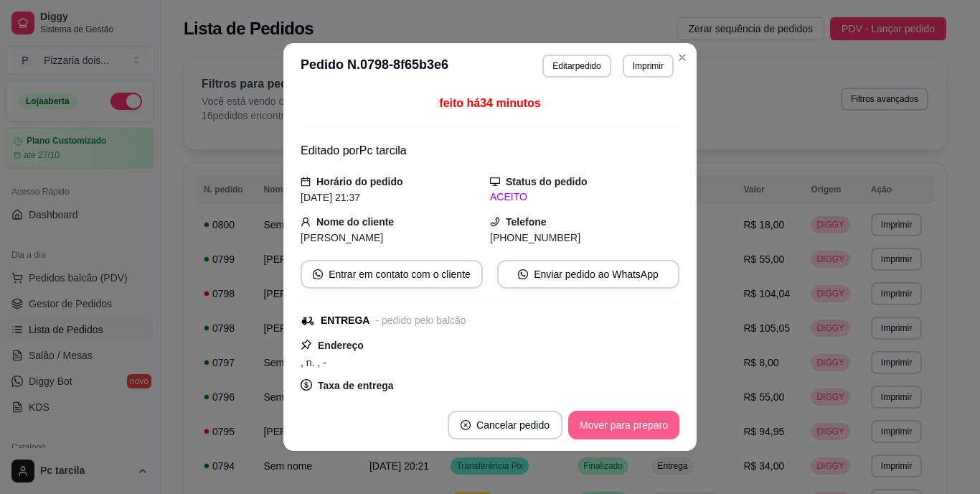
click at [624, 420] on button "Mover para preparo" at bounding box center [623, 424] width 111 height 29
click at [624, 420] on div "Mover para preparo" at bounding box center [613, 424] width 131 height 29
click at [624, 420] on button "Mover para entrega" at bounding box center [624, 424] width 110 height 29
click at [624, 420] on button "Mover para finalizado" at bounding box center [619, 424] width 119 height 29
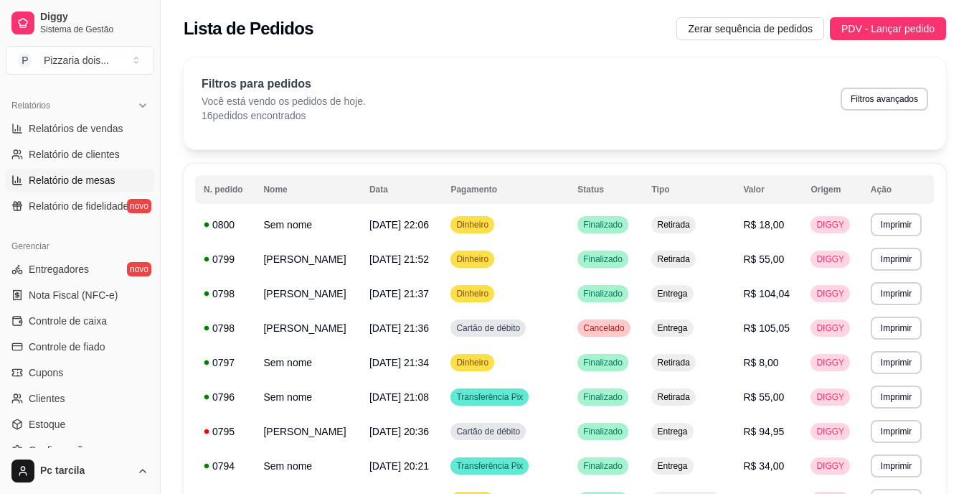
scroll to position [359, 0]
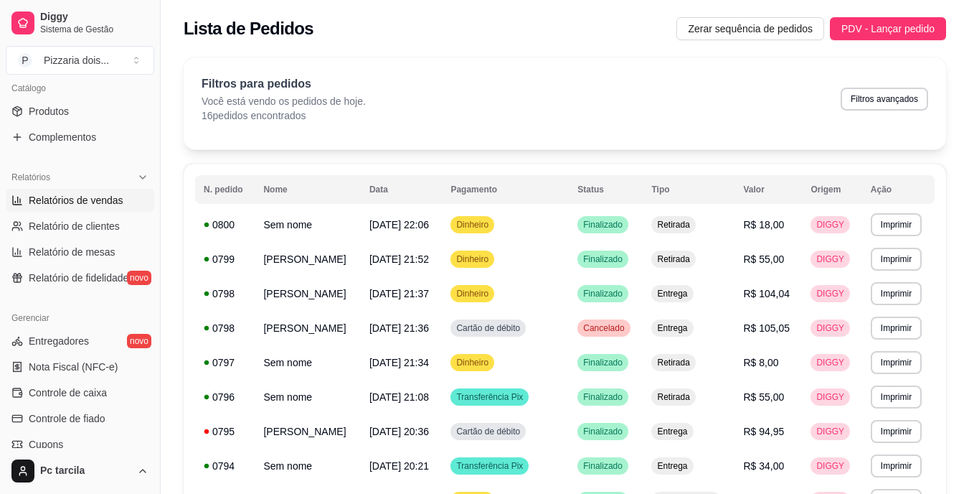
click at [112, 205] on span "Relatórios de vendas" at bounding box center [76, 200] width 95 height 14
select select "ALL"
select select "0"
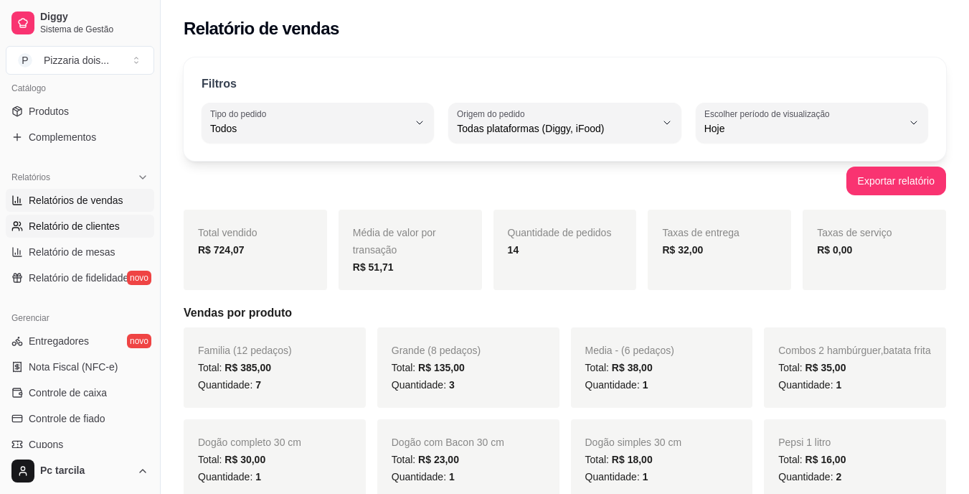
click at [55, 216] on link "Relatório de clientes" at bounding box center [80, 226] width 149 height 23
select select "30"
select select "HIGHEST_TOTAL_SPENT_WITH_ORDERS"
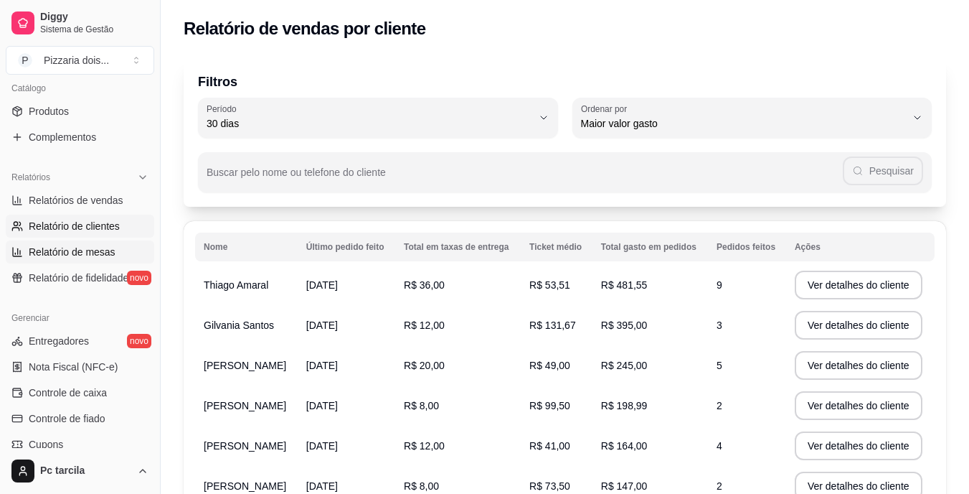
click at [76, 242] on link "Relatório de mesas" at bounding box center [80, 251] width 149 height 23
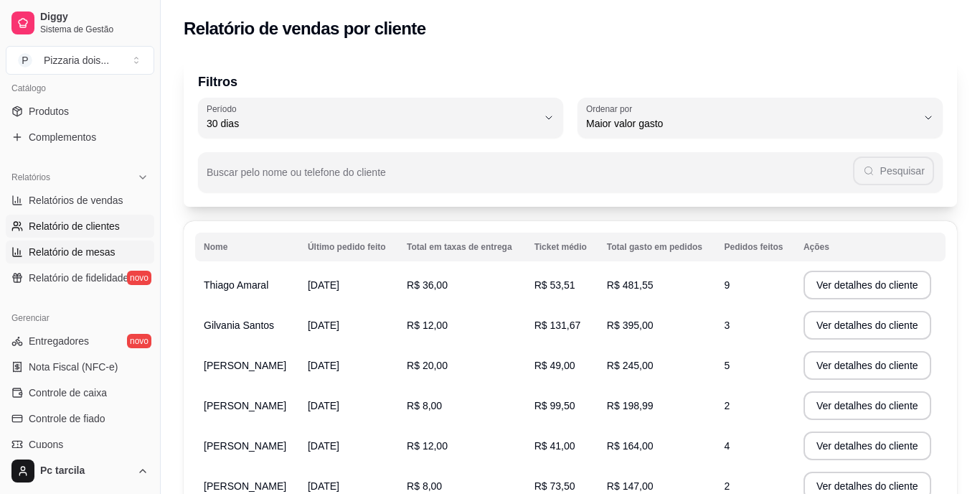
select select "TOTAL_OF_ORDERS"
select select "7"
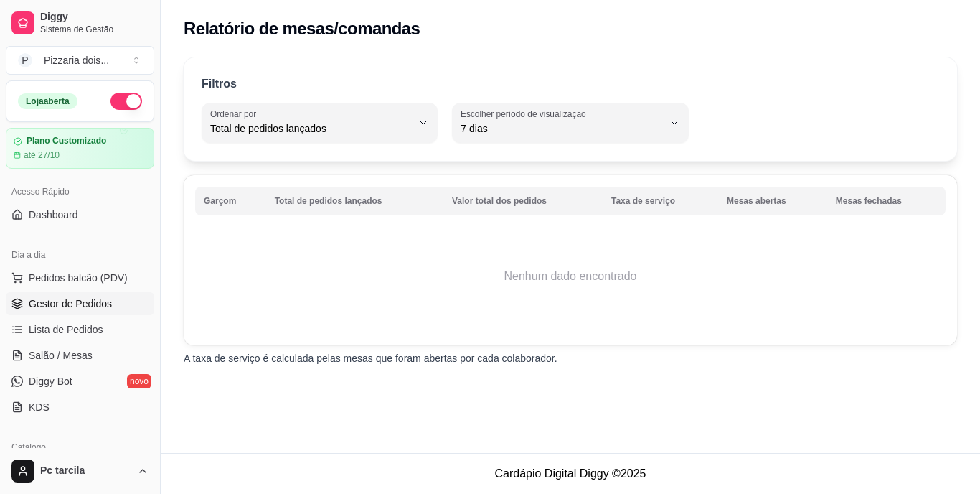
click at [97, 313] on link "Gestor de Pedidos" at bounding box center [80, 303] width 149 height 23
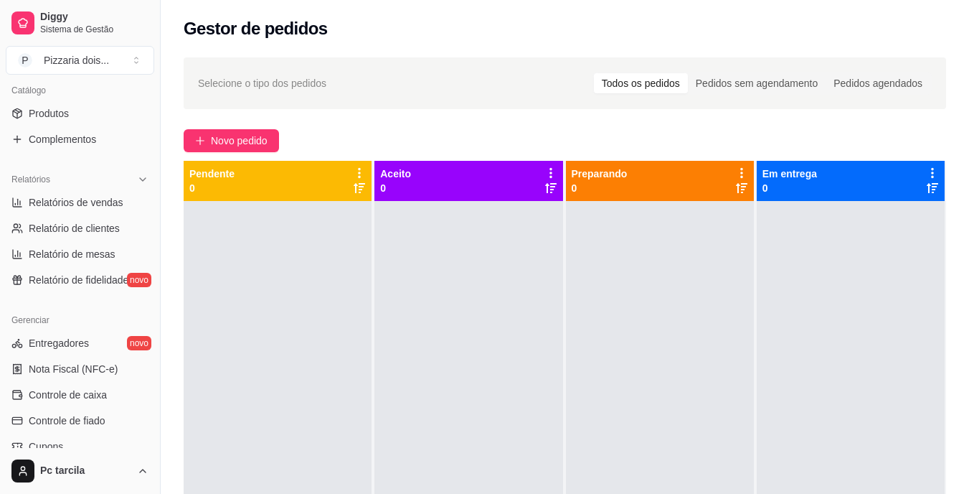
scroll to position [430, 0]
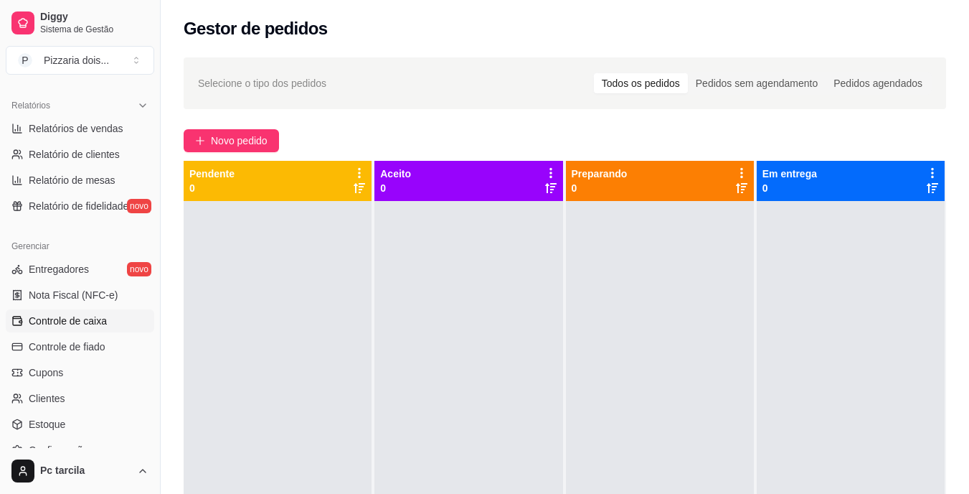
click at [67, 321] on span "Controle de caixa" at bounding box center [68, 321] width 78 height 14
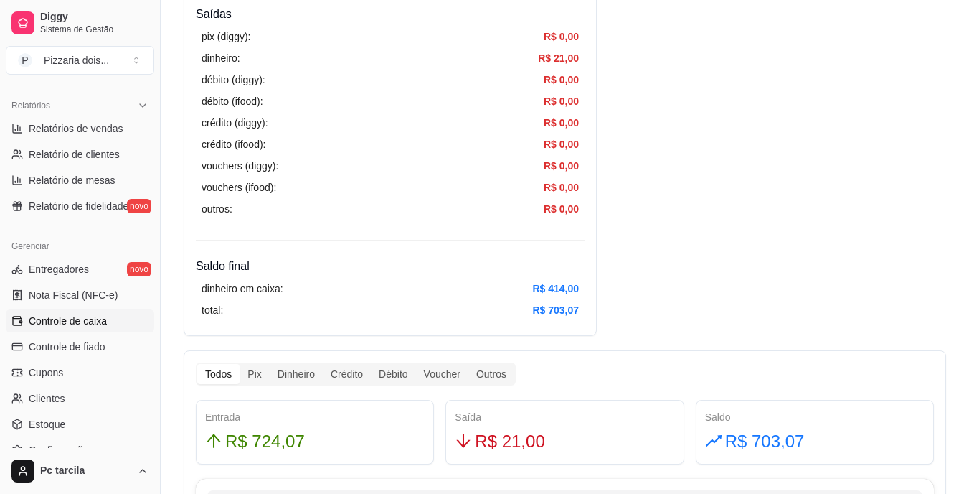
scroll to position [502, 0]
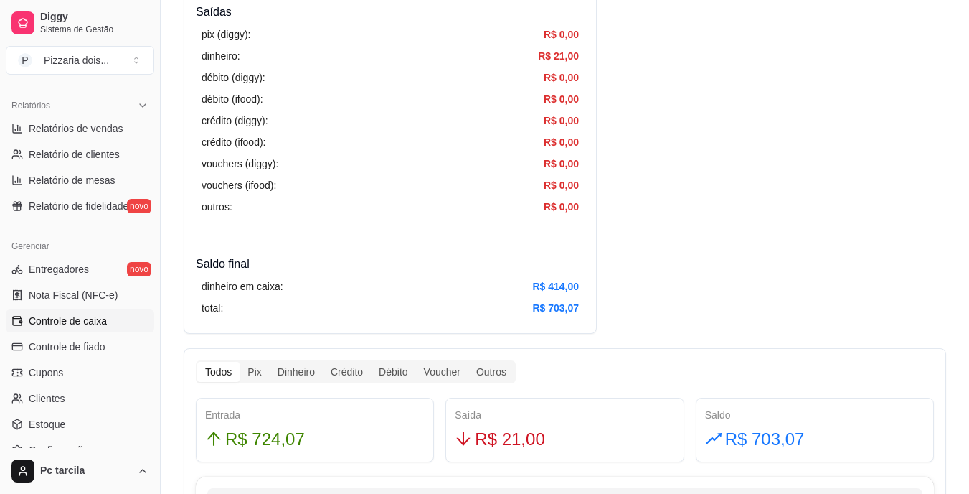
click at [6, 309] on link "Controle de caixa" at bounding box center [80, 320] width 149 height 23
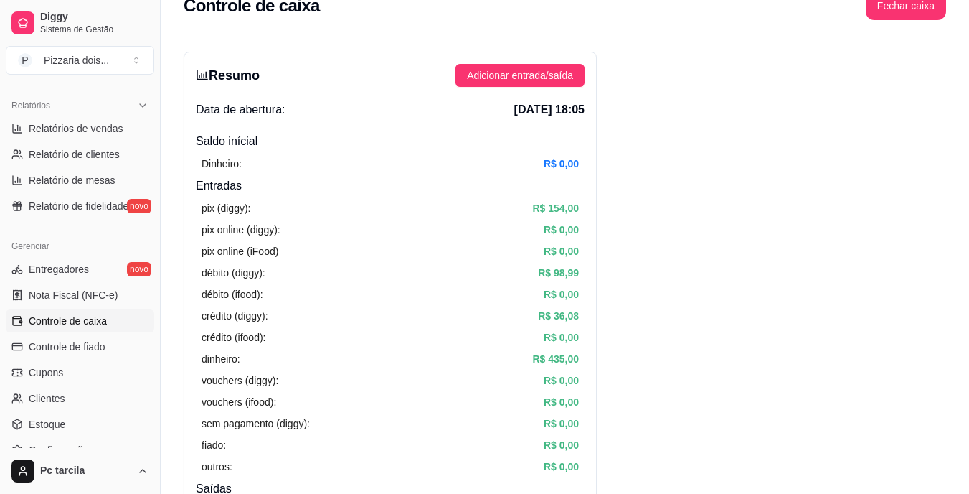
scroll to position [0, 0]
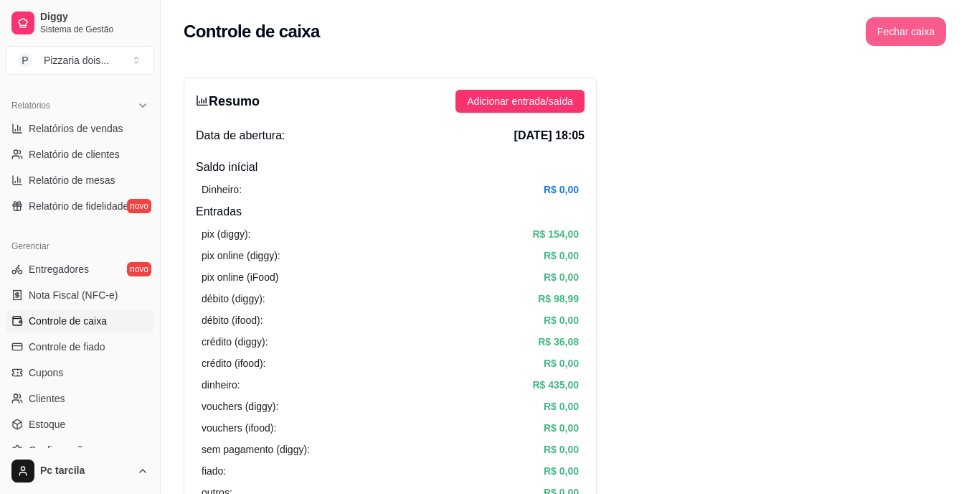
click at [898, 35] on button "Fechar caixa" at bounding box center [906, 31] width 80 height 29
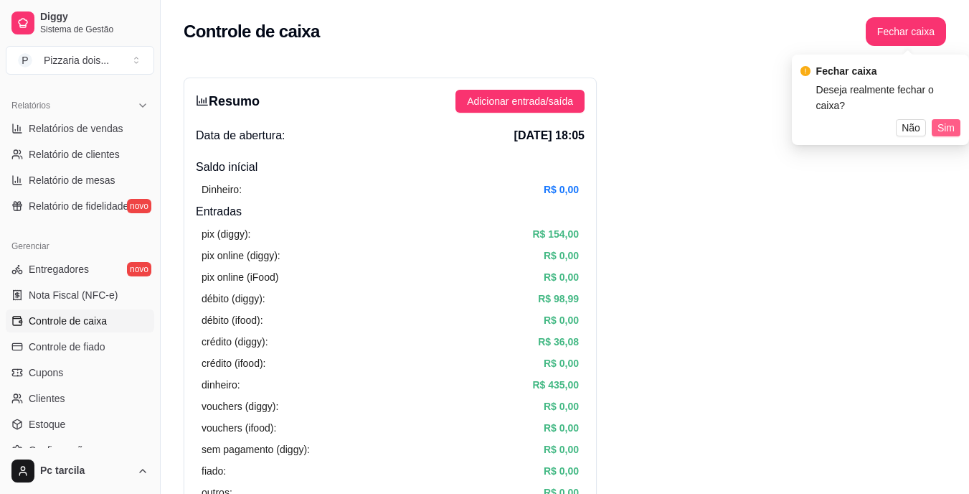
click at [956, 119] on button "Sim" at bounding box center [946, 127] width 29 height 17
